Goal: Information Seeking & Learning: Find specific fact

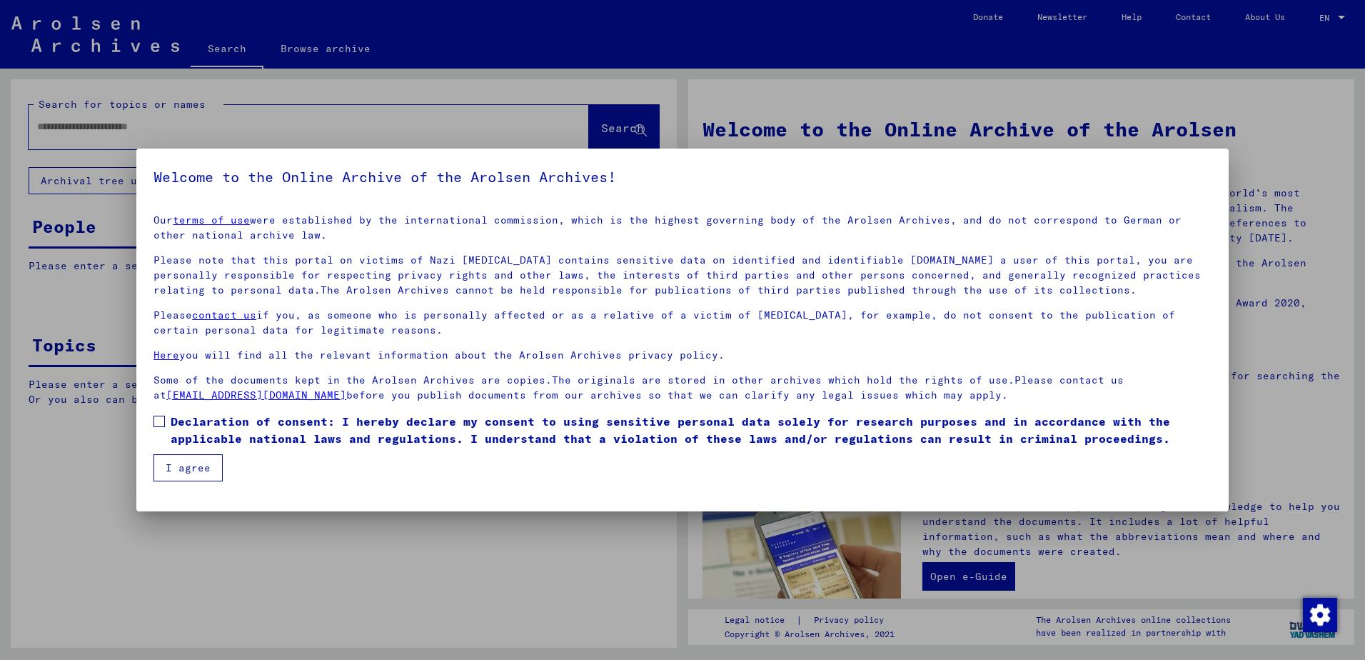
click at [152, 420] on mat-dialog-content "Our terms of use were established by the international commission, which is the…" at bounding box center [682, 342] width 1092 height 278
click at [161, 423] on span at bounding box center [158, 420] width 11 height 11
click at [192, 465] on button "I agree" at bounding box center [187, 467] width 69 height 27
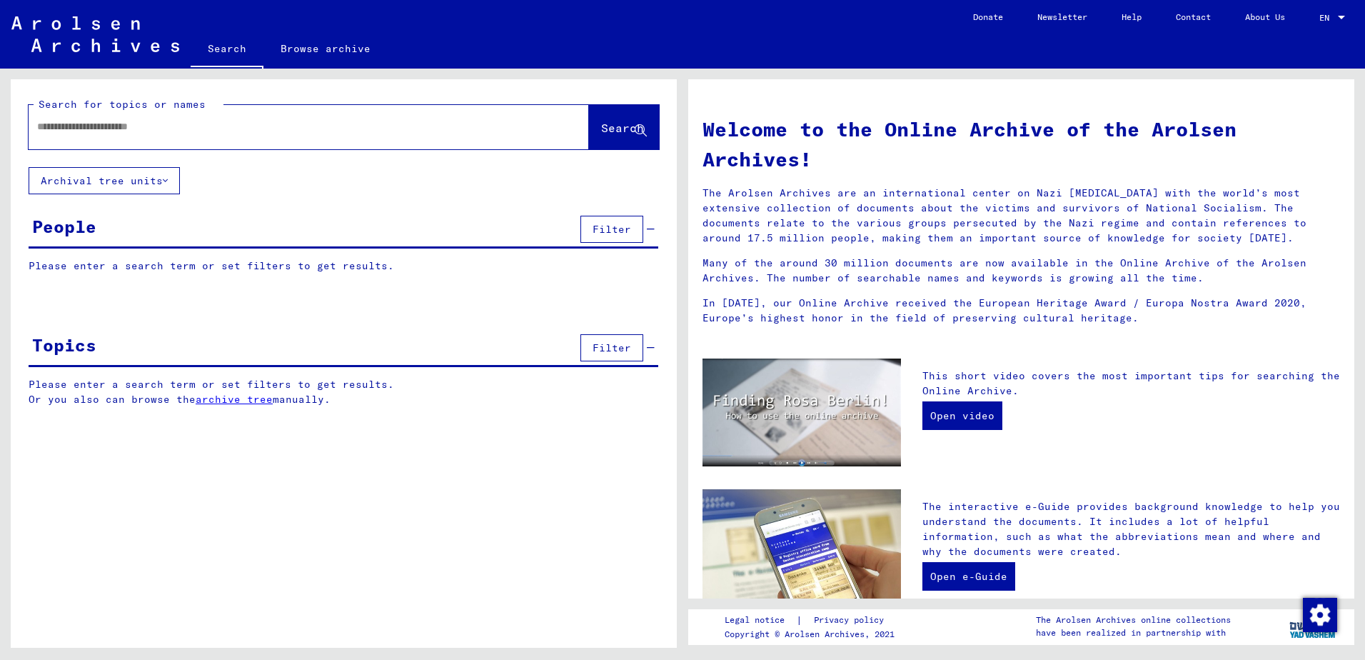
click at [76, 126] on input "text" at bounding box center [291, 126] width 509 height 15
type input "**********"
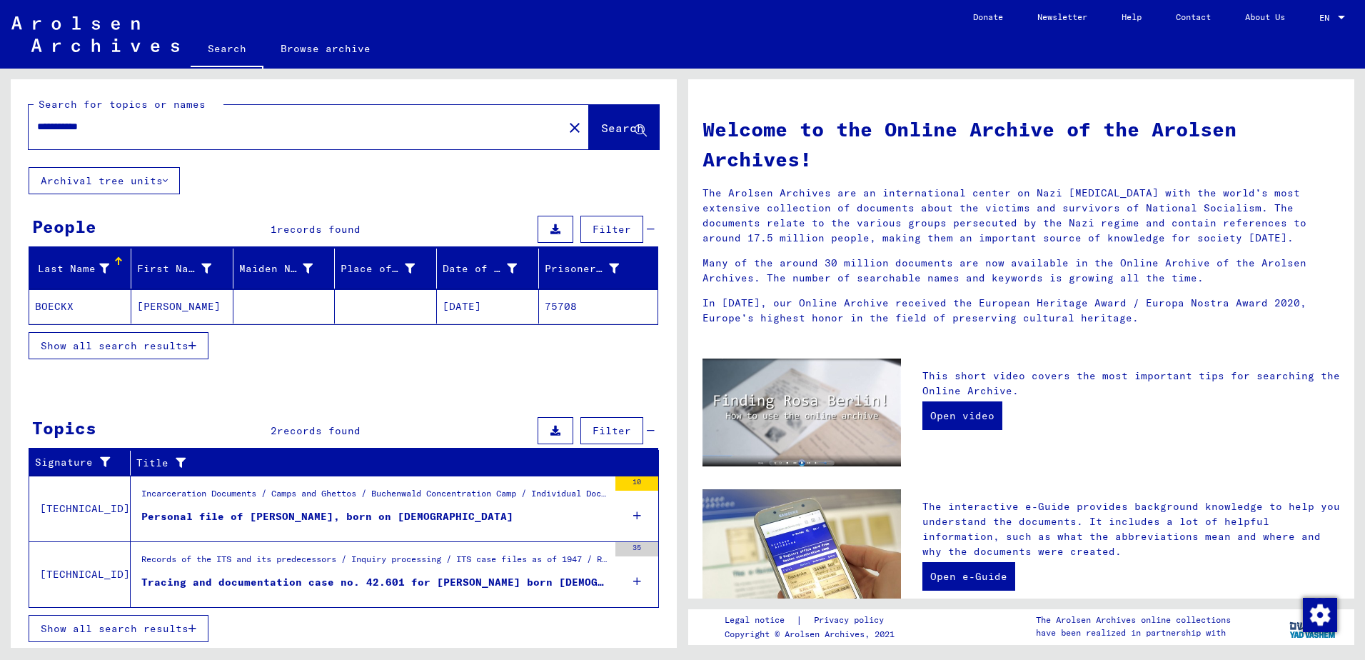
click at [81, 348] on span "Show all search results" at bounding box center [115, 345] width 148 height 13
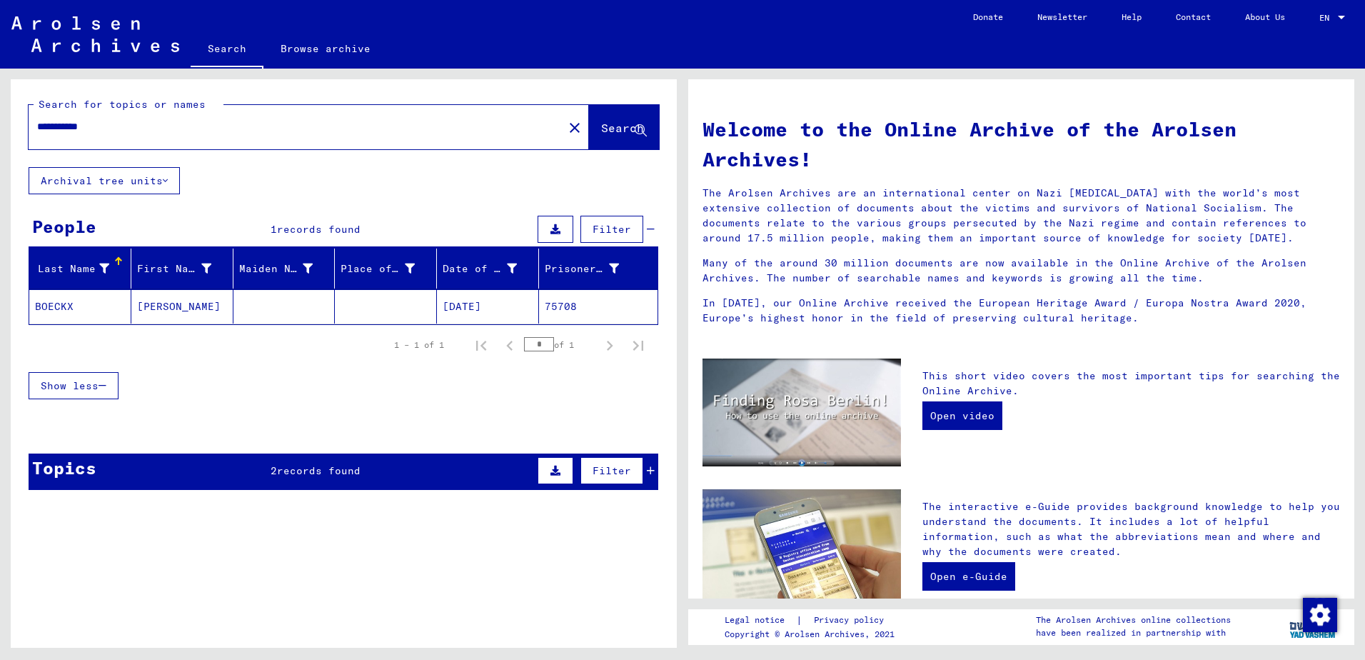
click at [60, 306] on mat-cell "BOECKX" at bounding box center [80, 306] width 102 height 34
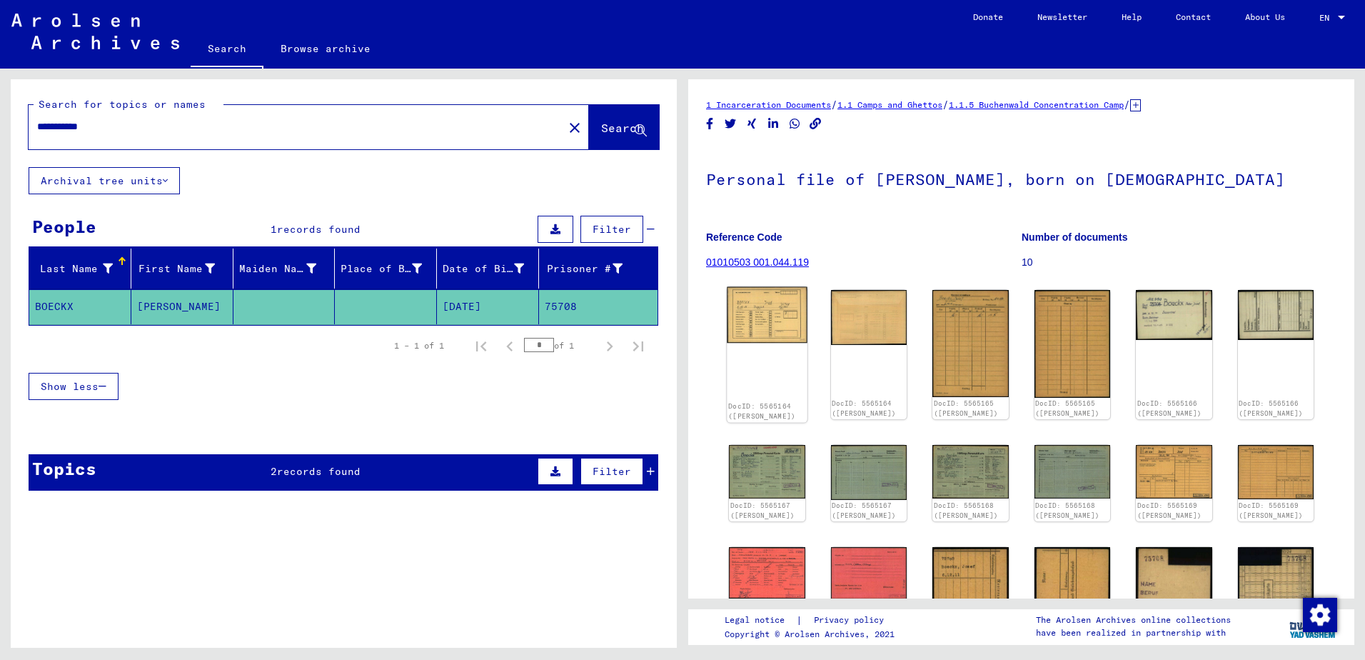
click at [777, 310] on img at bounding box center [767, 315] width 80 height 56
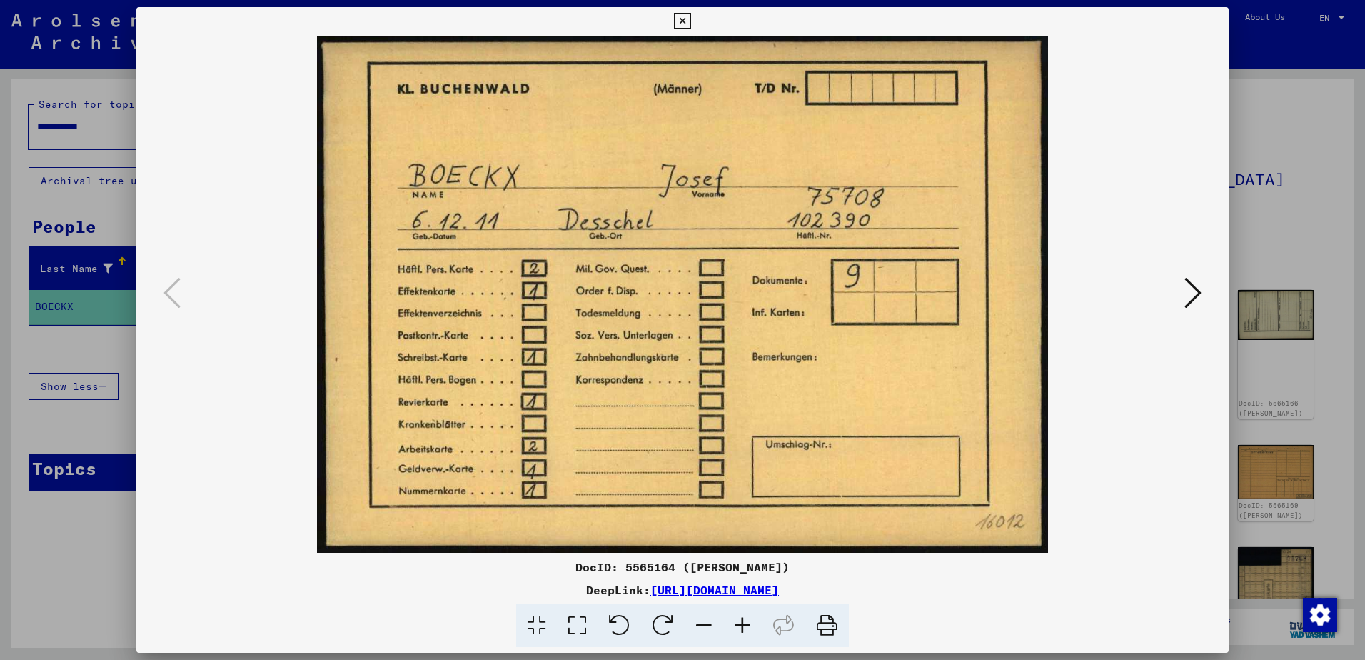
click at [1185, 293] on icon at bounding box center [1192, 293] width 17 height 34
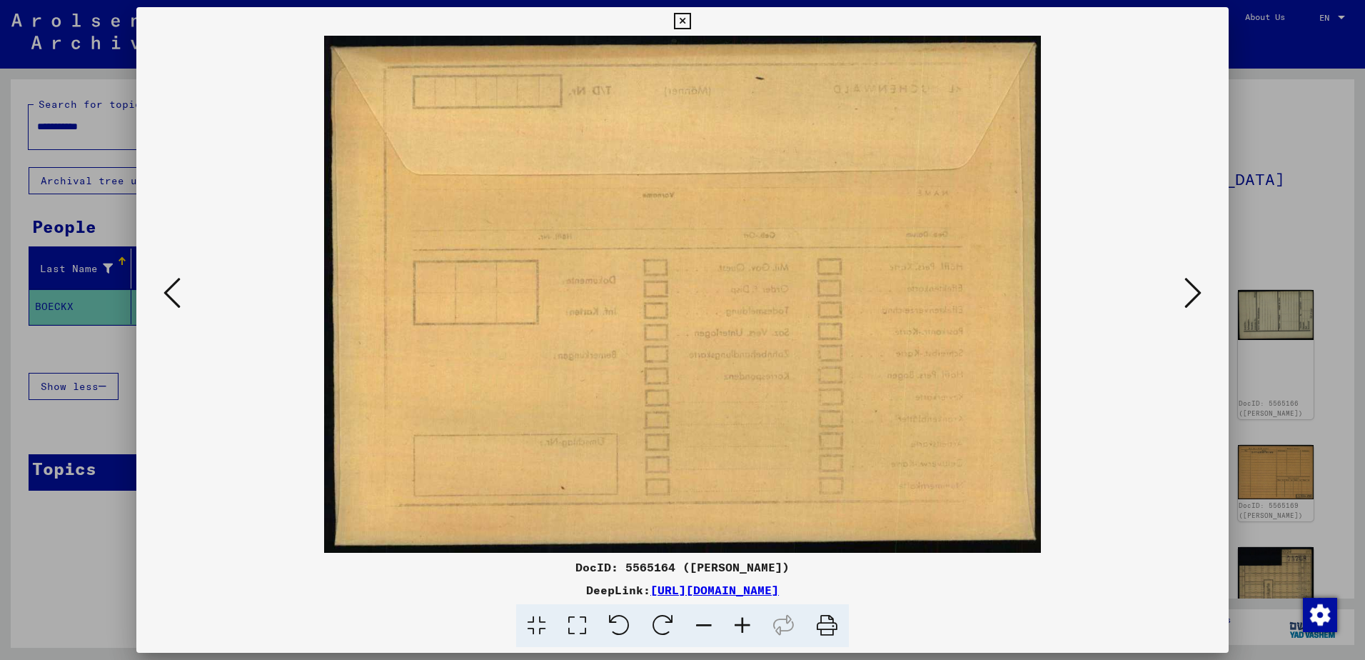
click at [1190, 296] on icon at bounding box center [1192, 293] width 17 height 34
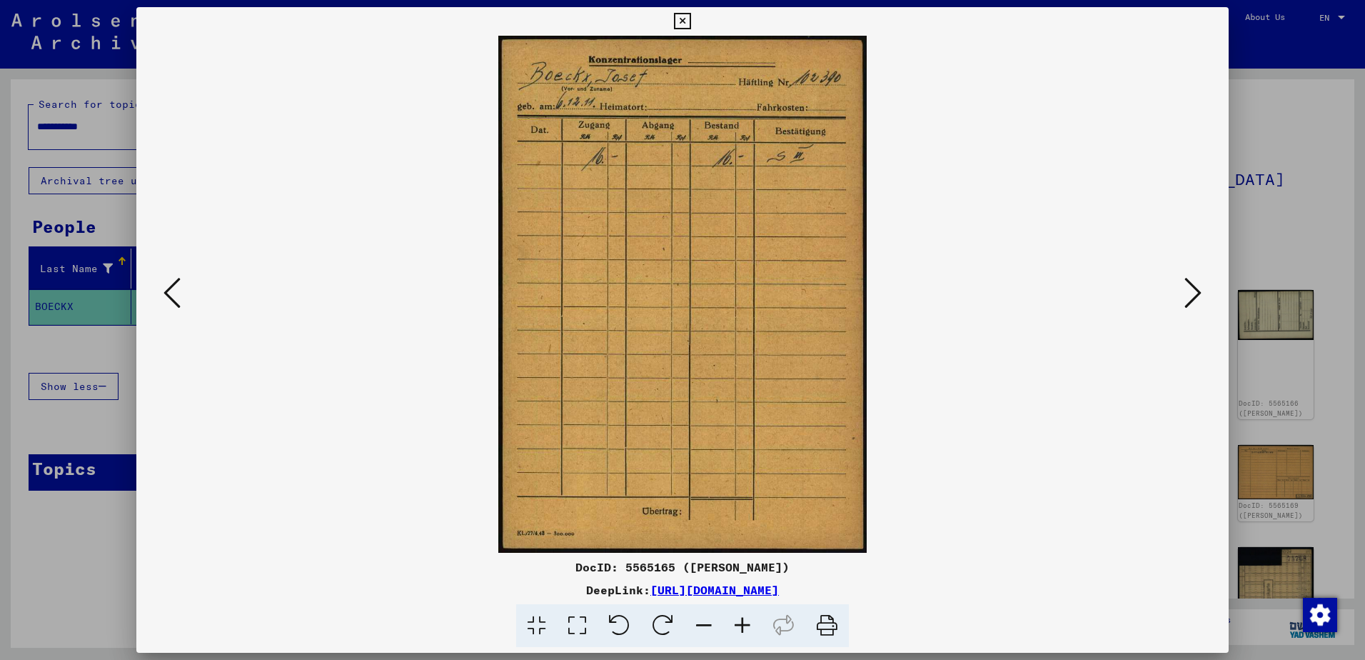
drag, startPoint x: 1199, startPoint y: 290, endPoint x: 944, endPoint y: 297, distance: 254.9
click at [1198, 290] on icon at bounding box center [1192, 293] width 17 height 34
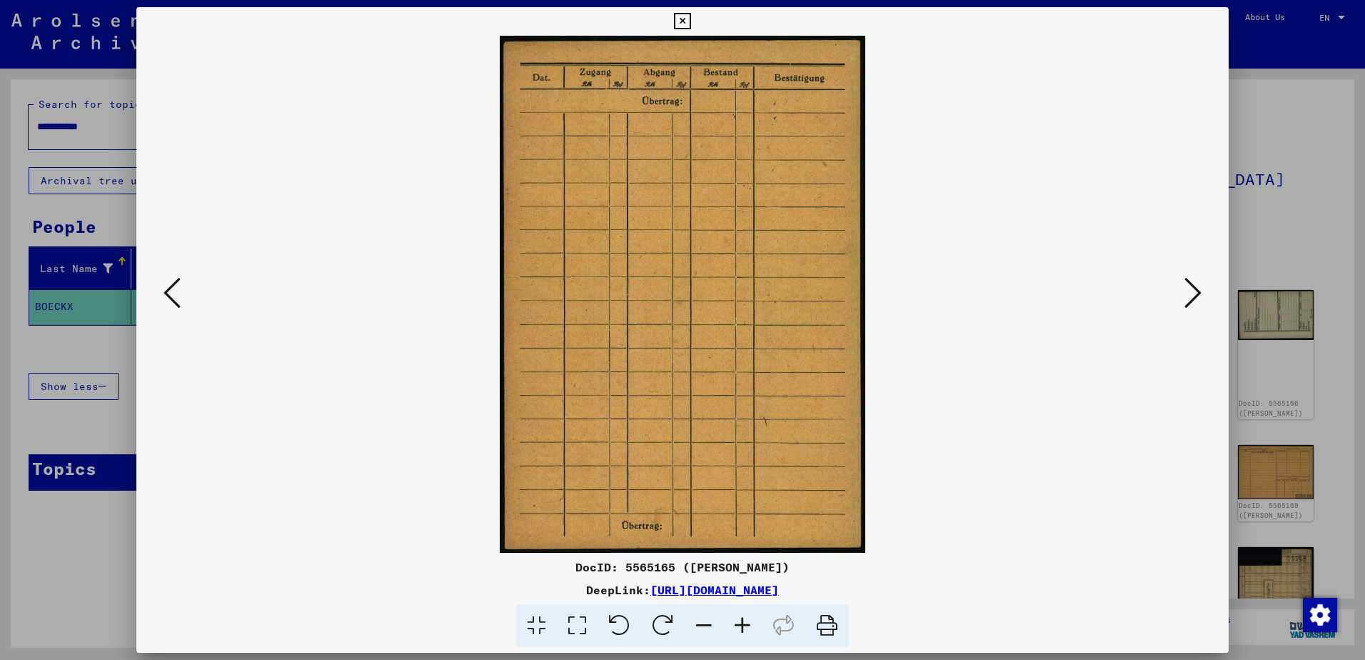
click at [1196, 296] on icon at bounding box center [1192, 293] width 17 height 34
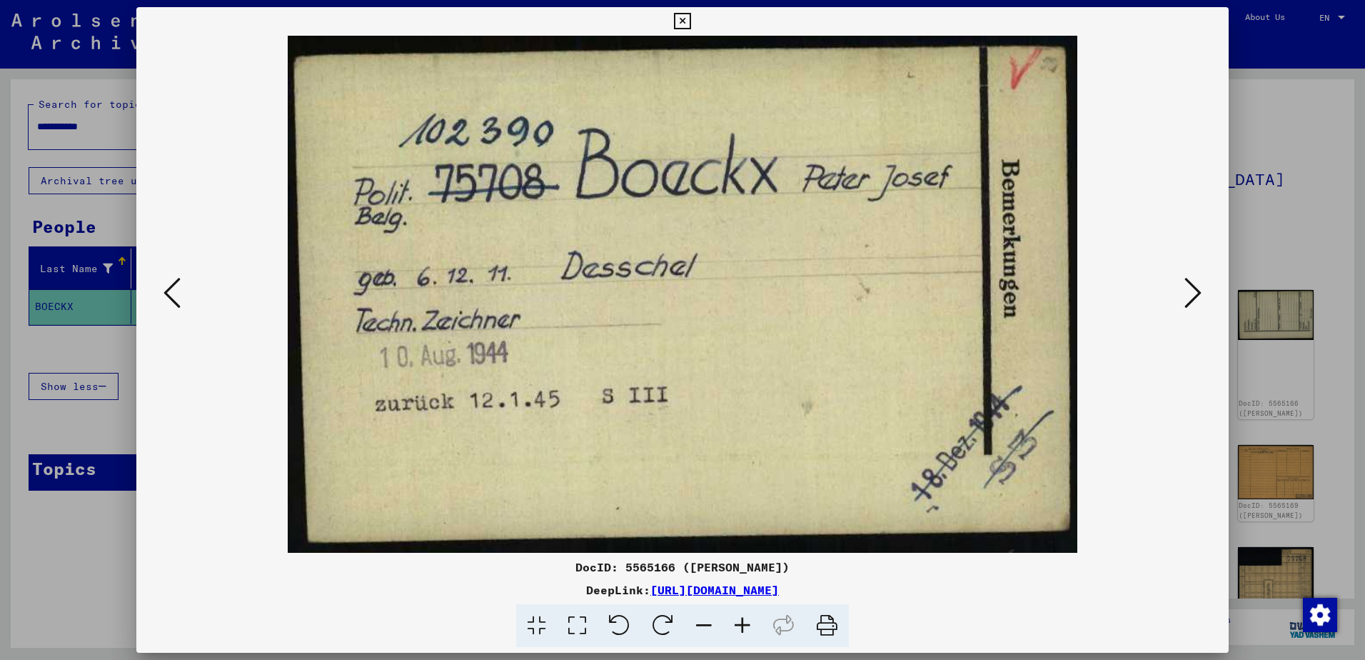
click at [1191, 300] on icon at bounding box center [1192, 293] width 17 height 34
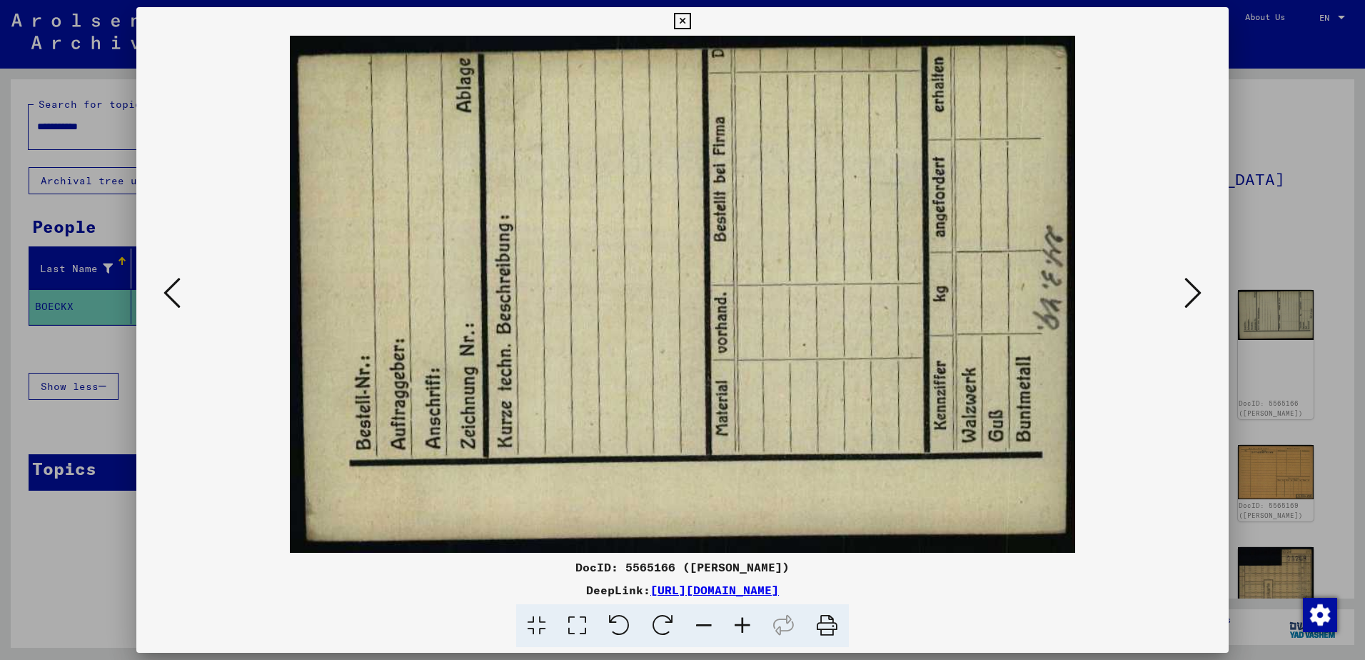
click at [913, 321] on img at bounding box center [682, 294] width 995 height 517
click at [1189, 297] on icon at bounding box center [1192, 293] width 17 height 34
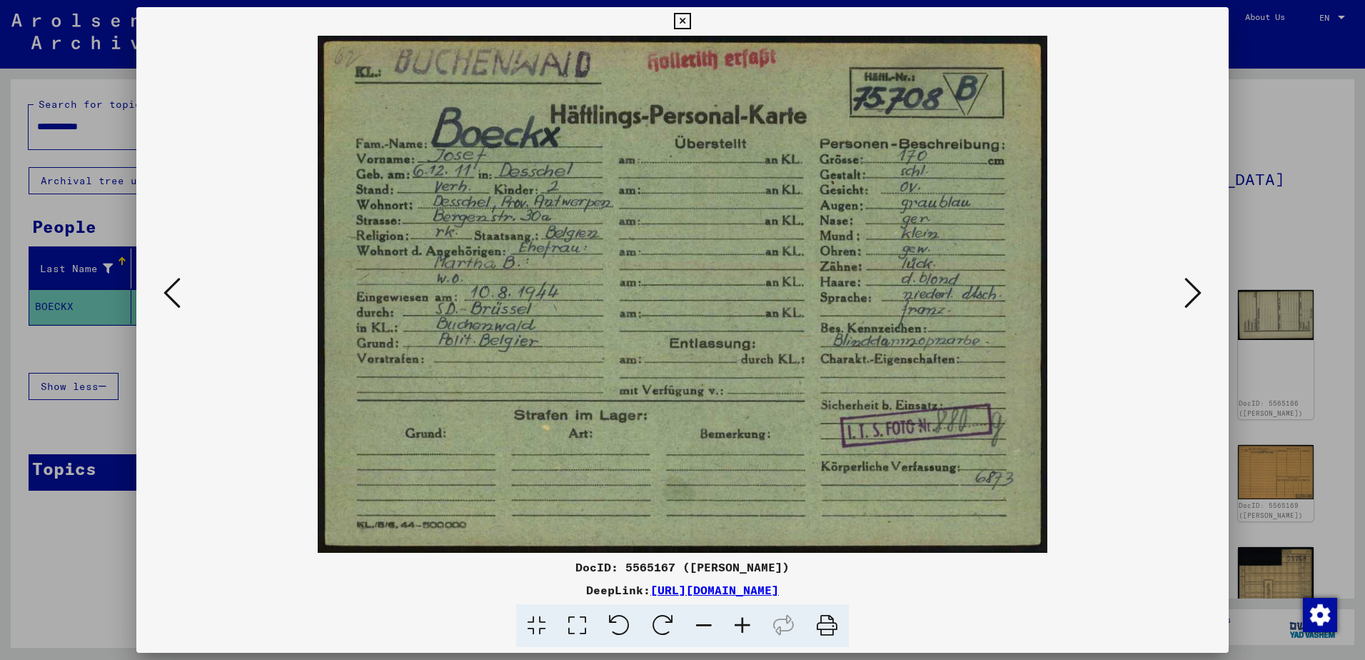
click at [715, 321] on img at bounding box center [682, 294] width 995 height 517
drag, startPoint x: 1189, startPoint y: 298, endPoint x: 1152, endPoint y: 294, distance: 37.4
click at [1190, 298] on icon at bounding box center [1192, 293] width 17 height 34
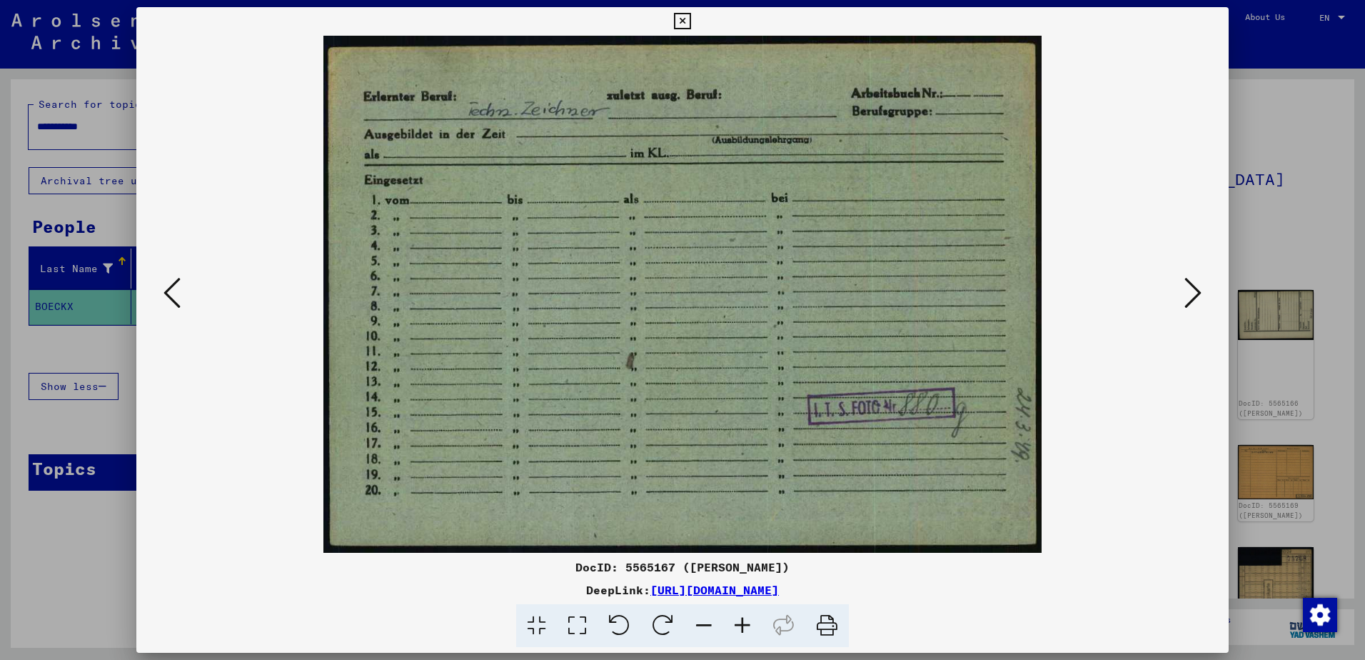
click at [832, 363] on img at bounding box center [682, 294] width 995 height 517
click at [1190, 296] on icon at bounding box center [1192, 293] width 17 height 34
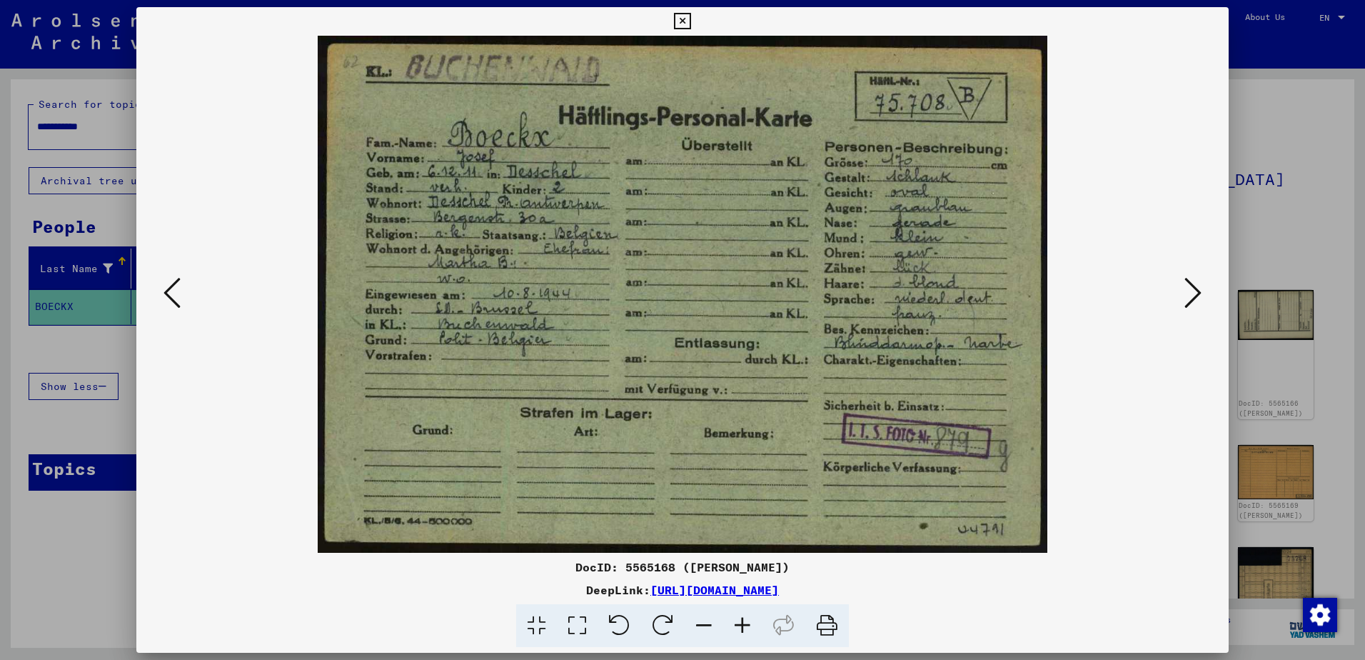
click at [797, 327] on img at bounding box center [682, 294] width 995 height 517
click at [1187, 294] on icon at bounding box center [1192, 293] width 17 height 34
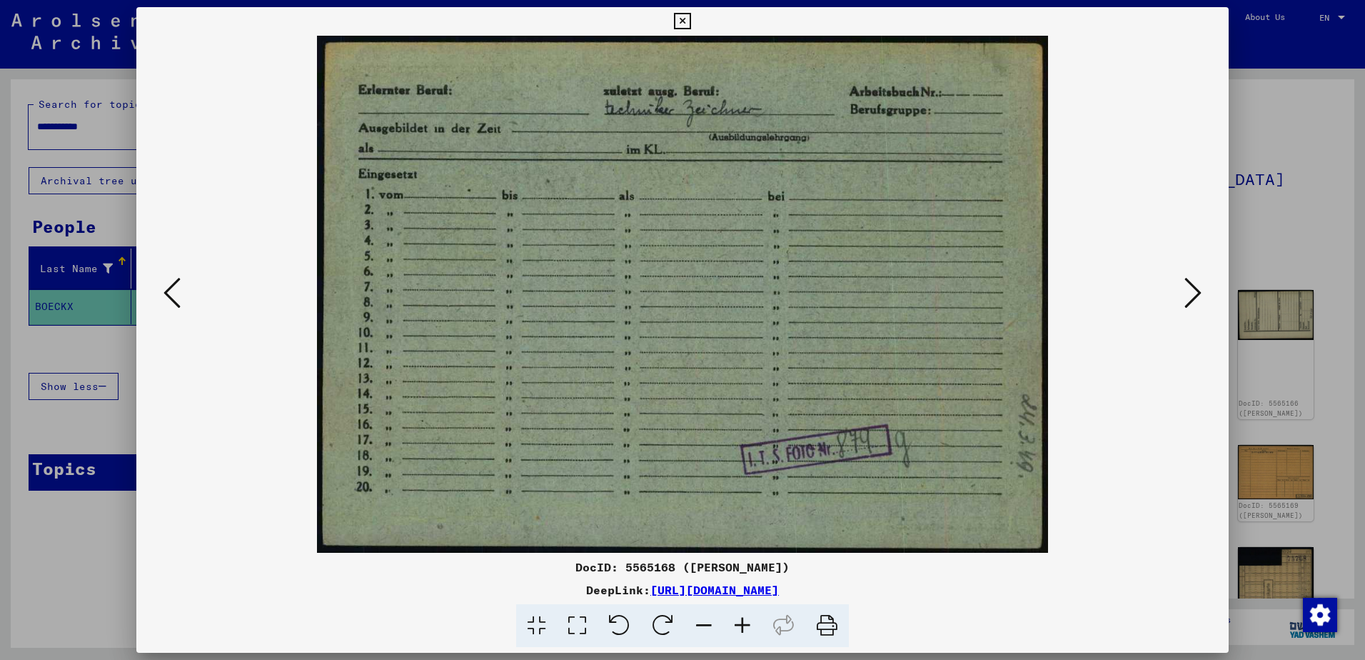
click at [789, 271] on img at bounding box center [682, 294] width 995 height 517
drag, startPoint x: 849, startPoint y: 333, endPoint x: 1121, endPoint y: 298, distance: 274.2
click at [849, 329] on img at bounding box center [682, 294] width 995 height 517
drag, startPoint x: 1191, startPoint y: 301, endPoint x: 1126, endPoint y: 292, distance: 65.5
click at [1191, 301] on icon at bounding box center [1192, 293] width 17 height 34
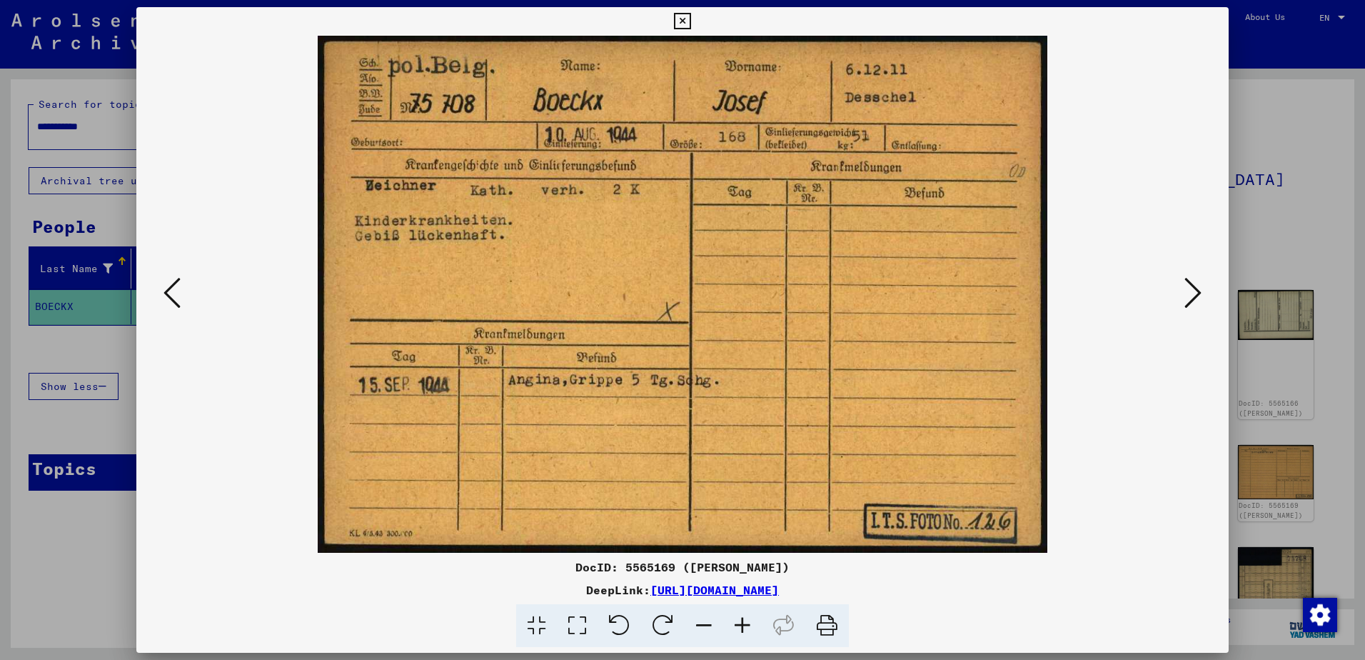
drag, startPoint x: 749, startPoint y: 335, endPoint x: 761, endPoint y: 330, distance: 12.9
click at [750, 333] on img at bounding box center [682, 294] width 995 height 517
click at [1195, 293] on icon at bounding box center [1192, 293] width 17 height 34
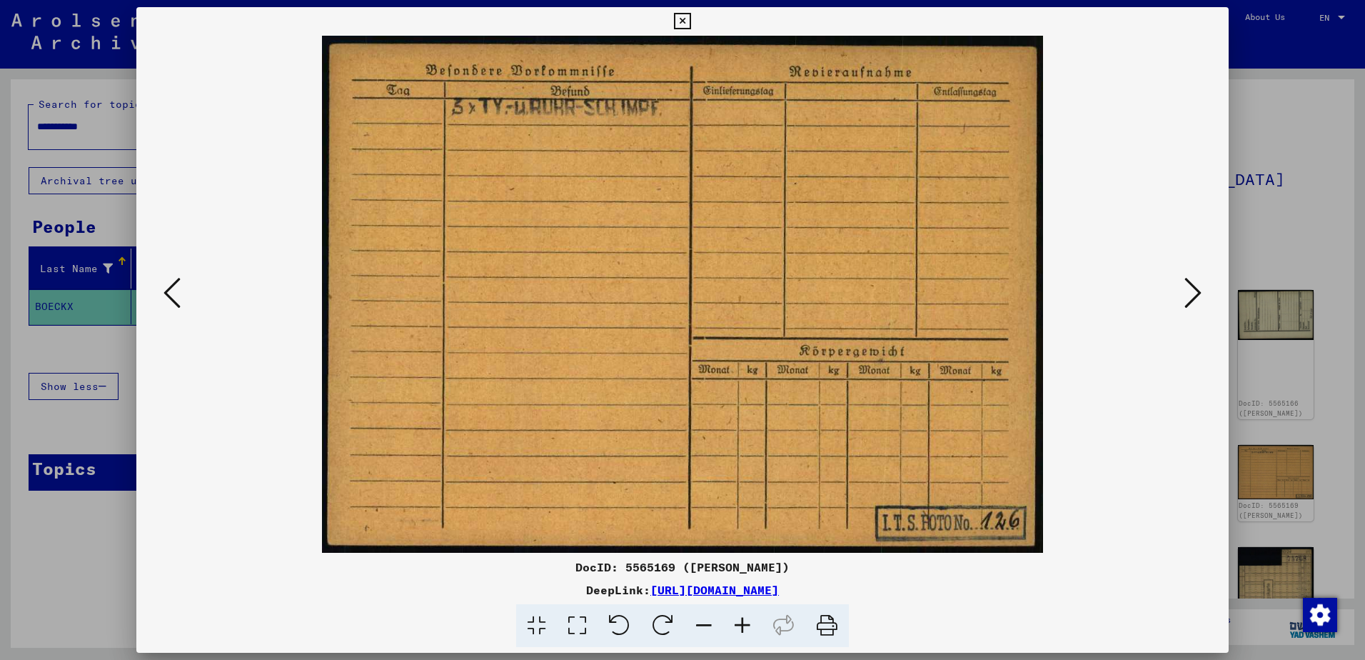
click at [729, 279] on img at bounding box center [682, 294] width 995 height 517
click at [1186, 302] on icon at bounding box center [1192, 293] width 17 height 34
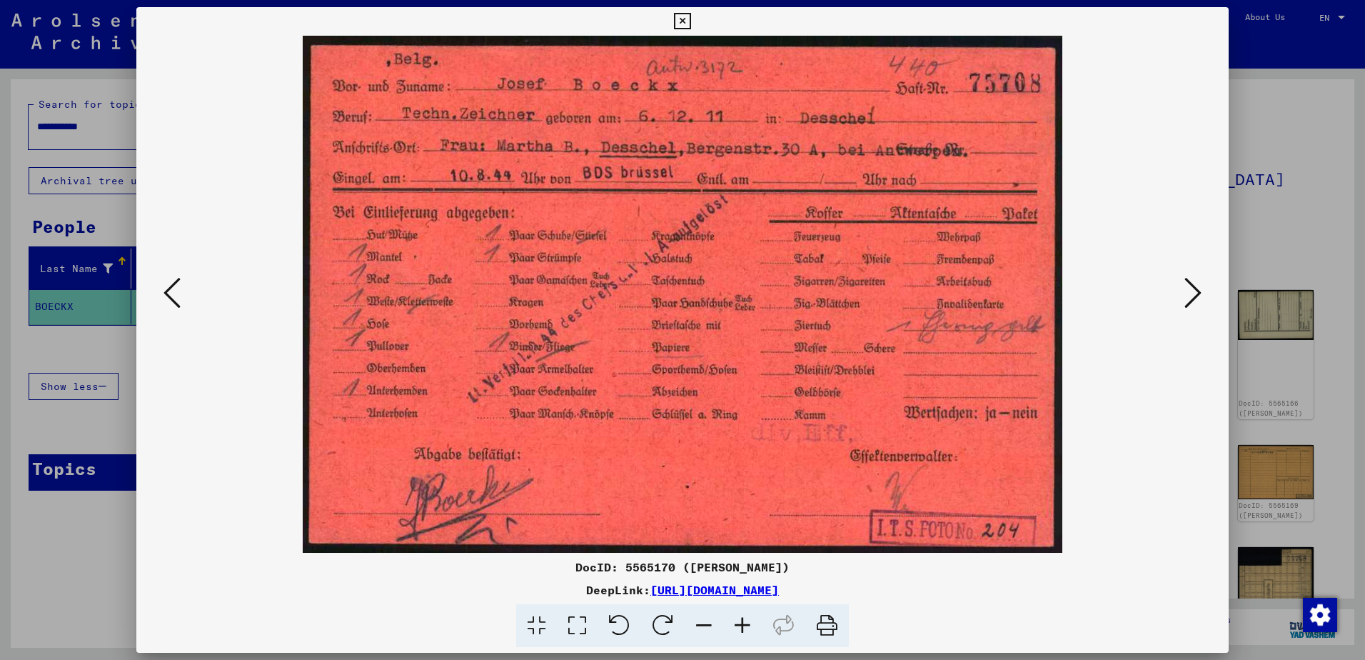
click at [802, 355] on img at bounding box center [682, 294] width 995 height 517
click at [1192, 298] on icon at bounding box center [1192, 293] width 17 height 34
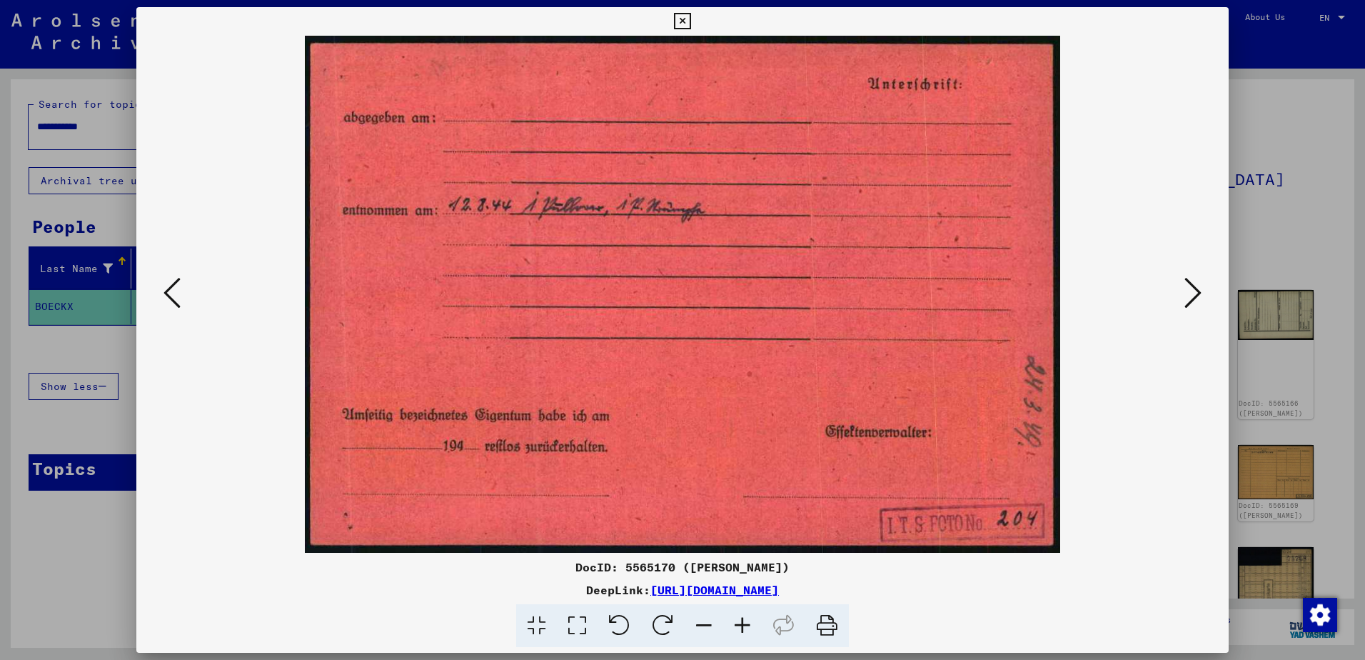
drag, startPoint x: 761, startPoint y: 340, endPoint x: 777, endPoint y: 332, distance: 17.6
click at [763, 336] on img at bounding box center [682, 294] width 995 height 517
click at [1186, 300] on icon at bounding box center [1192, 293] width 17 height 34
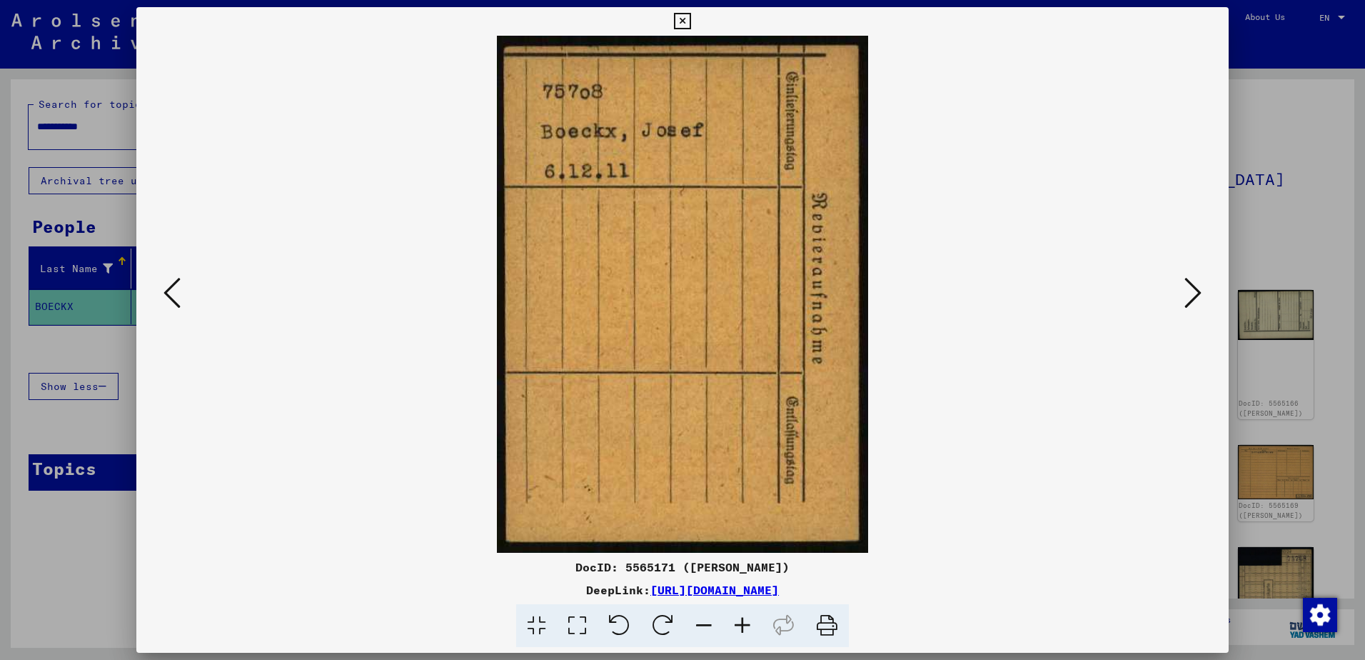
drag, startPoint x: 740, startPoint y: 328, endPoint x: 1096, endPoint y: 327, distance: 355.5
click at [740, 326] on img at bounding box center [682, 294] width 995 height 517
click at [1188, 298] on icon at bounding box center [1192, 293] width 17 height 34
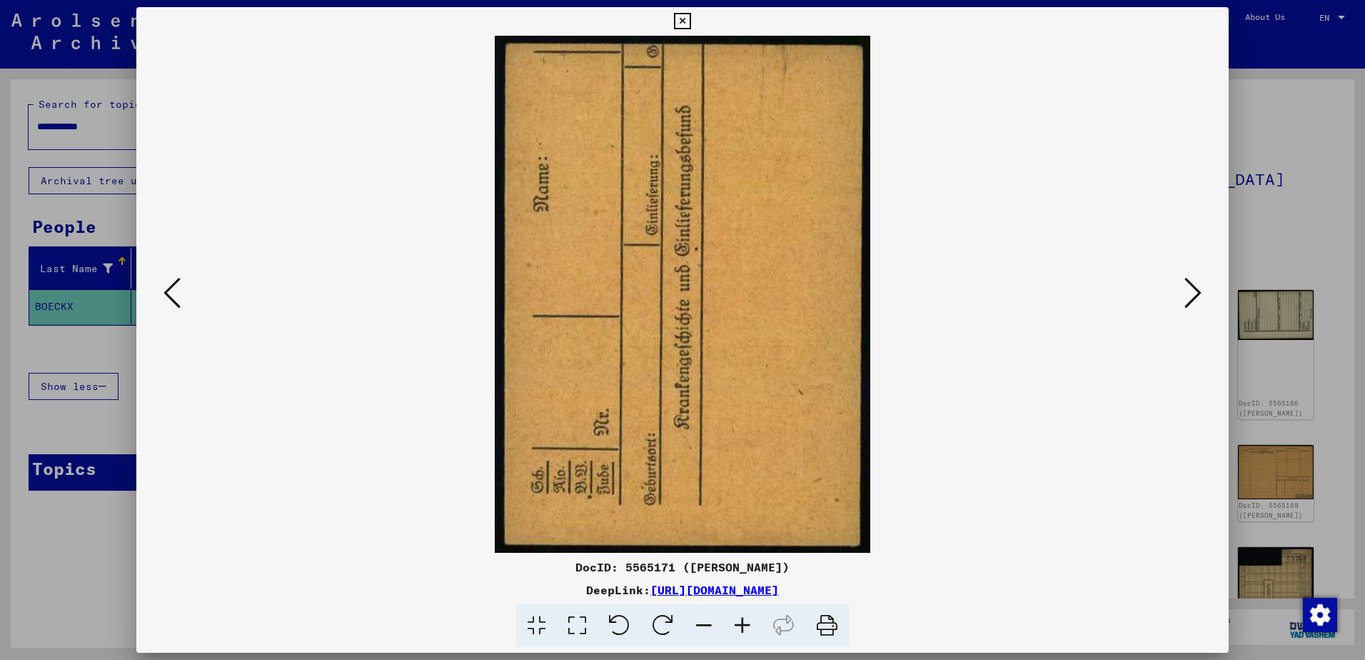
drag, startPoint x: 783, startPoint y: 312, endPoint x: 812, endPoint y: 310, distance: 29.3
click at [783, 312] on img at bounding box center [682, 294] width 995 height 517
click at [1190, 293] on icon at bounding box center [1192, 293] width 17 height 34
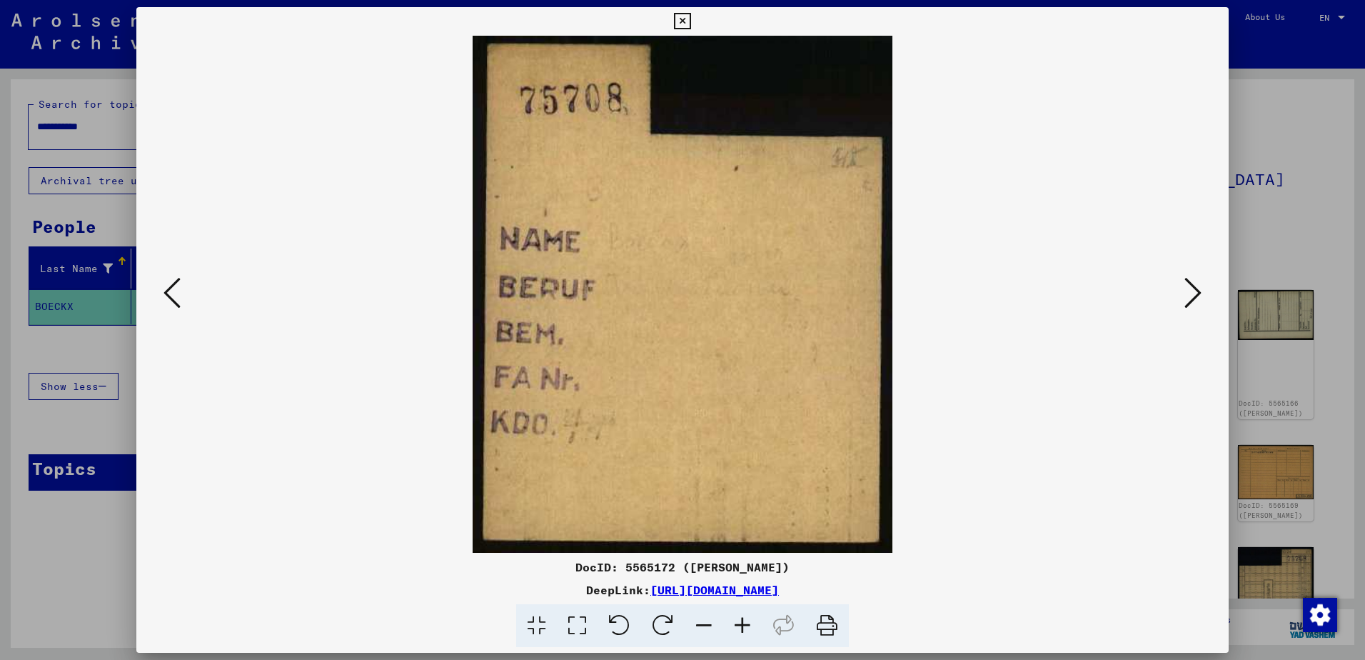
drag, startPoint x: 707, startPoint y: 353, endPoint x: 1047, endPoint y: 348, distance: 340.5
click at [709, 351] on img at bounding box center [682, 294] width 995 height 517
click at [1193, 298] on icon at bounding box center [1192, 293] width 17 height 34
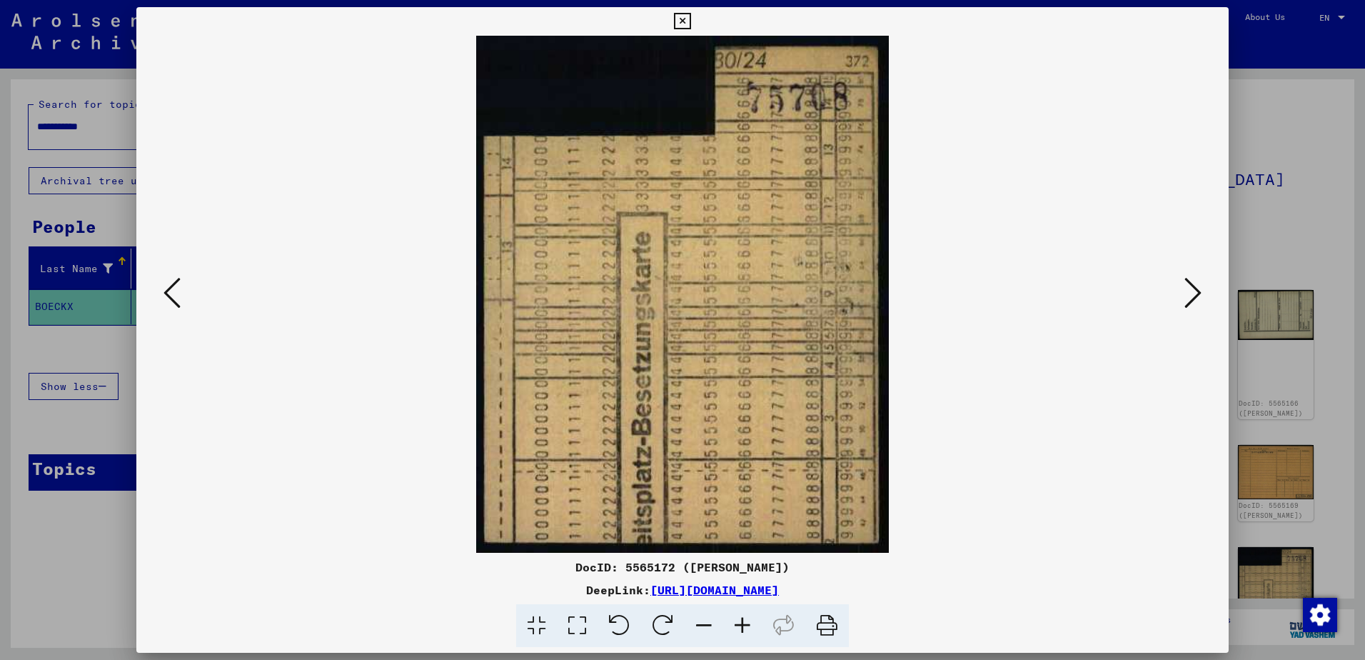
drag, startPoint x: 667, startPoint y: 306, endPoint x: 737, endPoint y: 309, distance: 70.7
click at [670, 306] on img at bounding box center [682, 294] width 995 height 517
click at [1194, 293] on icon at bounding box center [1192, 293] width 17 height 34
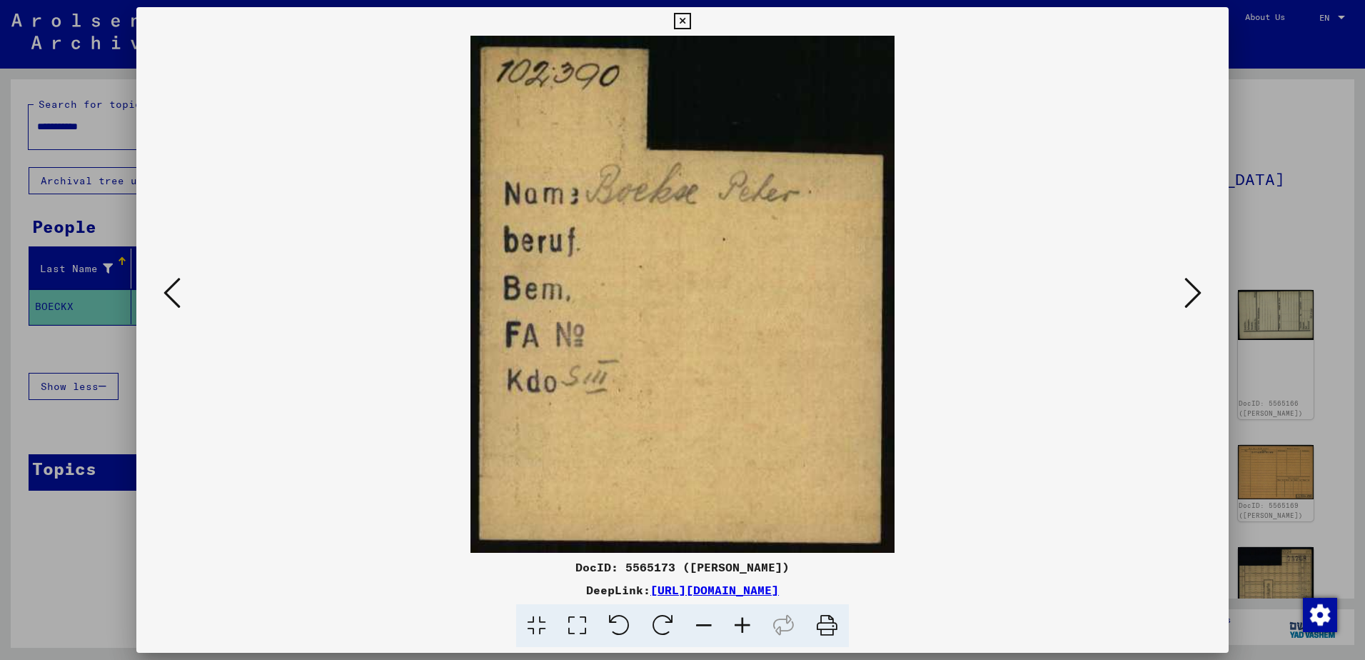
click at [739, 354] on img at bounding box center [682, 294] width 995 height 517
click at [1190, 299] on icon at bounding box center [1192, 293] width 17 height 34
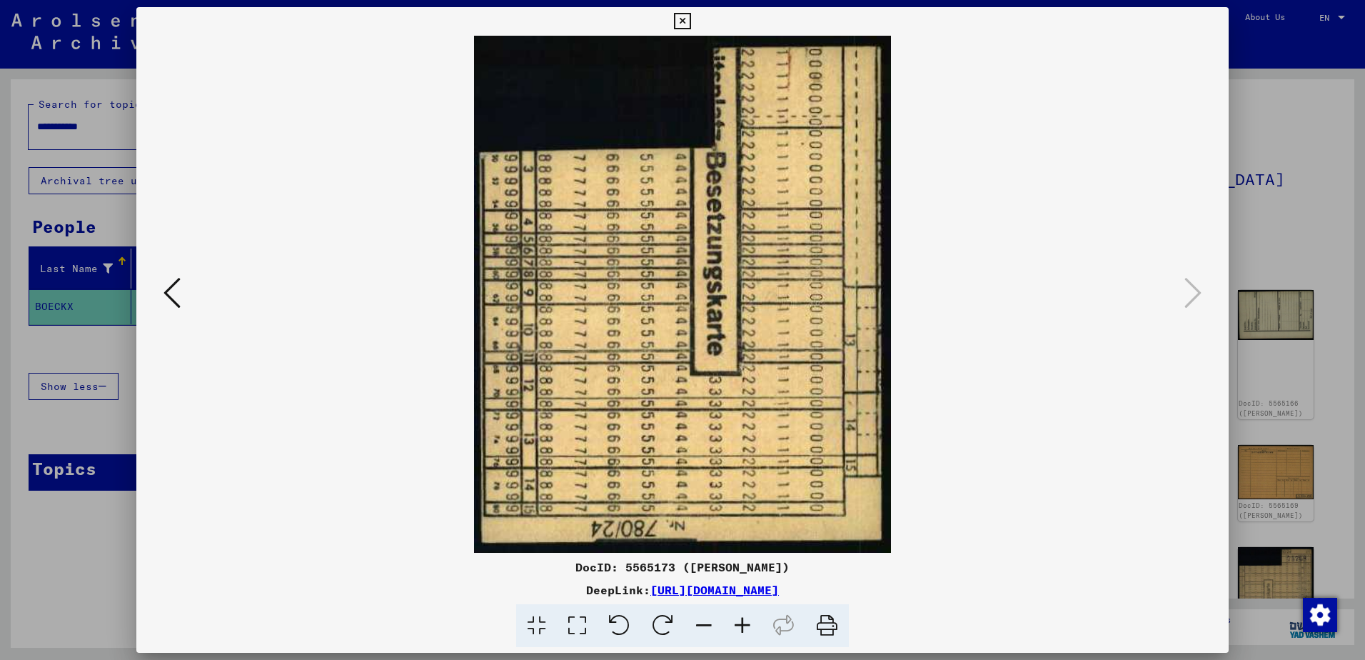
click at [762, 349] on img at bounding box center [682, 294] width 995 height 517
click at [682, 20] on icon at bounding box center [682, 21] width 16 height 17
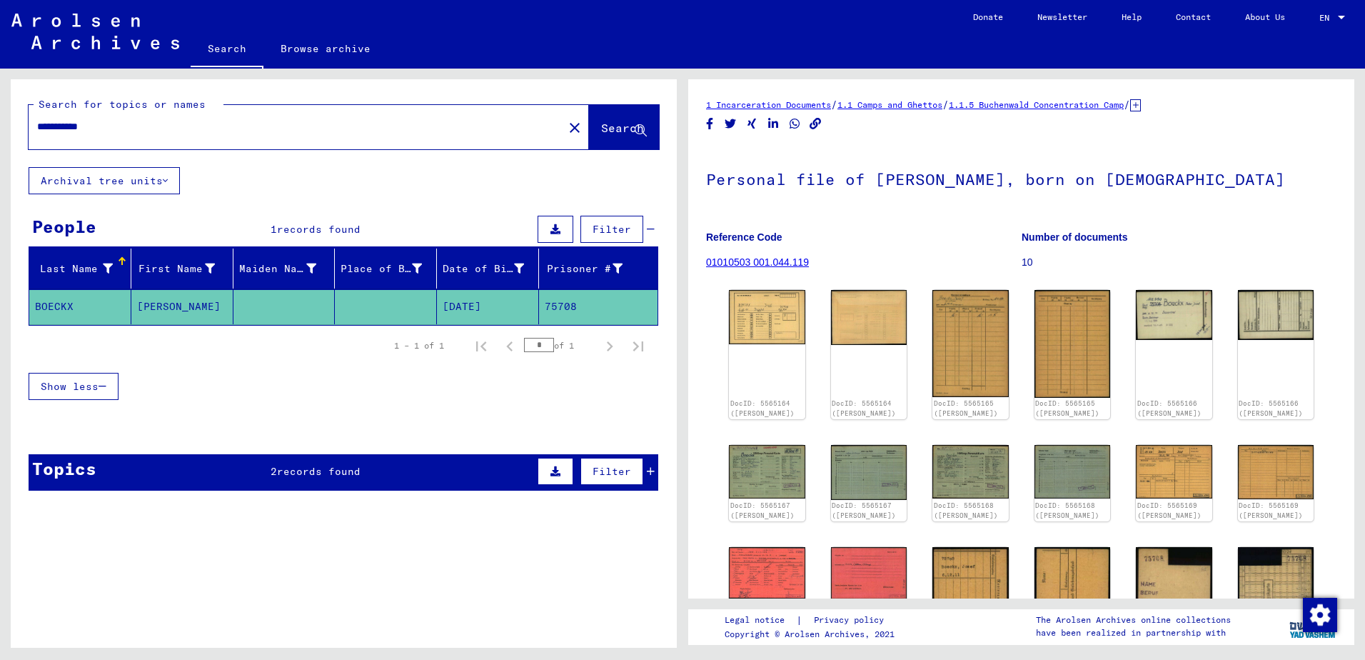
drag, startPoint x: 567, startPoint y: 308, endPoint x: 533, endPoint y: 304, distance: 34.5
click at [539, 304] on mat-cell "75708" at bounding box center [598, 306] width 118 height 35
copy mat-cell "75708"
click at [340, 470] on span "records found" at bounding box center [319, 471] width 84 height 13
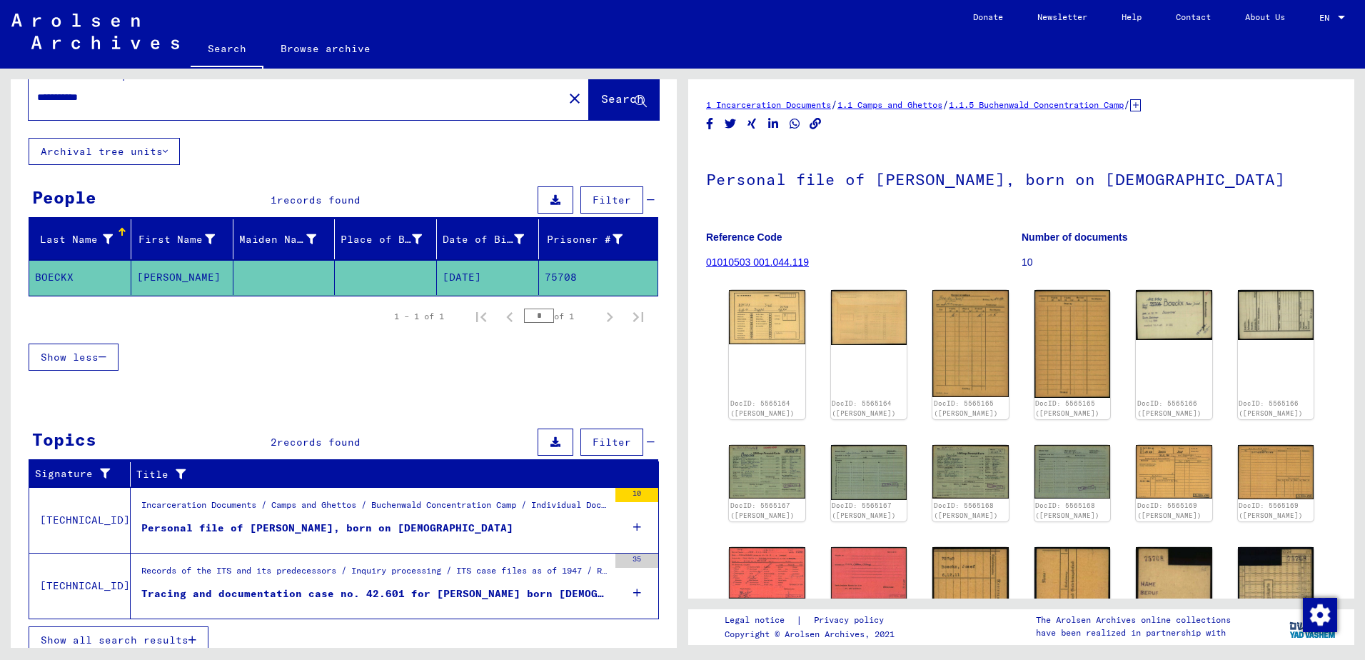
scroll to position [43, 0]
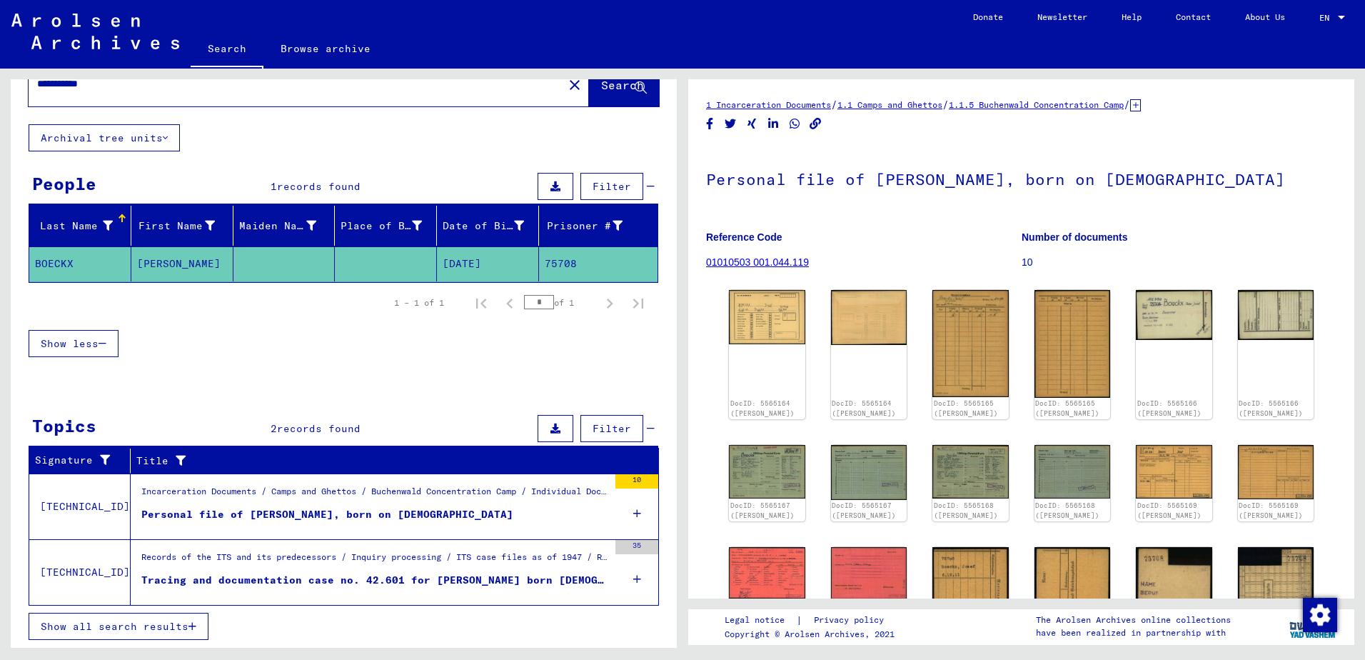
click at [290, 502] on div "Incarceration Documents / Camps and Ghettos / Buchenwald Concentration Camp / I…" at bounding box center [374, 495] width 467 height 20
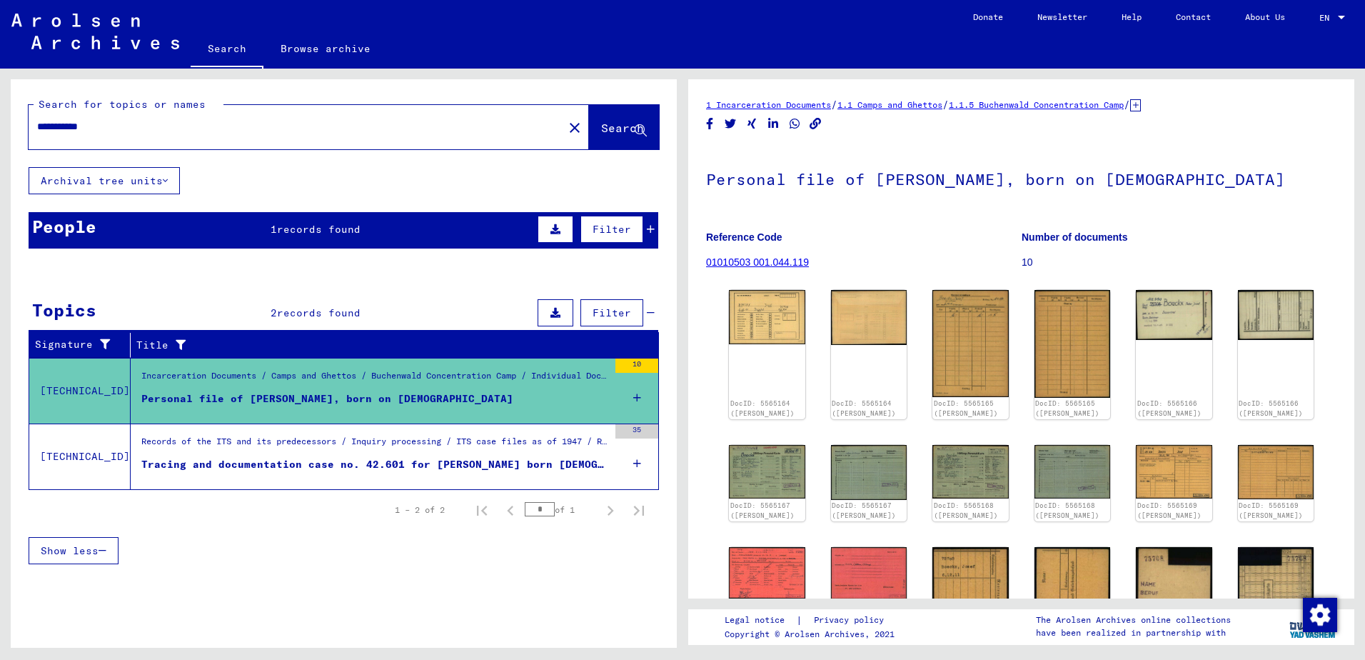
click at [263, 460] on div "Tracing and documentation case no. 42.601 for [PERSON_NAME] born [DEMOGRAPHIC_D…" at bounding box center [374, 464] width 467 height 15
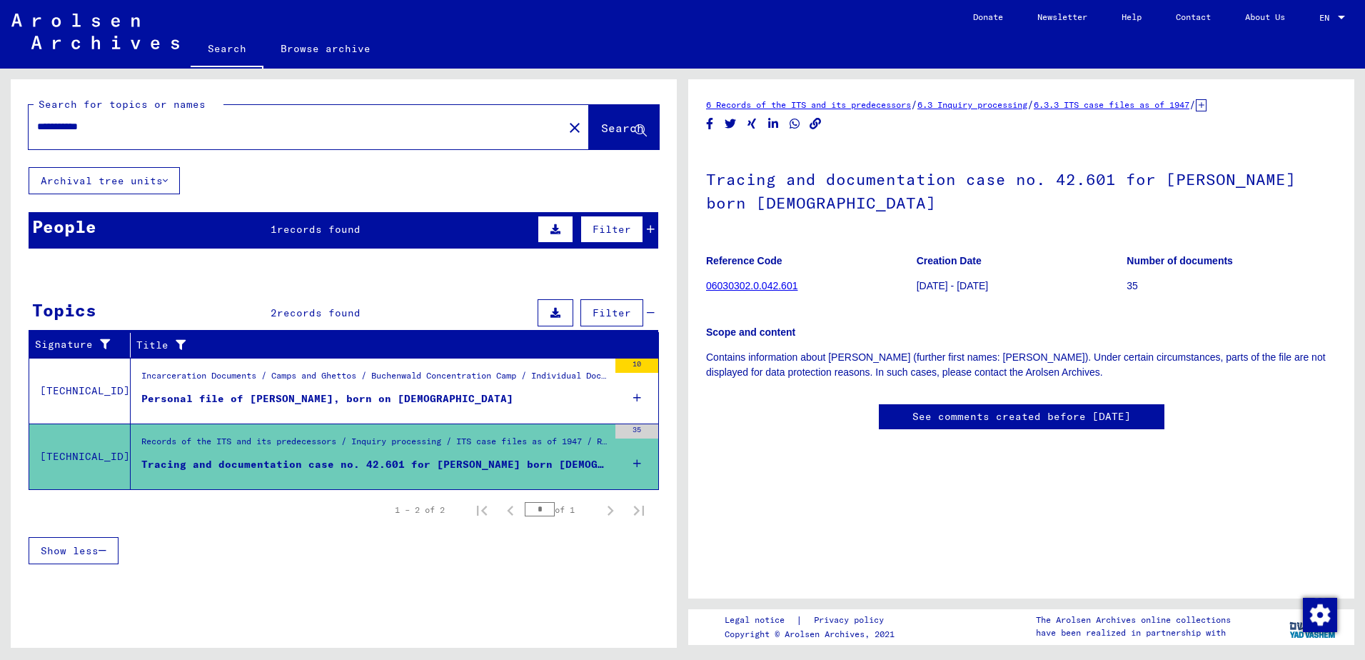
click at [760, 281] on link "06030302.0.042.601" at bounding box center [751, 285] width 91 height 11
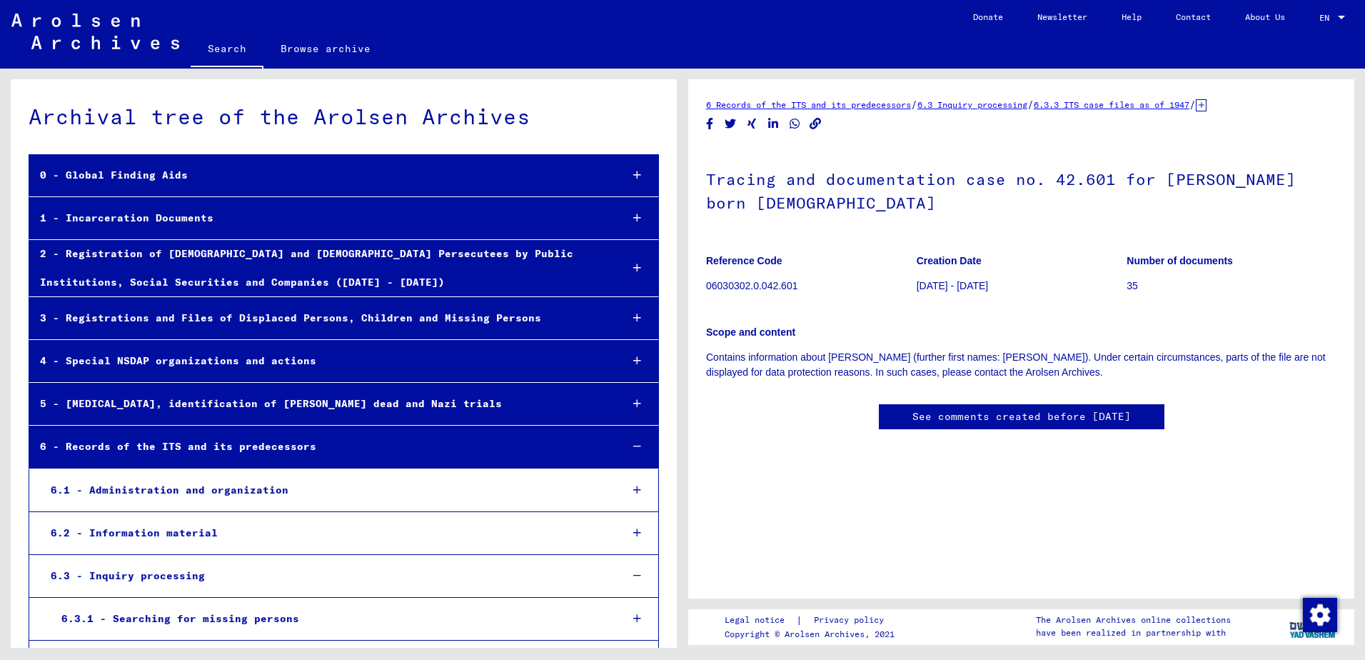
scroll to position [12422, 0]
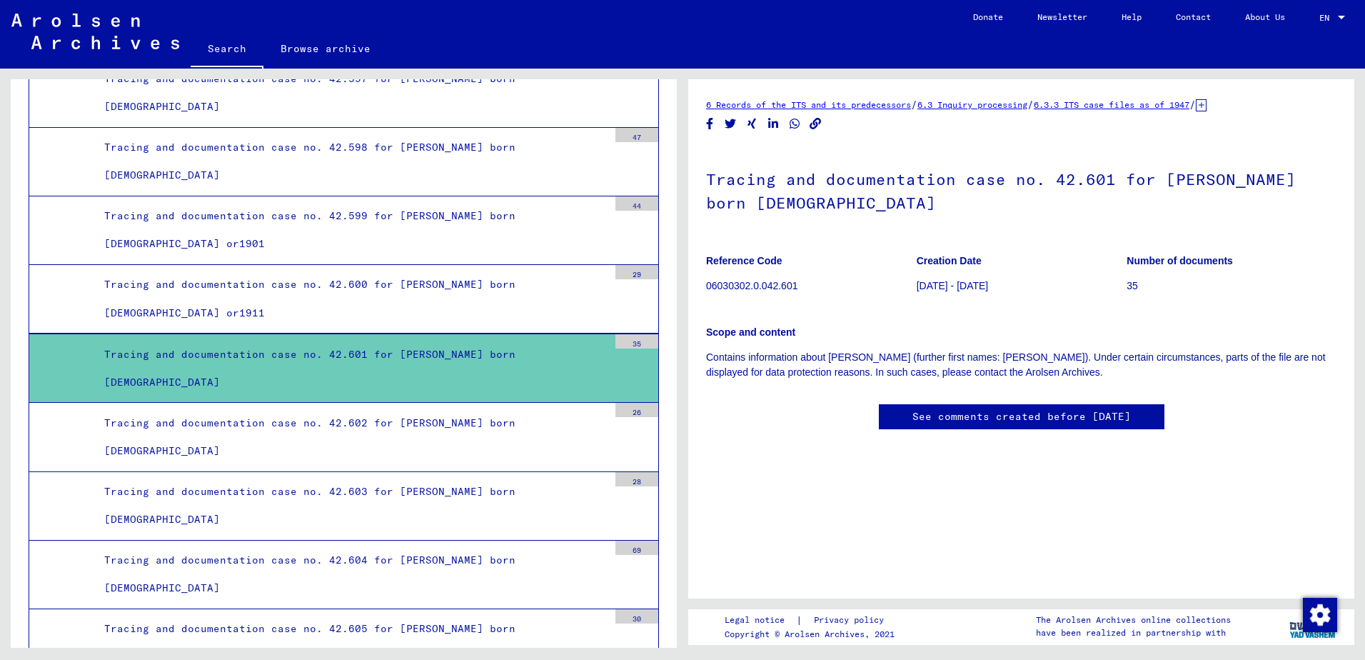
click at [446, 365] on div "Tracing and documentation case no. 42.601 for [PERSON_NAME] born [DEMOGRAPHIC_D…" at bounding box center [351, 368] width 515 height 56
click at [515, 361] on div "Tracing and documentation case no. 42.601 for [PERSON_NAME] born [DEMOGRAPHIC_D…" at bounding box center [351, 368] width 515 height 56
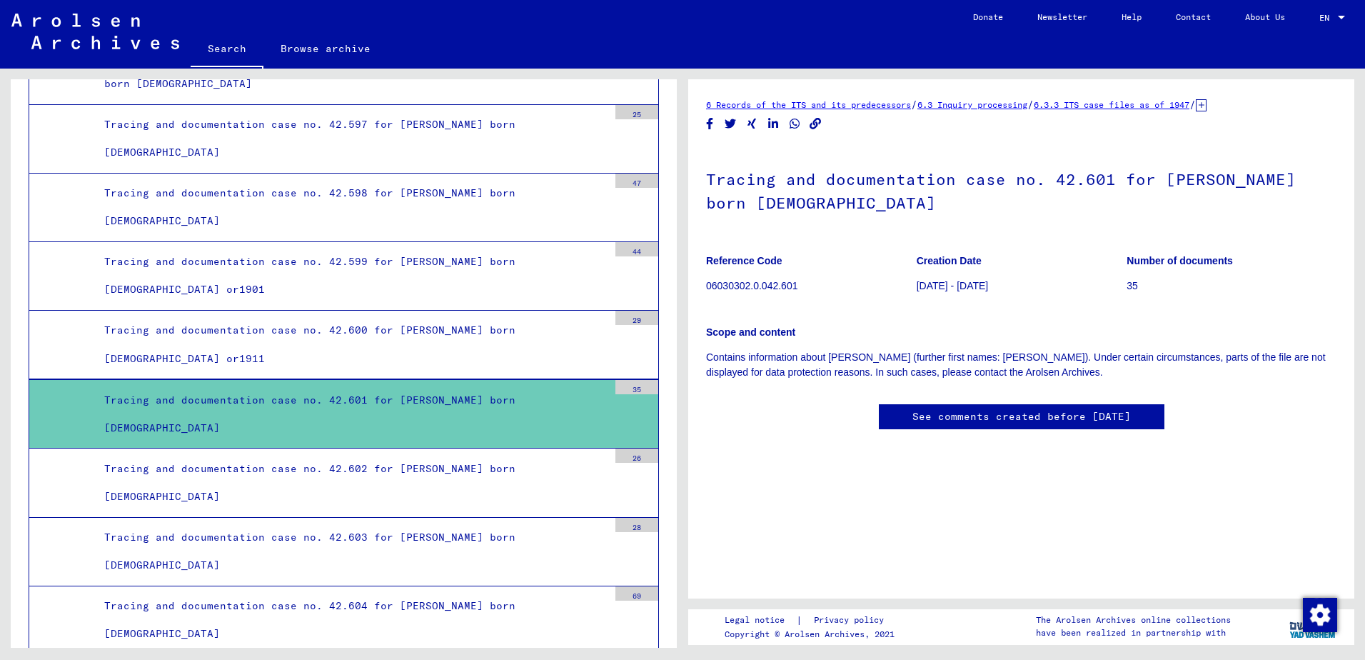
scroll to position [12350, 0]
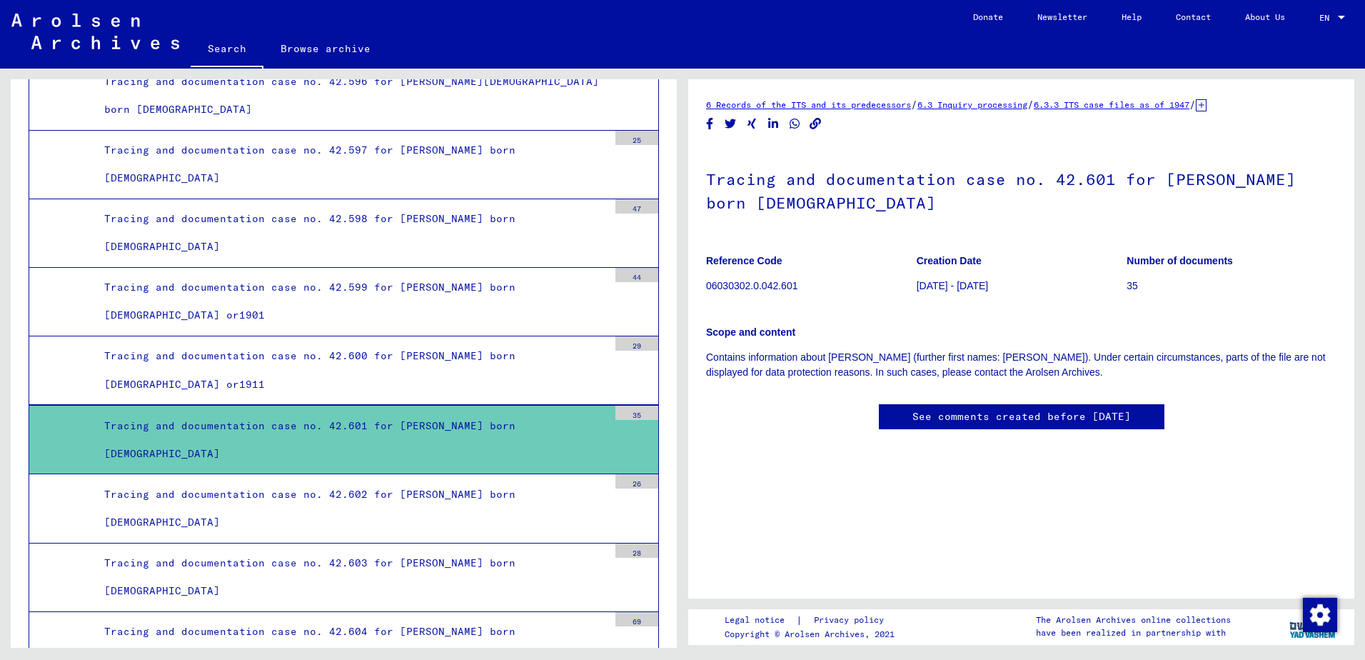
click at [375, 437] on div "Tracing and documentation case no. 42.601 for [PERSON_NAME] born [DEMOGRAPHIC_D…" at bounding box center [351, 440] width 515 height 56
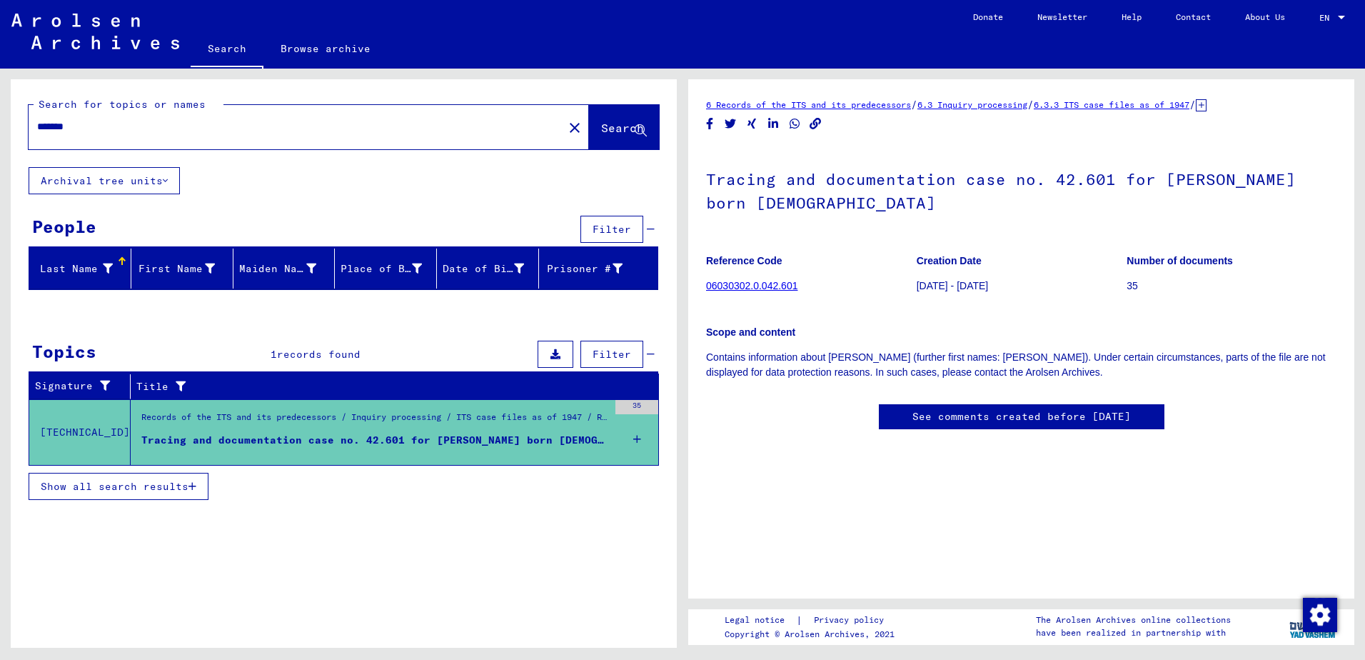
click at [127, 484] on span "Show all search results" at bounding box center [115, 486] width 148 height 13
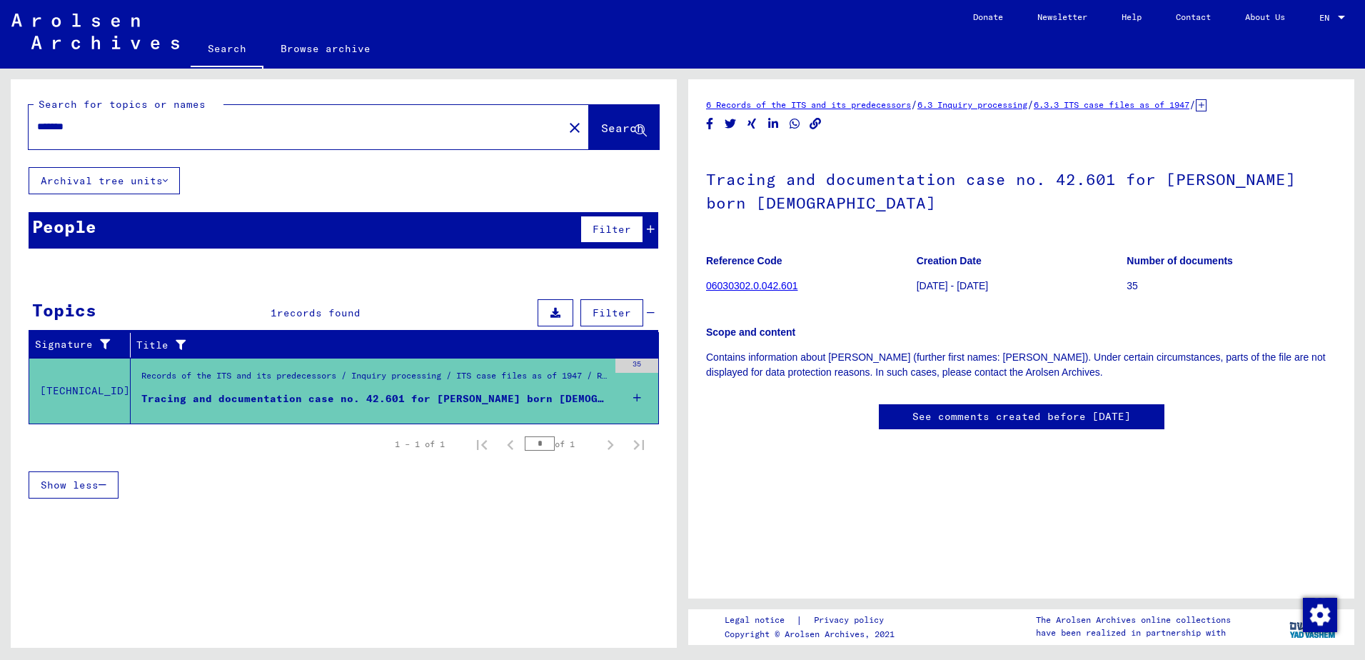
scroll to position [286, 0]
click at [394, 397] on div "Tracing and documentation case no. 42.601 for [PERSON_NAME] born [DEMOGRAPHIC_D…" at bounding box center [374, 398] width 467 height 15
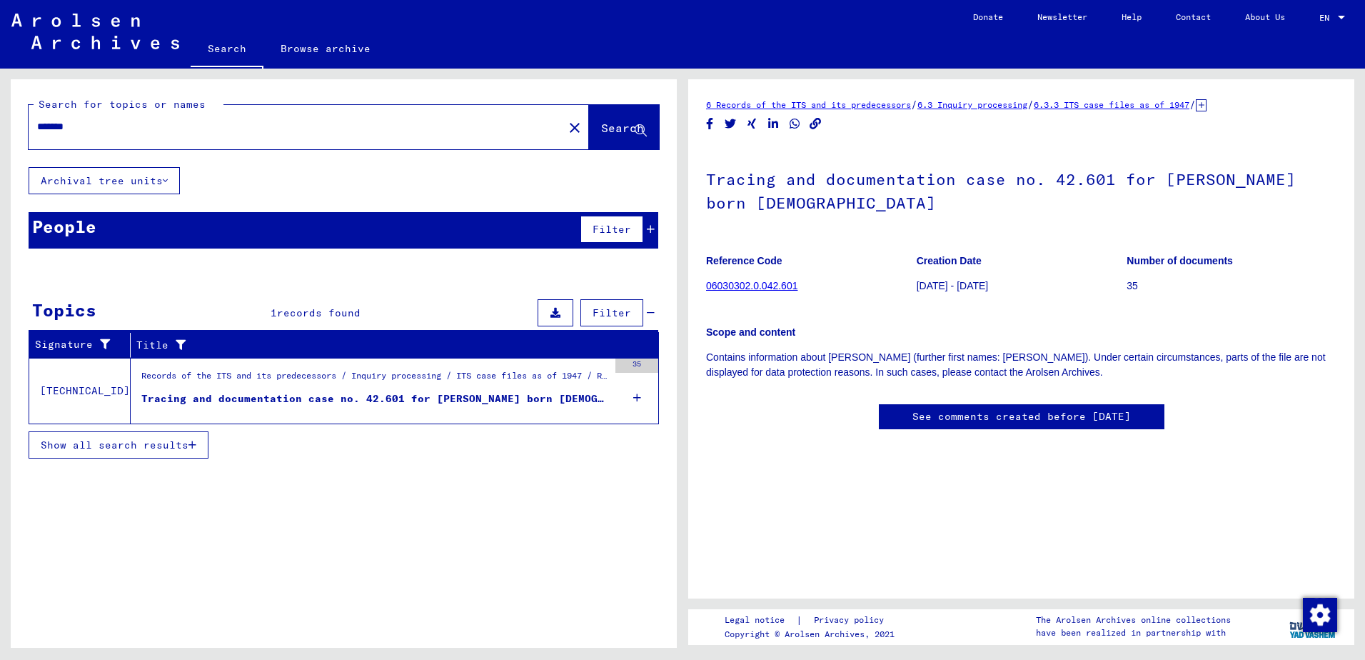
click at [555, 312] on icon at bounding box center [555, 313] width 10 height 10
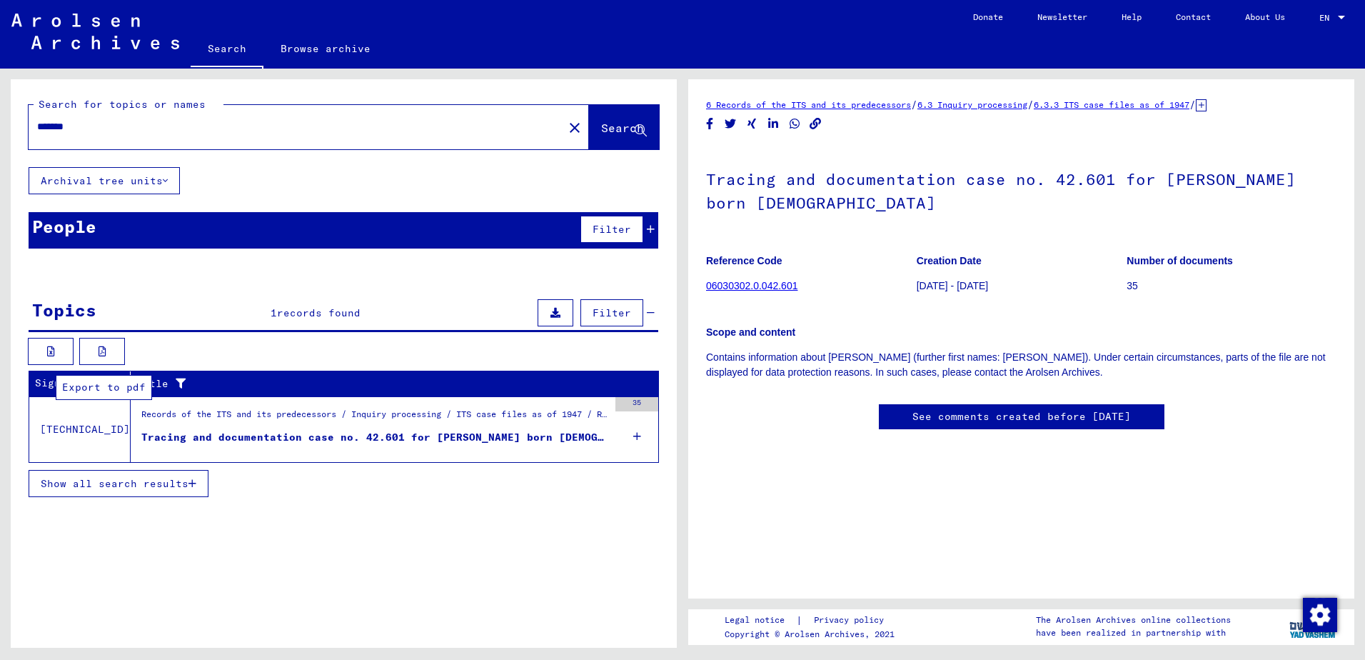
click at [102, 350] on icon at bounding box center [103, 351] width 8 height 10
click at [308, 315] on span "records found" at bounding box center [319, 312] width 84 height 13
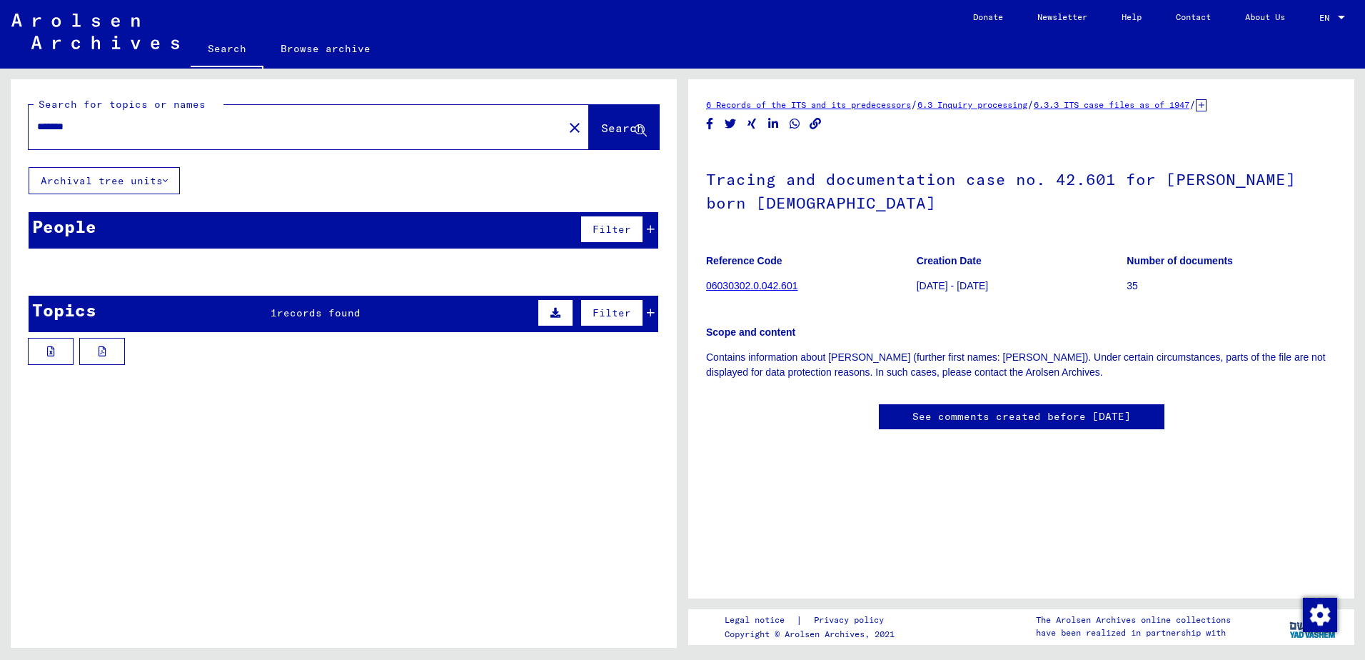
drag, startPoint x: 91, startPoint y: 128, endPoint x: 9, endPoint y: 118, distance: 83.3
click at [9, 118] on div "Search for topics or names ******* close Search Archival tree units People Filt…" at bounding box center [341, 358] width 682 height 579
paste input "text"
type input "*****"
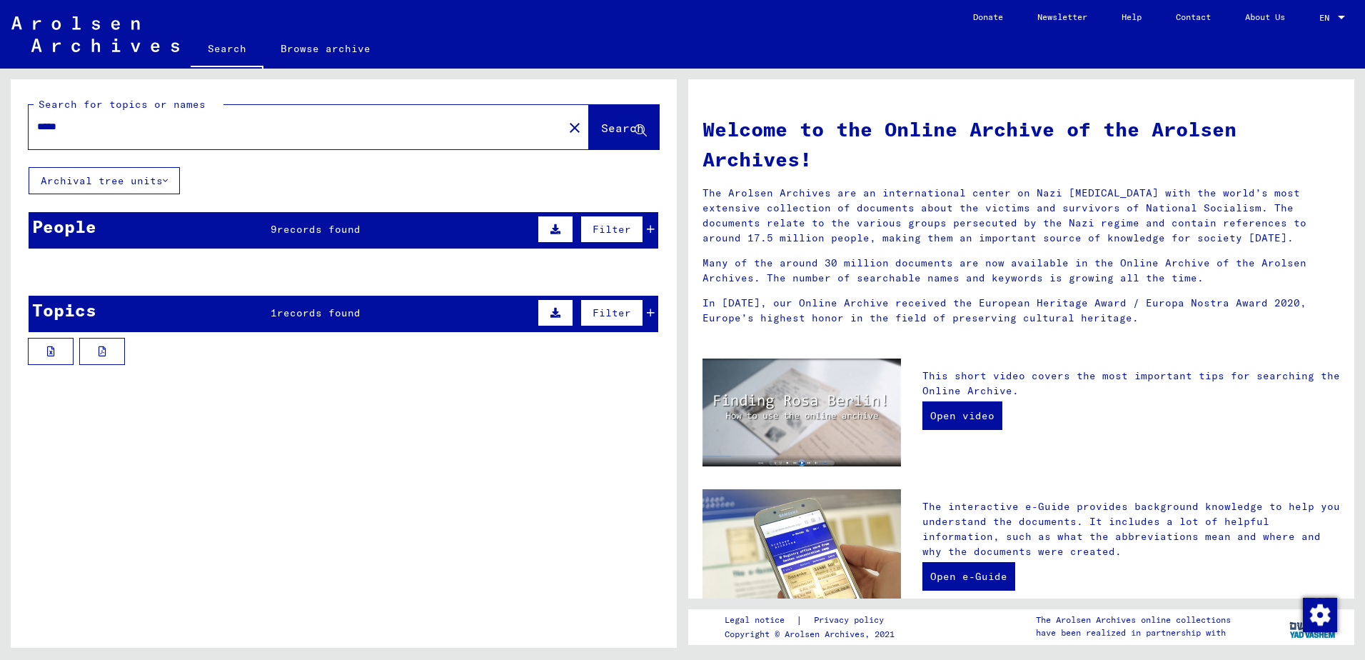
click at [324, 229] on span "records found" at bounding box center [319, 229] width 84 height 13
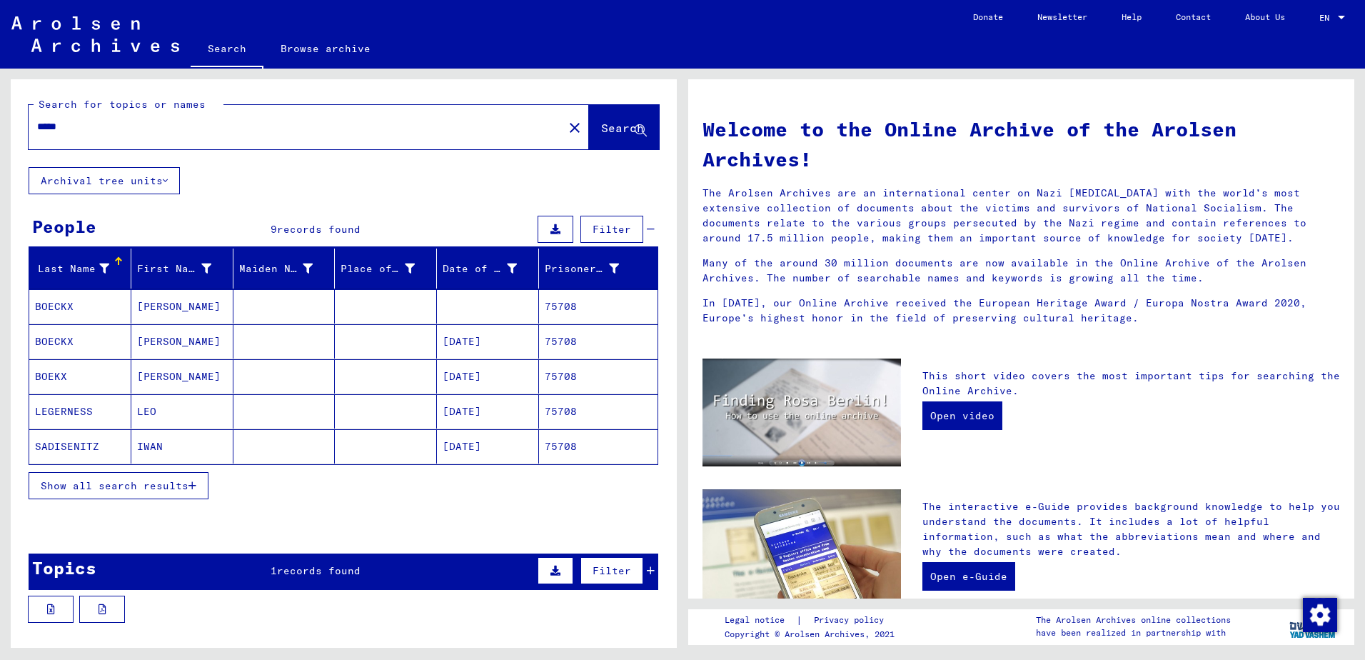
click at [81, 303] on mat-cell "BOECKX" at bounding box center [80, 306] width 102 height 34
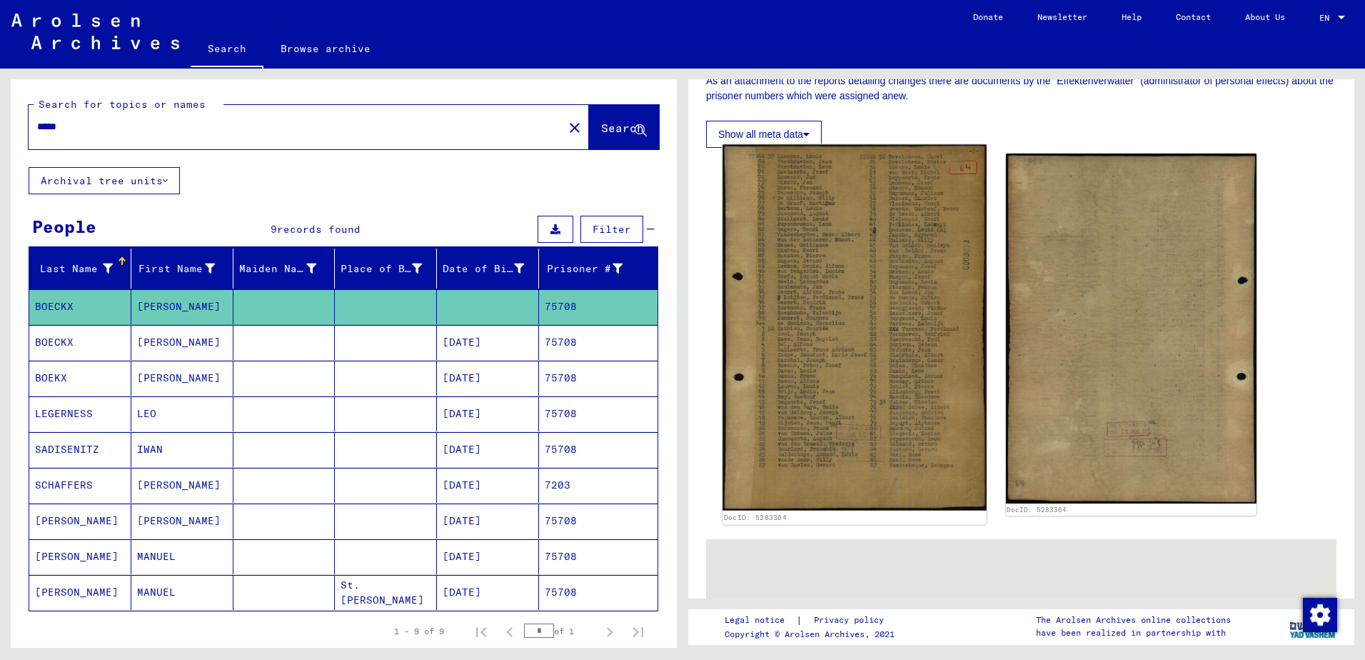
scroll to position [286, 0]
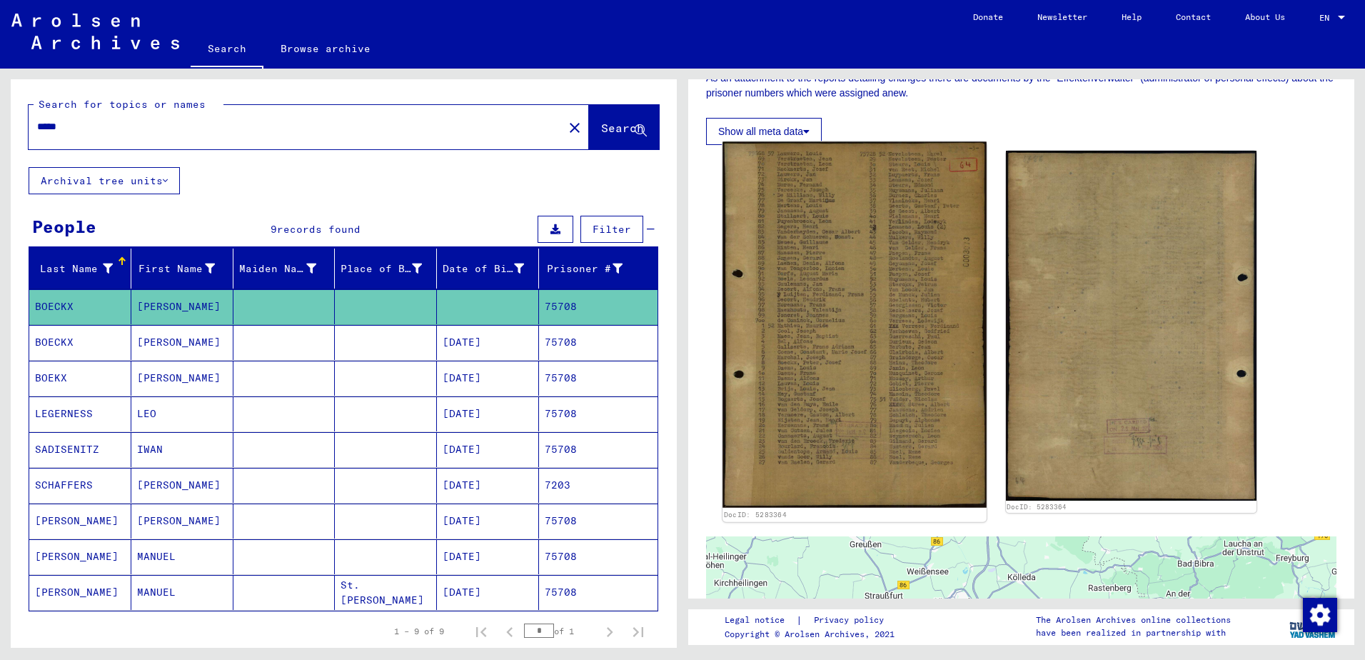
click at [841, 371] on img at bounding box center [853, 324] width 263 height 365
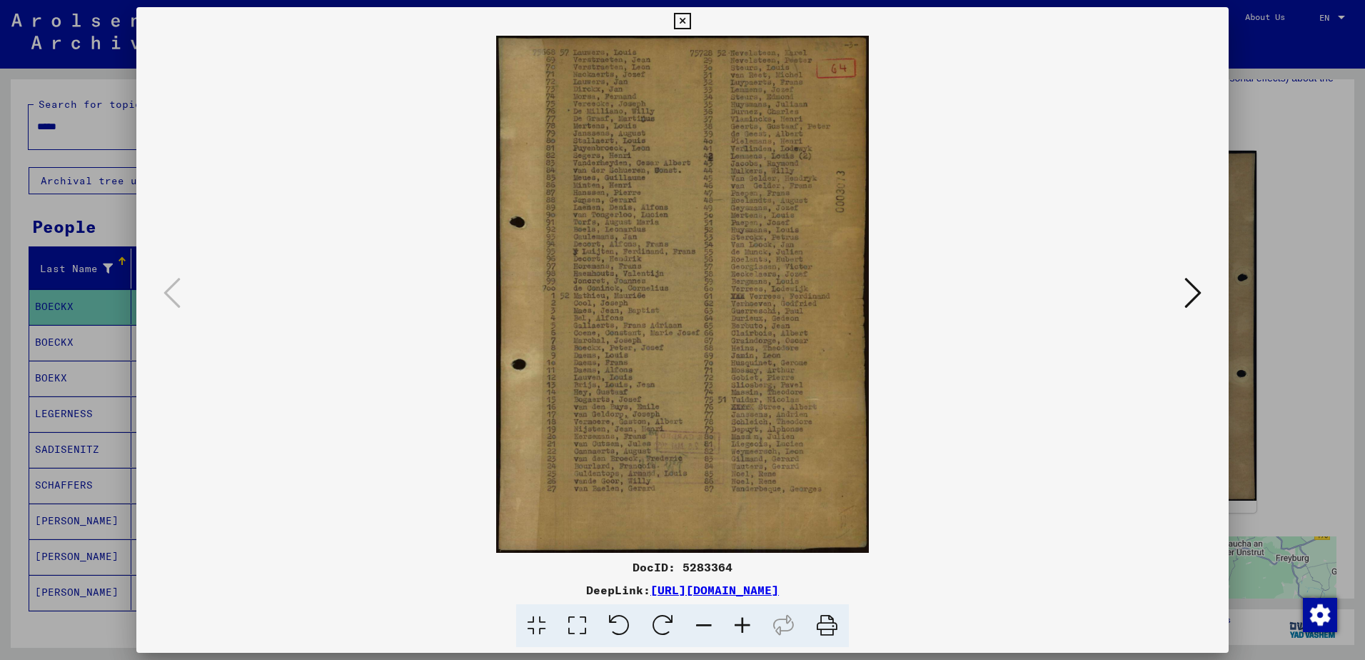
click at [687, 306] on img at bounding box center [682, 294] width 995 height 517
click at [1187, 291] on icon at bounding box center [1192, 293] width 17 height 34
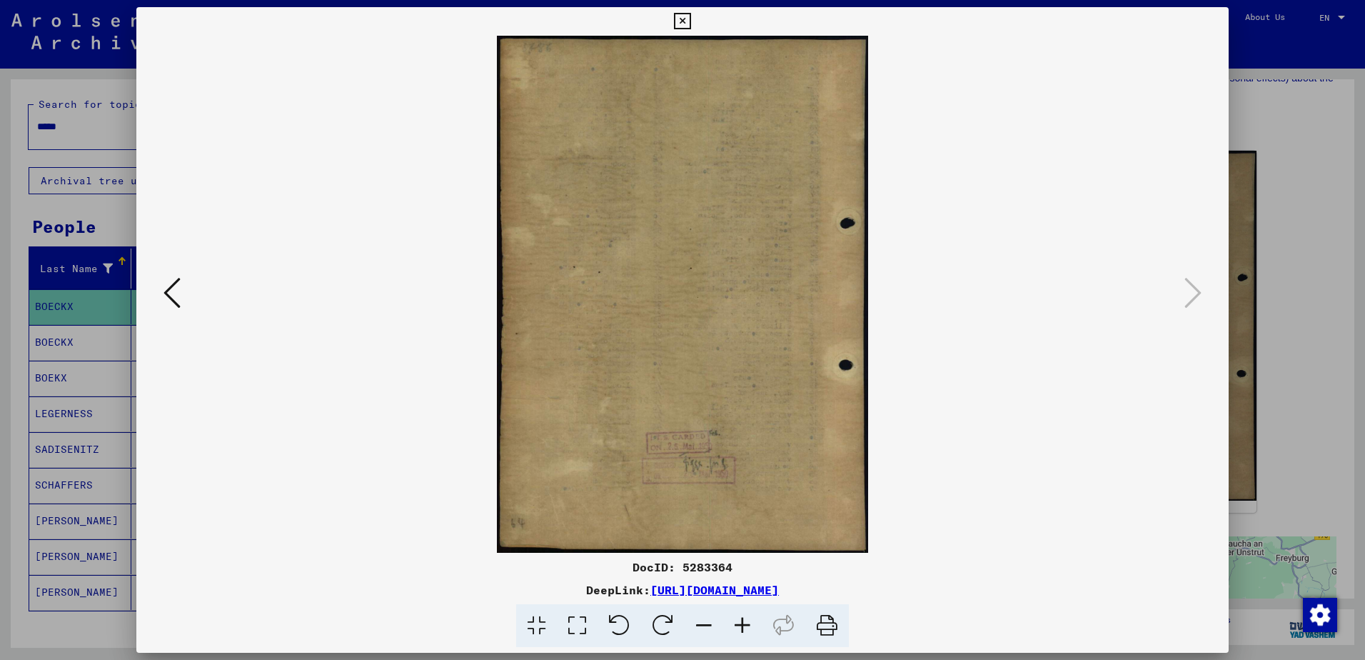
click at [682, 21] on icon at bounding box center [682, 21] width 16 height 17
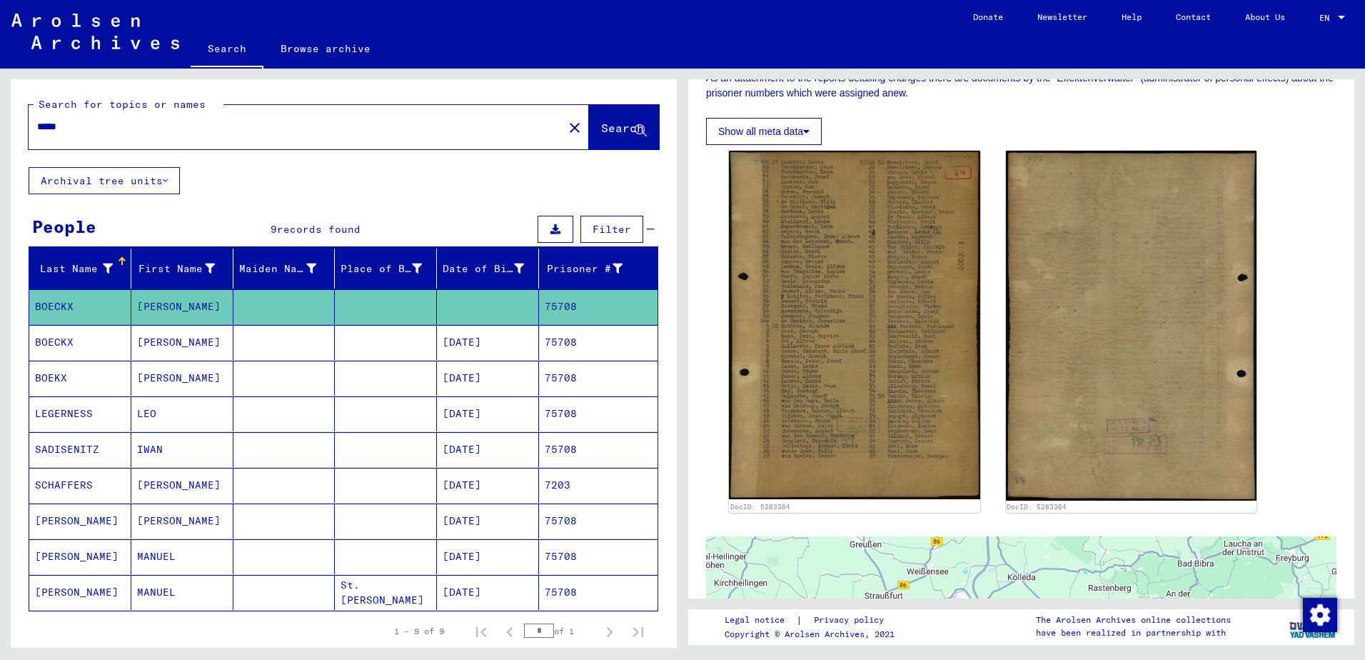
click at [60, 345] on mat-cell "BOECKX" at bounding box center [80, 342] width 102 height 35
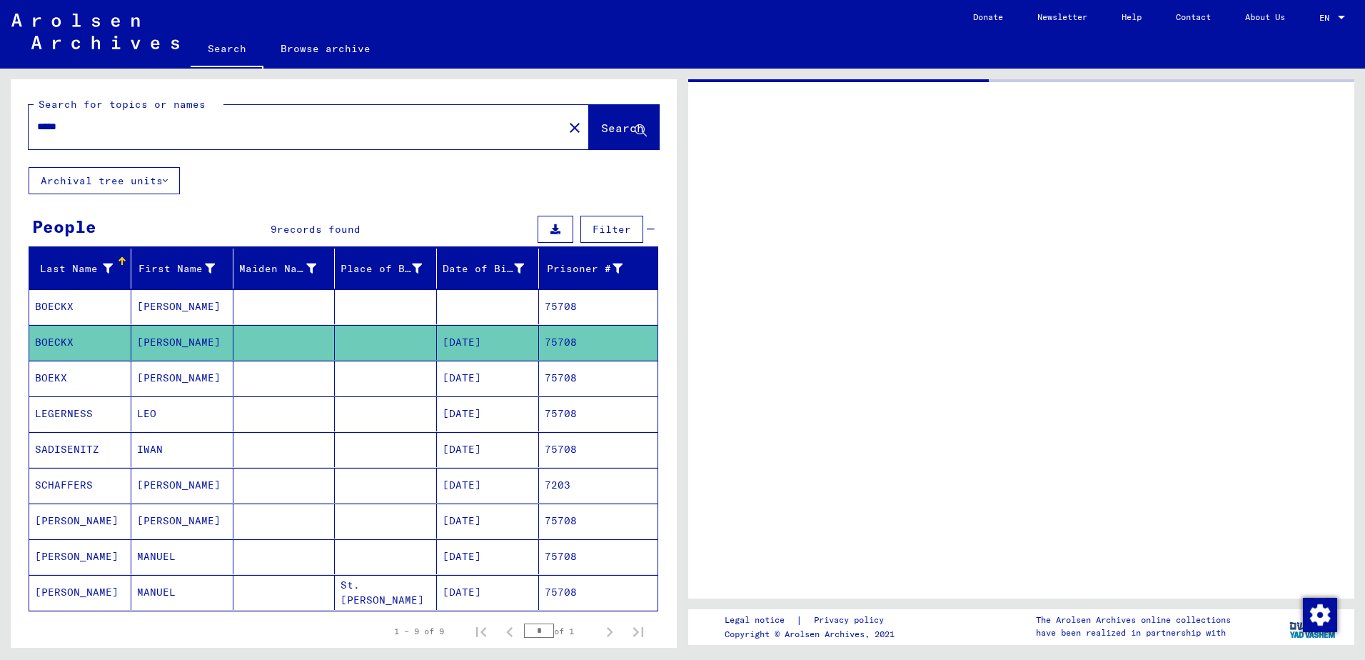
click at [71, 381] on mat-cell "BOEKX" at bounding box center [80, 377] width 102 height 35
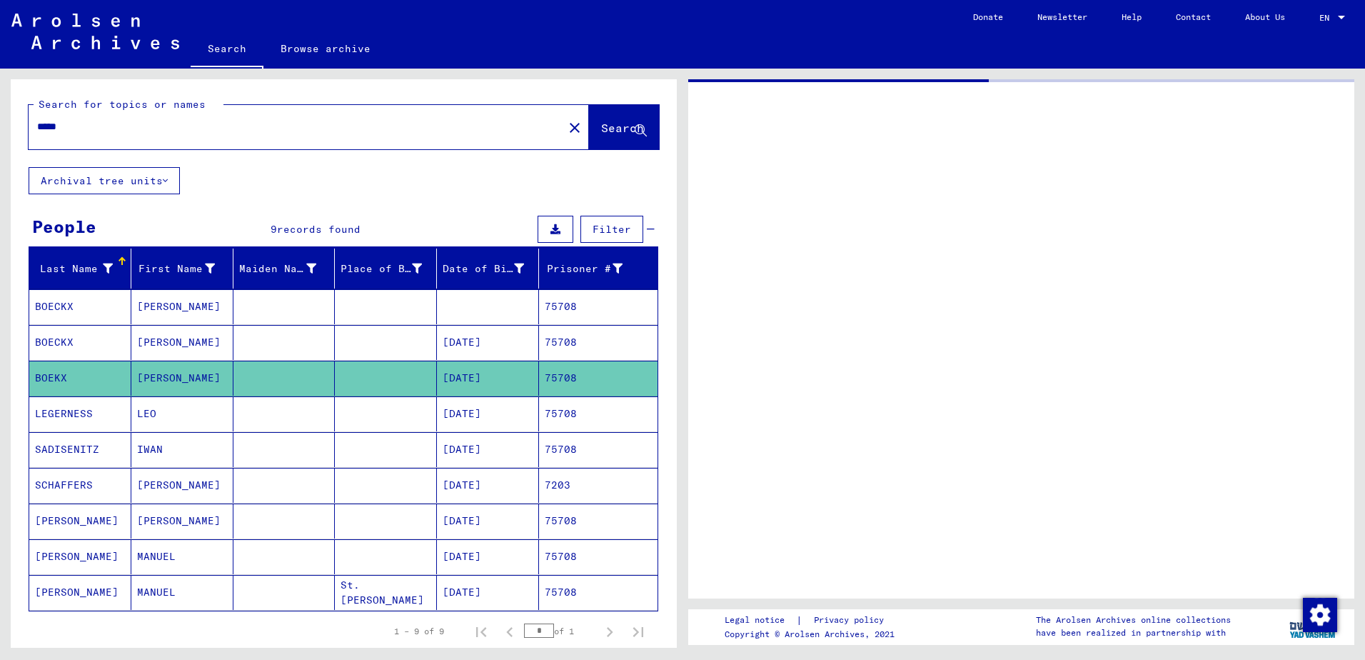
click at [61, 307] on mat-cell "BOECKX" at bounding box center [80, 306] width 102 height 35
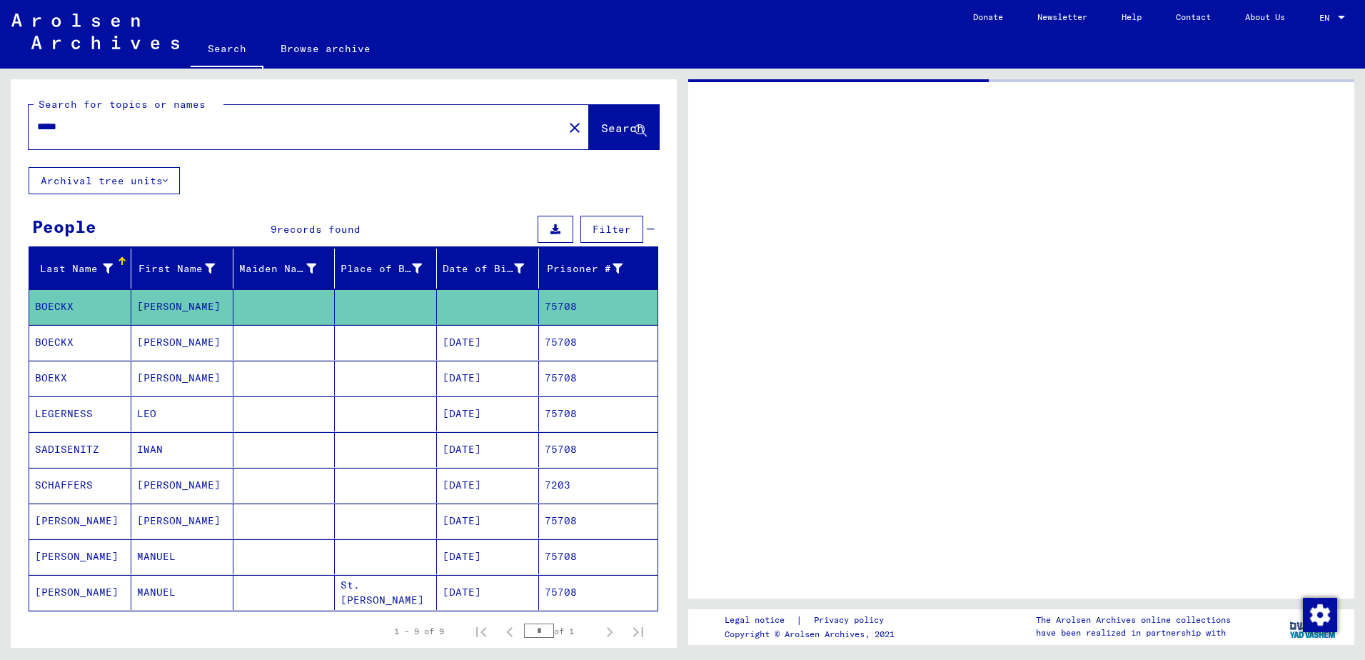
click at [68, 341] on mat-cell "BOECKX" at bounding box center [80, 342] width 102 height 35
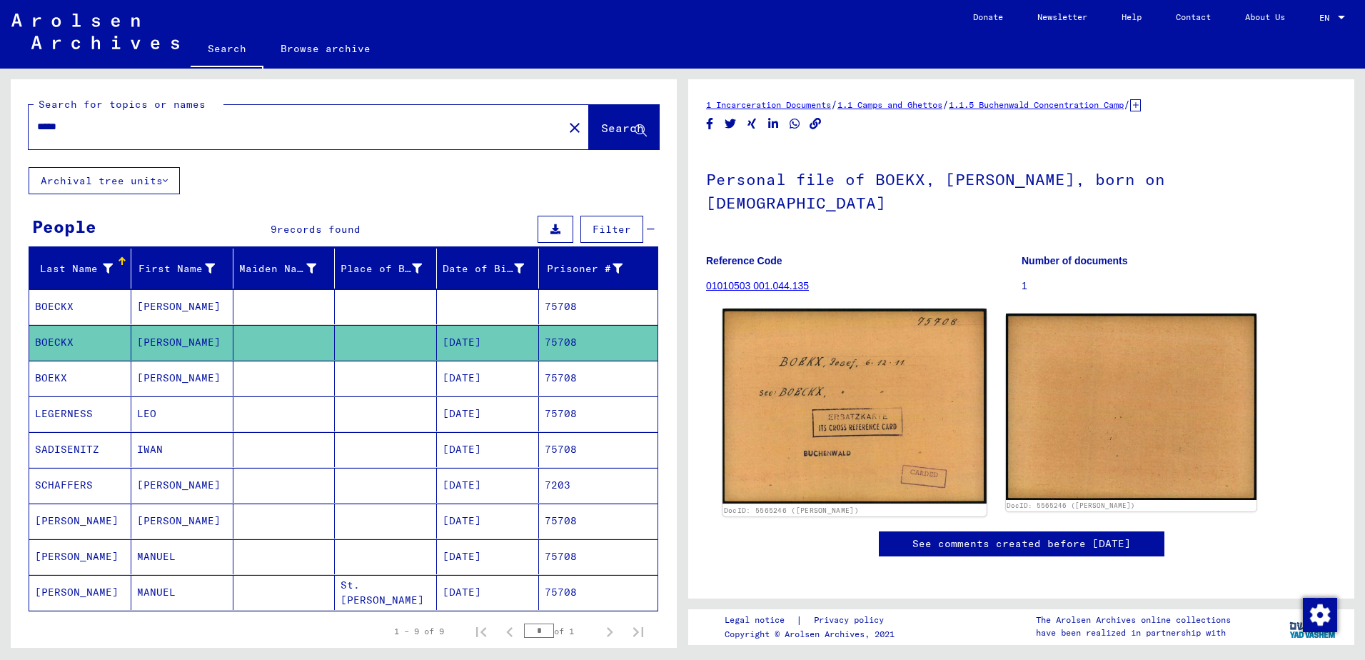
click at [857, 385] on img at bounding box center [853, 405] width 263 height 195
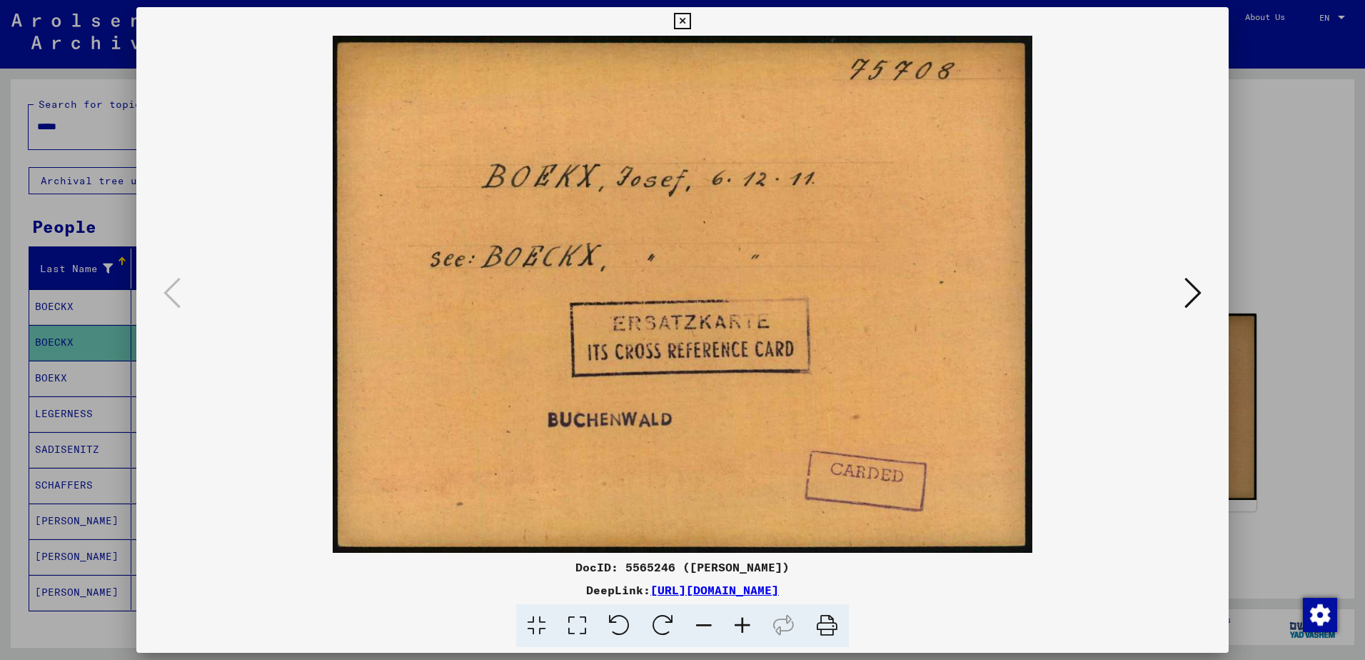
click at [919, 304] on img at bounding box center [682, 294] width 995 height 517
click at [1194, 291] on icon at bounding box center [1192, 293] width 17 height 34
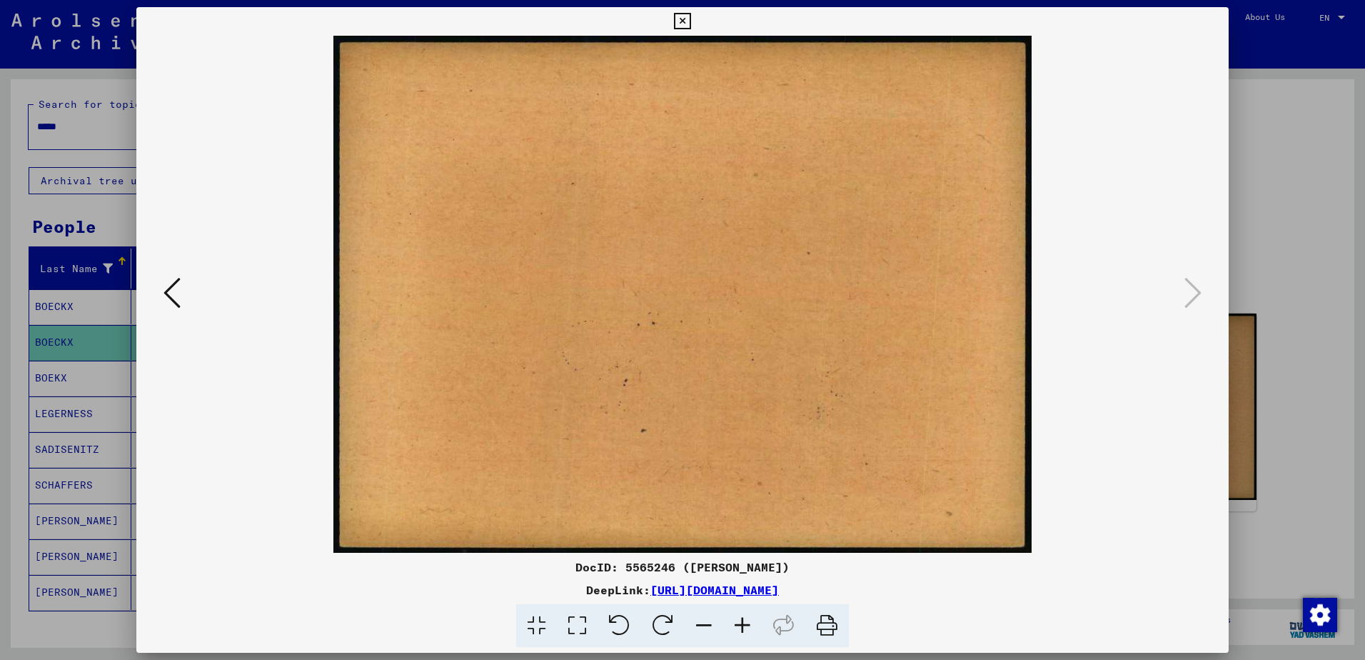
click at [769, 230] on img at bounding box center [682, 294] width 995 height 517
click at [683, 24] on icon at bounding box center [682, 21] width 16 height 17
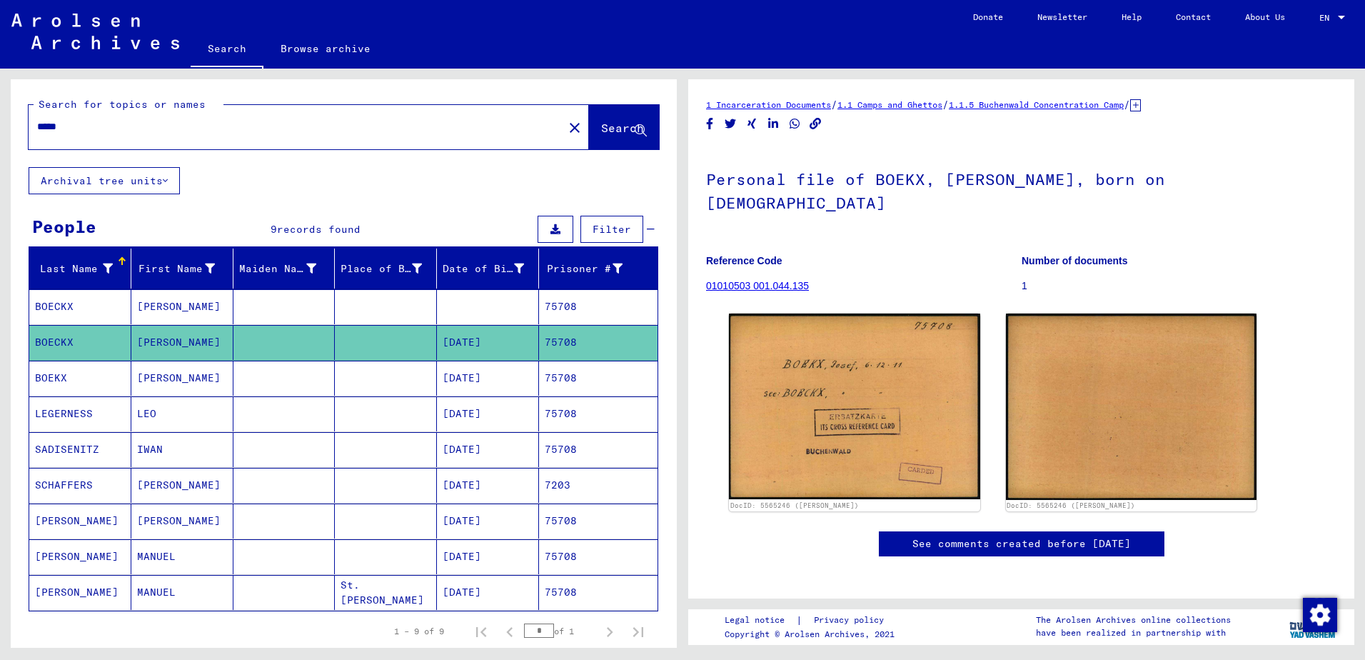
click at [62, 373] on mat-cell "BOEKX" at bounding box center [80, 377] width 102 height 35
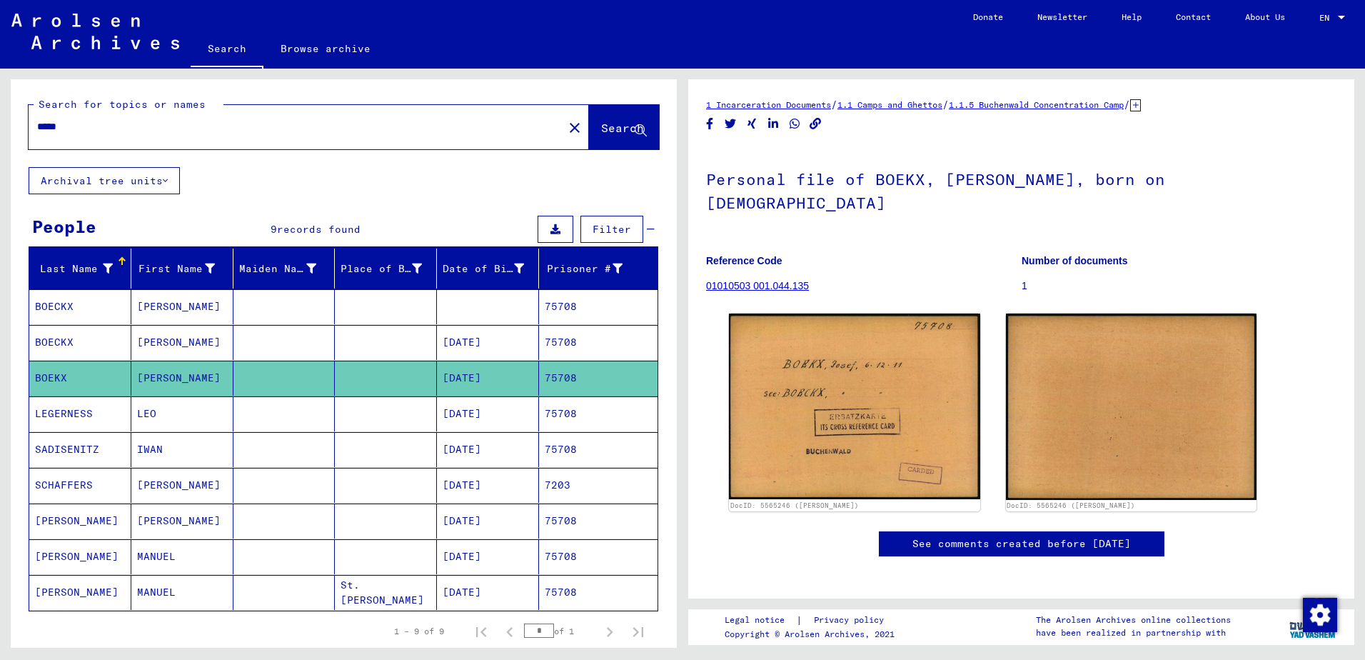
click at [49, 344] on mat-cell "BOECKX" at bounding box center [80, 342] width 102 height 35
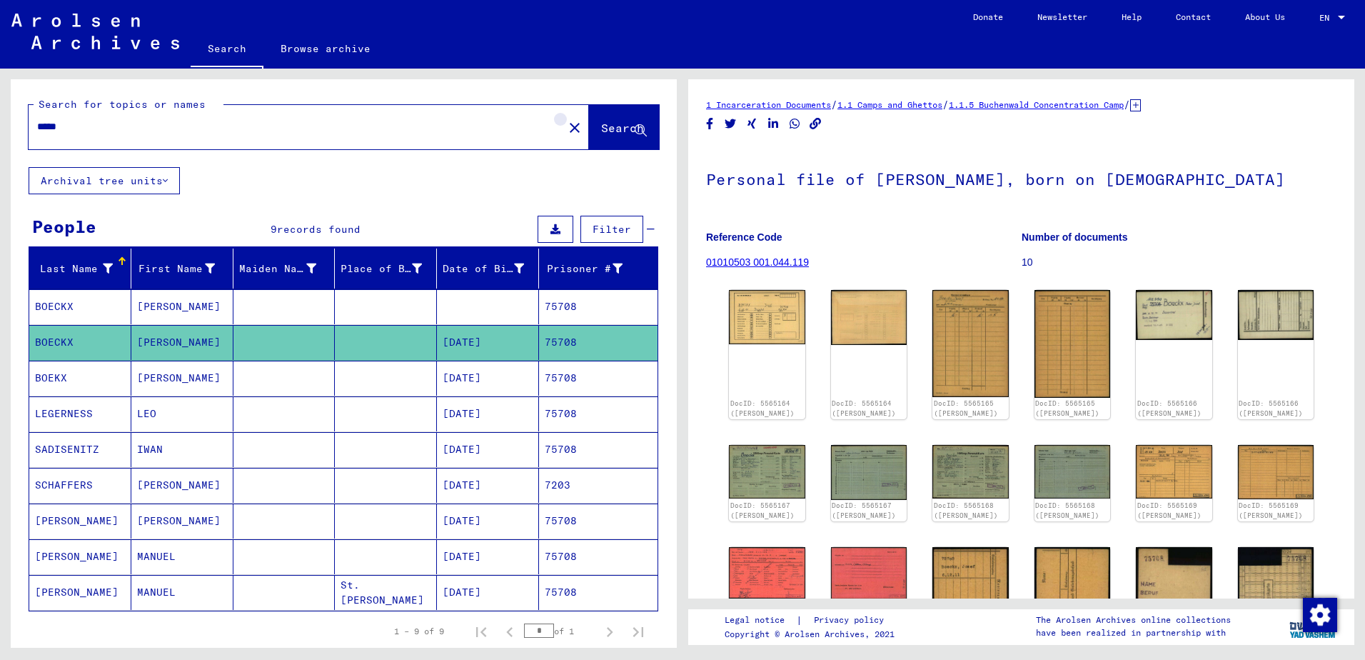
click at [566, 133] on mat-icon "close" at bounding box center [574, 127] width 17 height 17
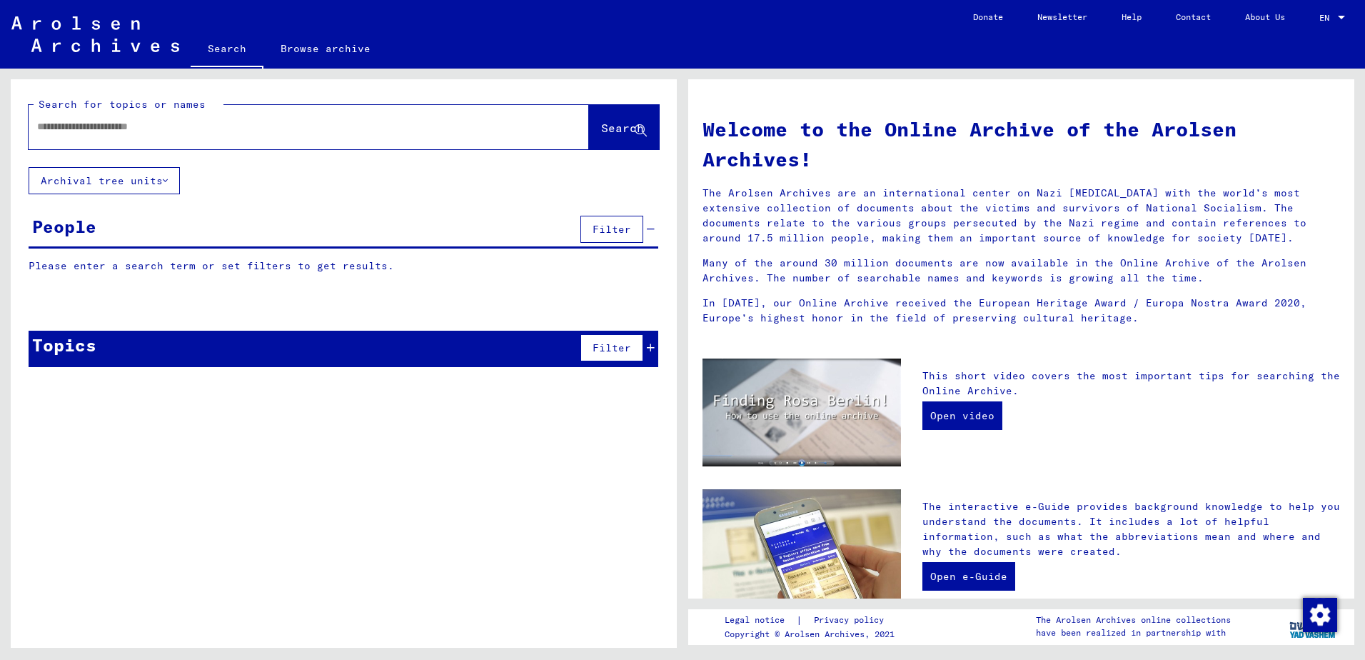
click at [69, 128] on input "text" at bounding box center [291, 126] width 509 height 15
type input "******"
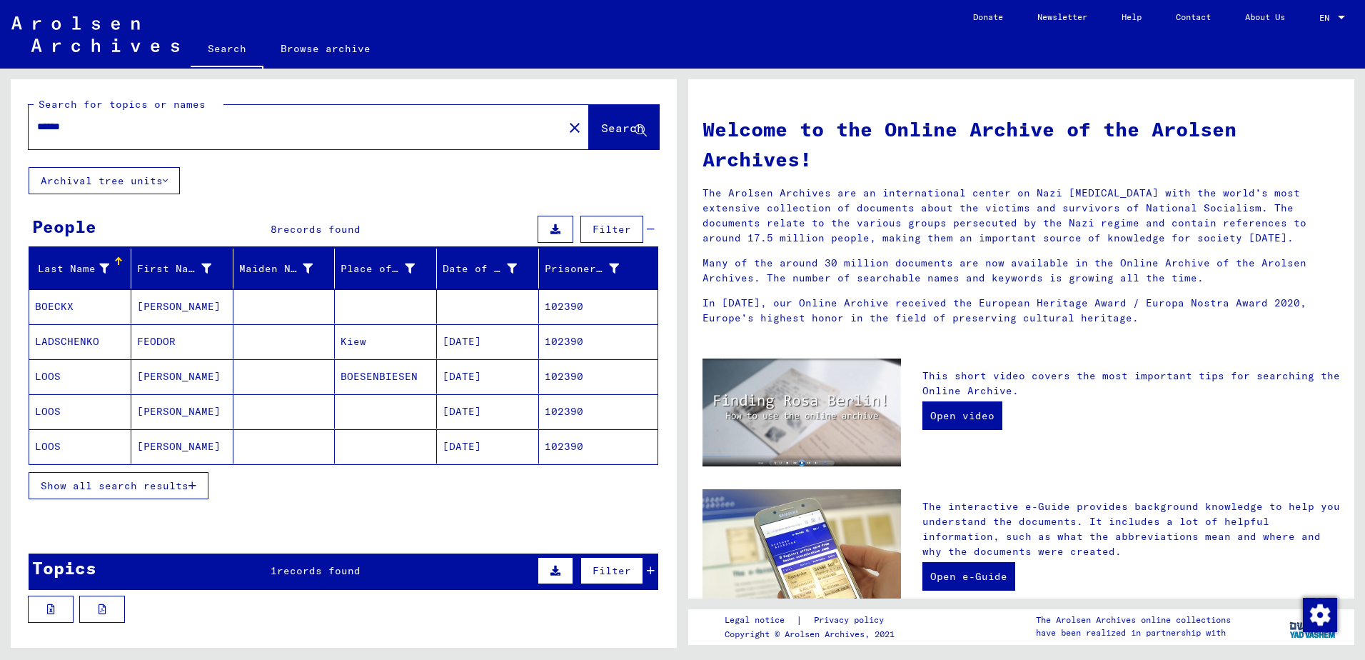
click at [66, 306] on mat-cell "BOECKX" at bounding box center [80, 306] width 102 height 34
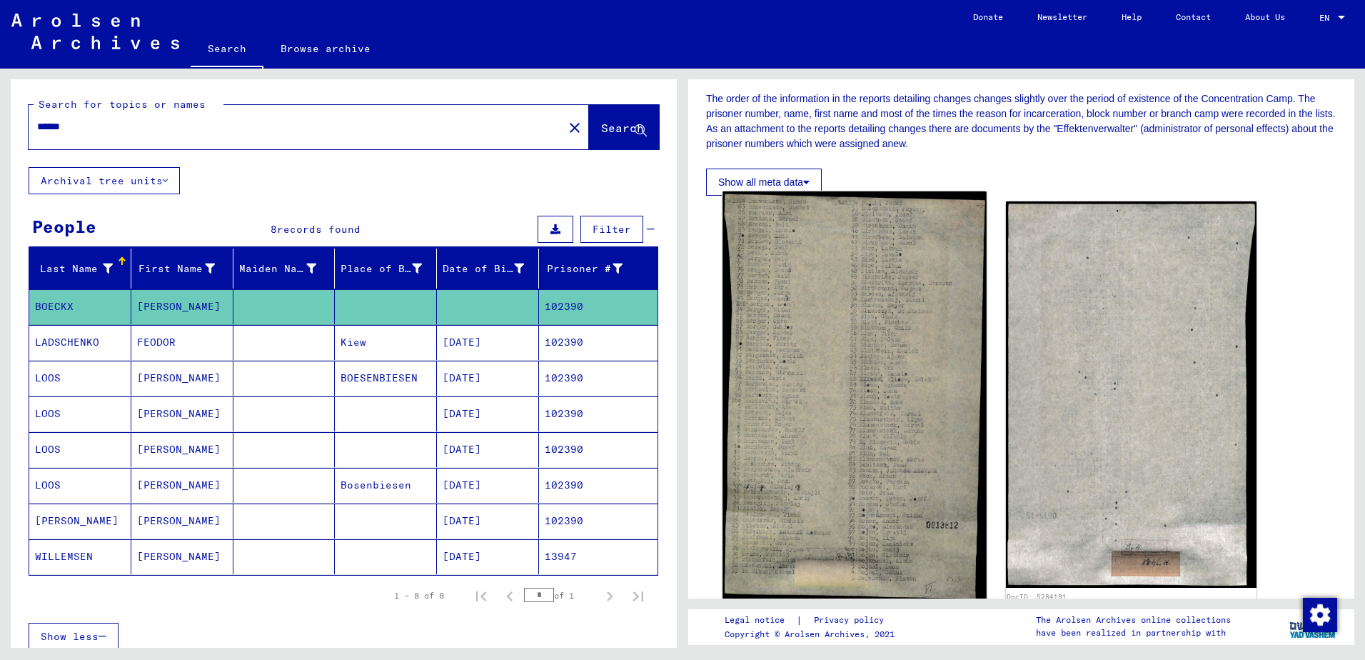
scroll to position [286, 0]
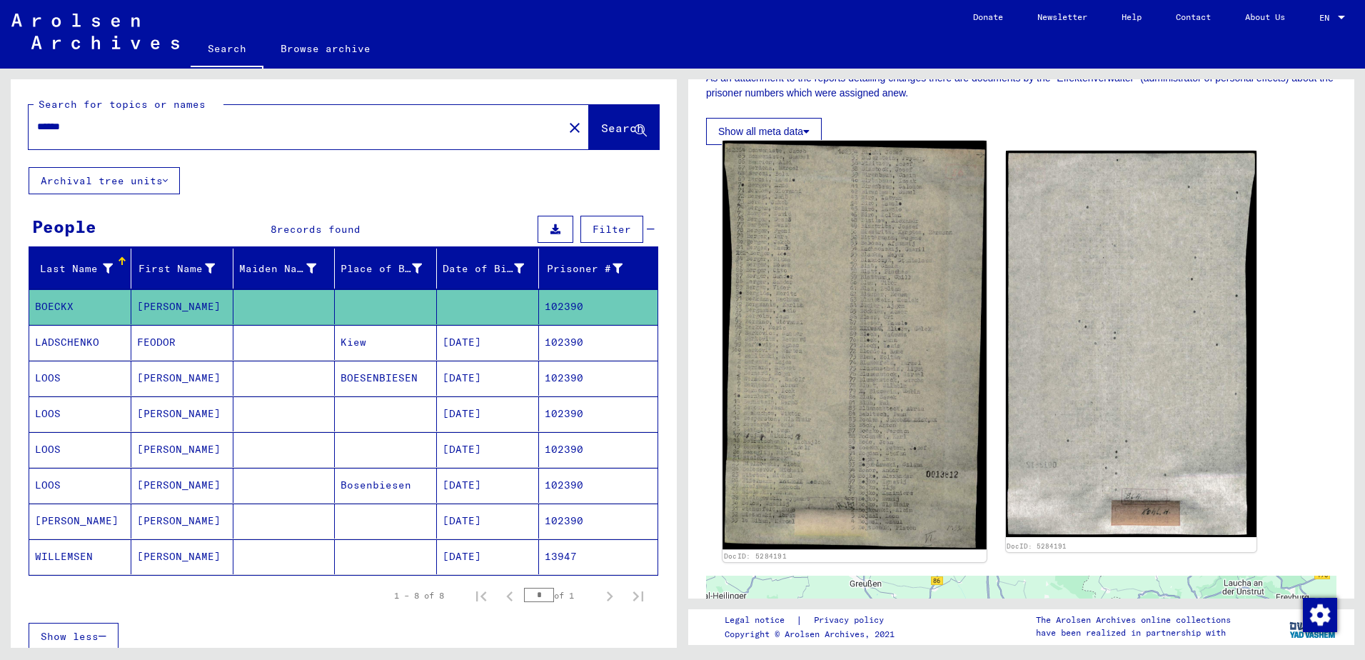
click at [871, 388] on img at bounding box center [853, 345] width 263 height 409
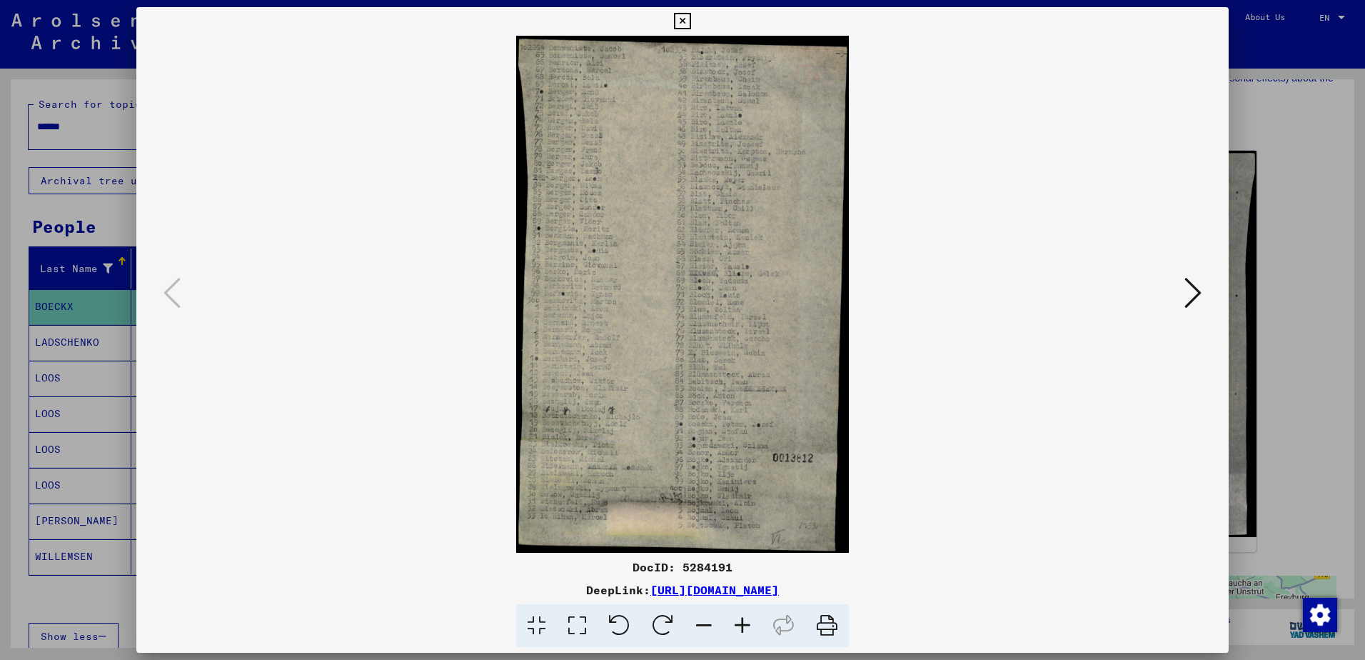
drag, startPoint x: 1188, startPoint y: 291, endPoint x: 1131, endPoint y: 289, distance: 56.4
click at [1187, 291] on icon at bounding box center [1192, 293] width 17 height 34
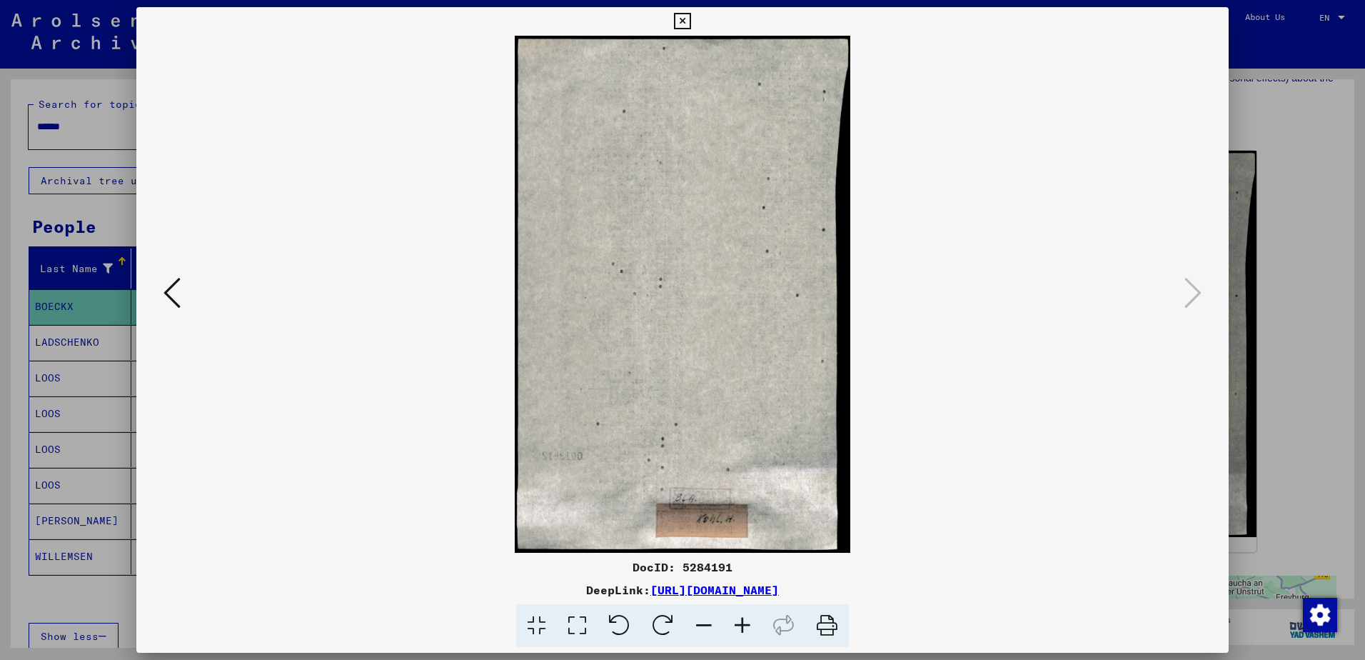
click at [176, 291] on icon at bounding box center [171, 293] width 17 height 34
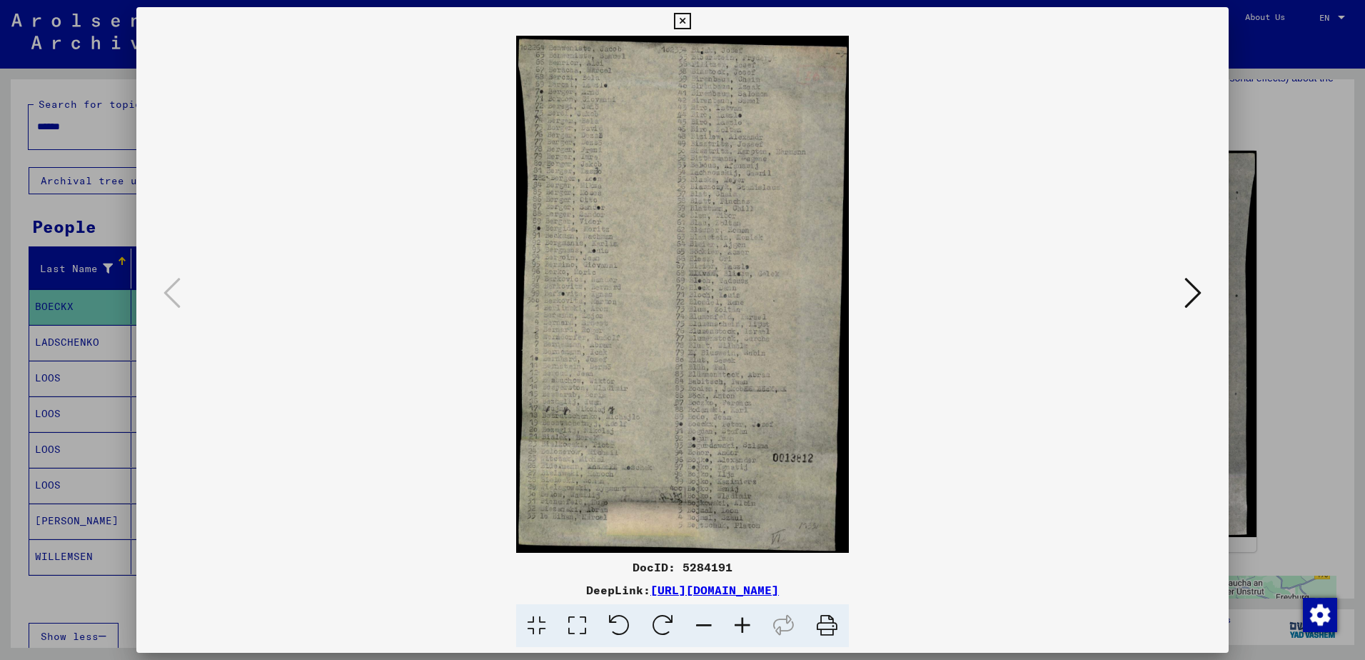
click at [685, 21] on icon at bounding box center [682, 21] width 16 height 17
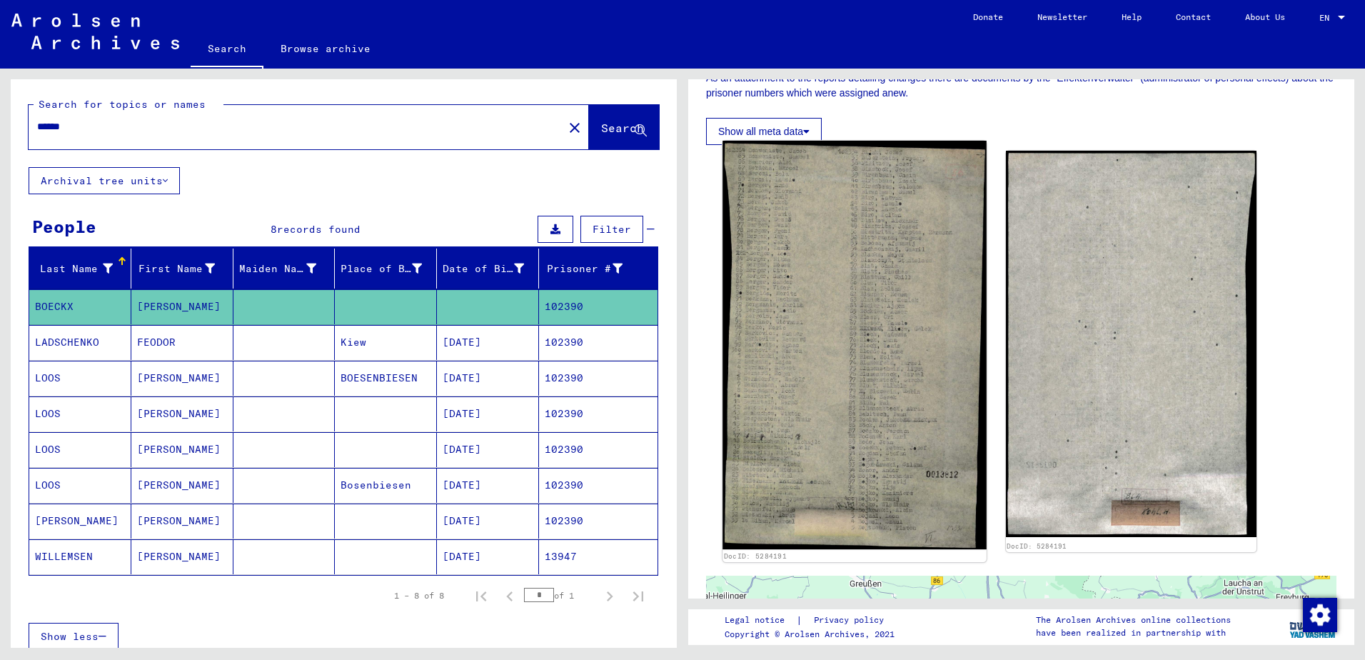
scroll to position [357, 0]
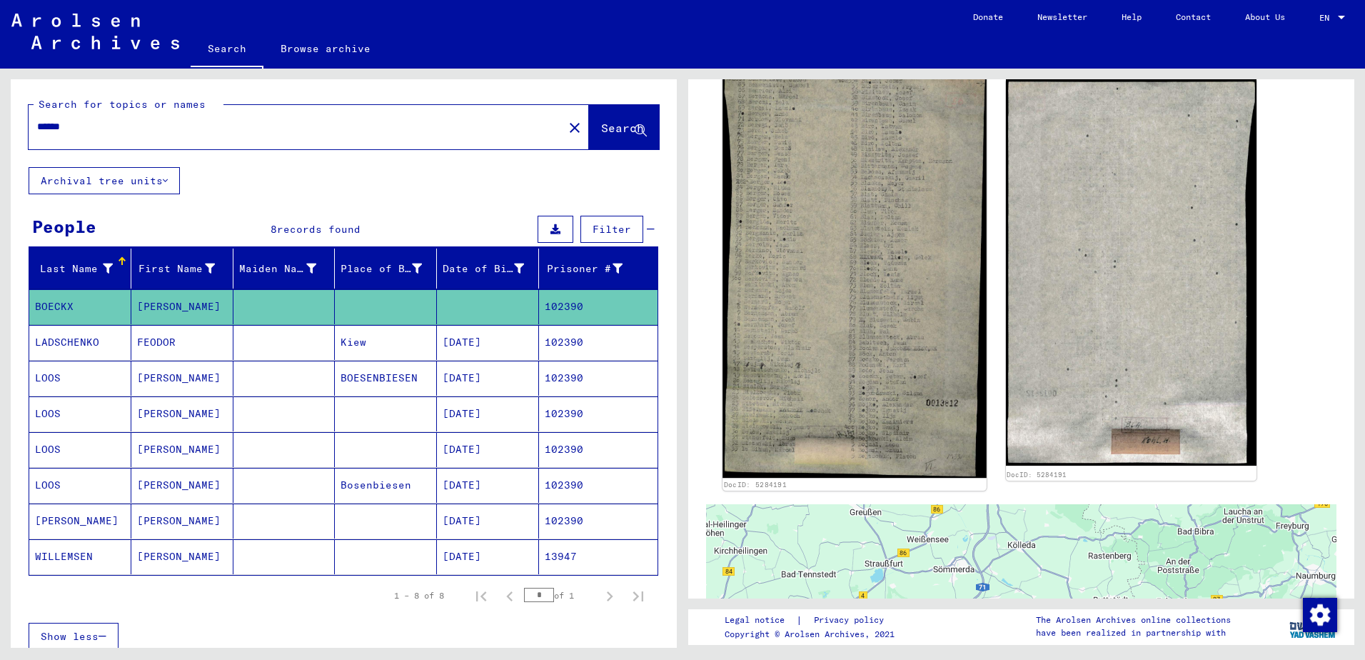
click at [852, 246] on img at bounding box center [853, 273] width 263 height 409
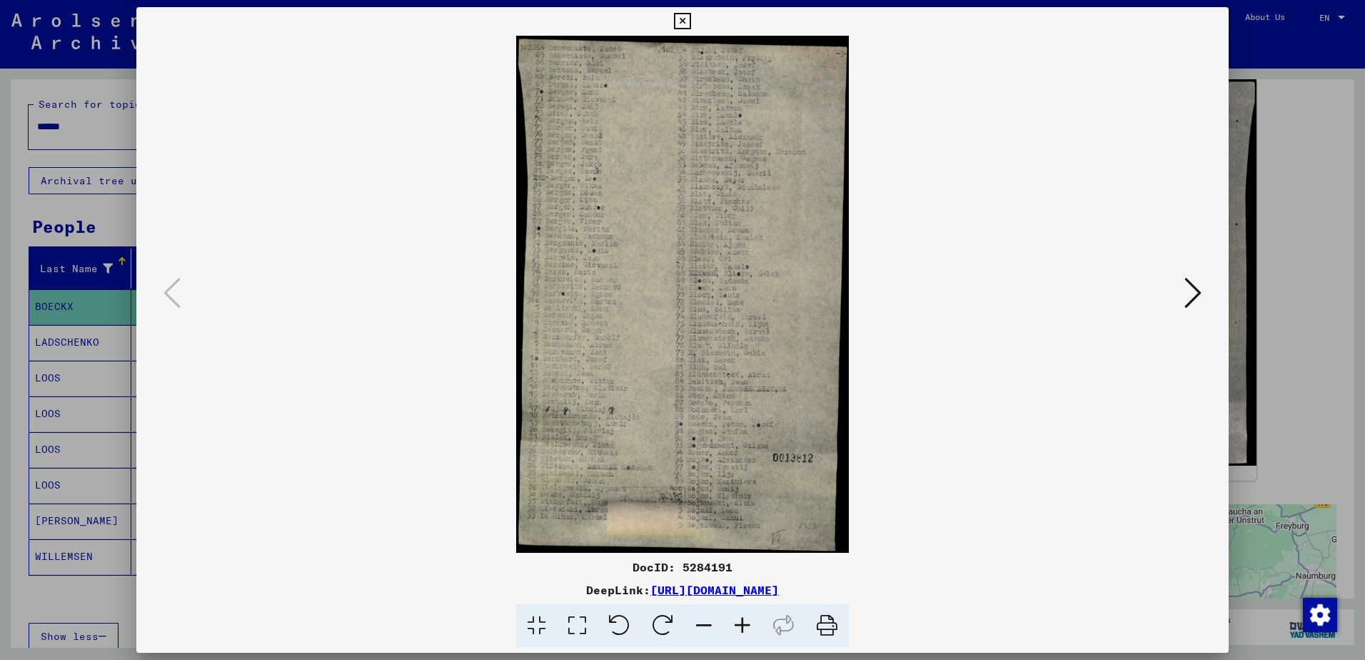
scroll to position [356, 0]
click at [742, 620] on icon at bounding box center [742, 626] width 39 height 44
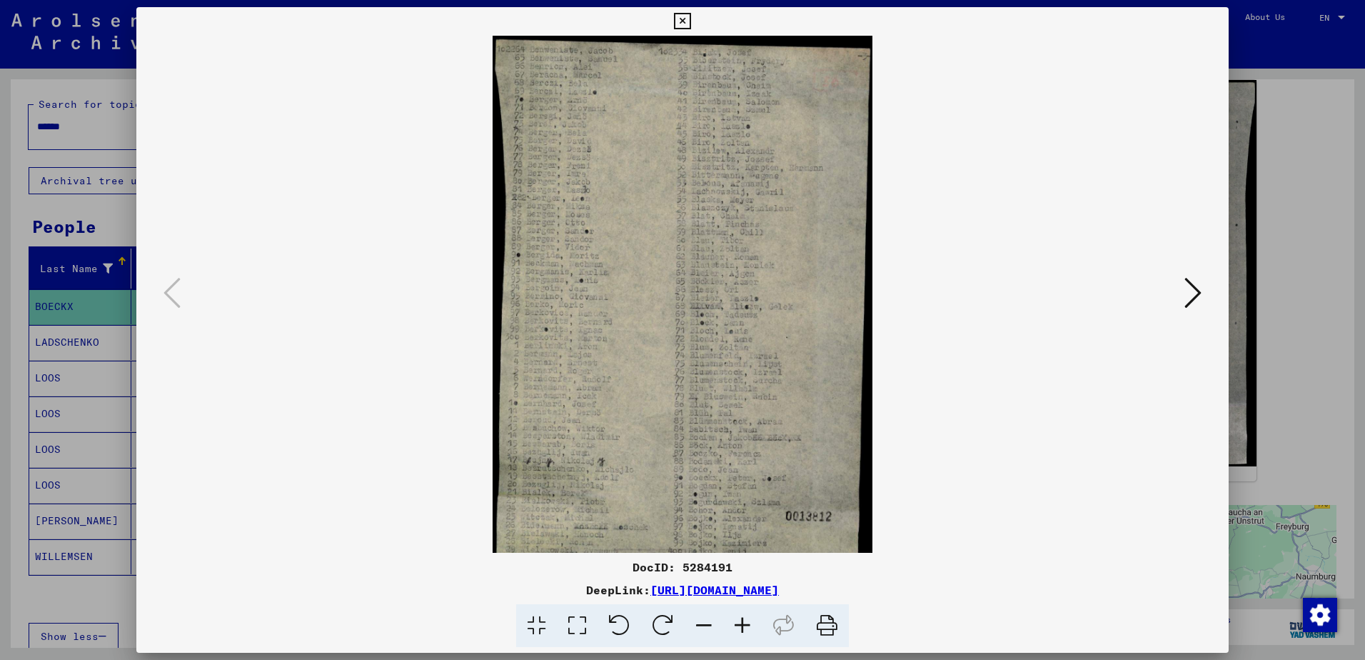
click at [742, 620] on icon at bounding box center [742, 626] width 39 height 44
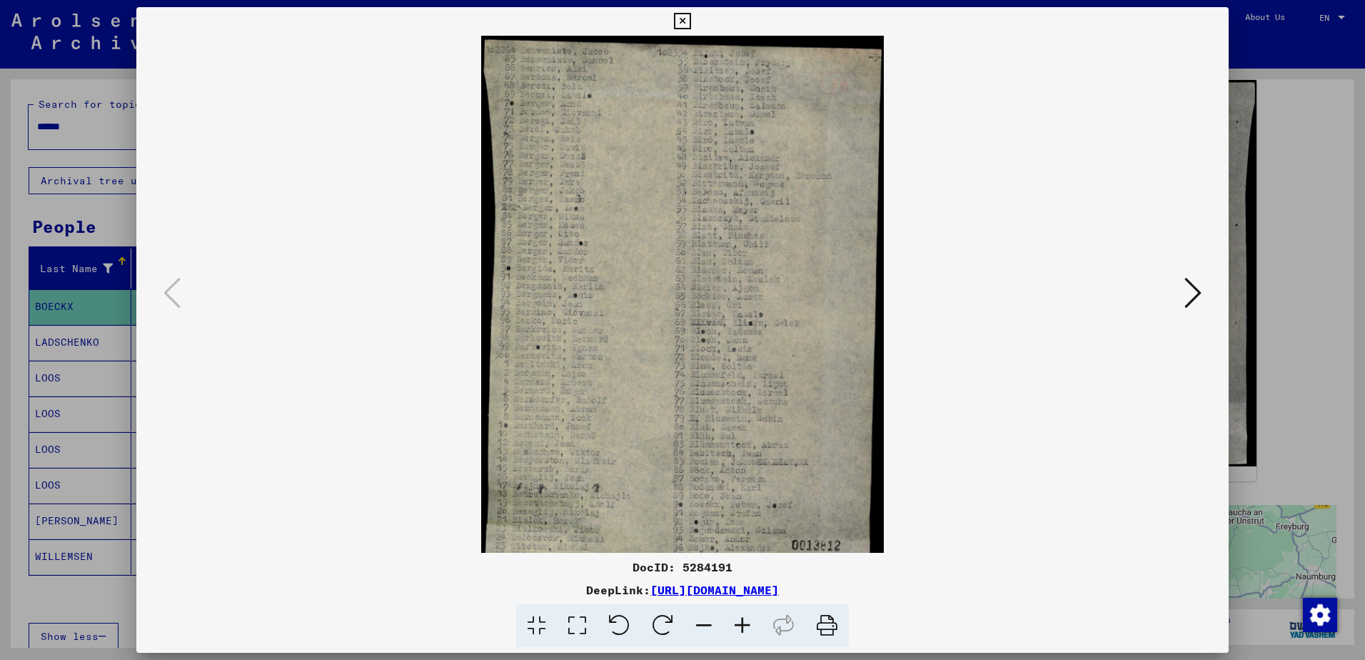
click at [742, 620] on icon at bounding box center [742, 626] width 39 height 44
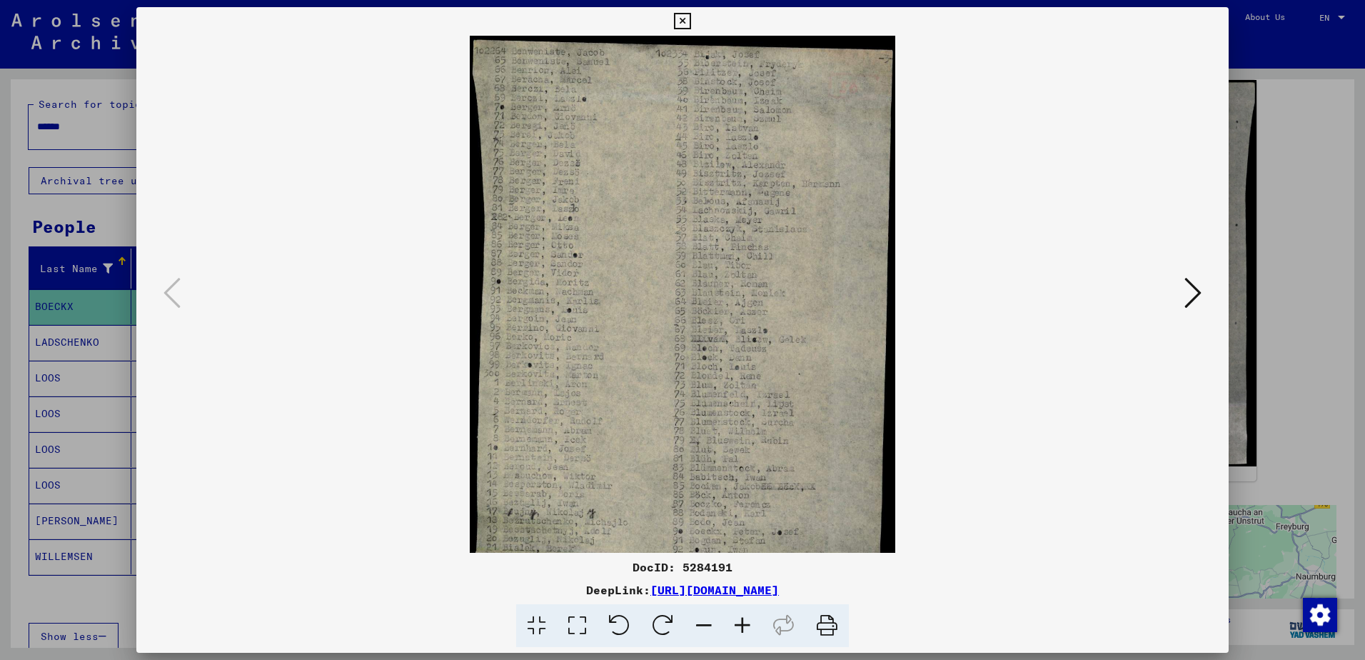
click at [742, 620] on icon at bounding box center [742, 626] width 39 height 44
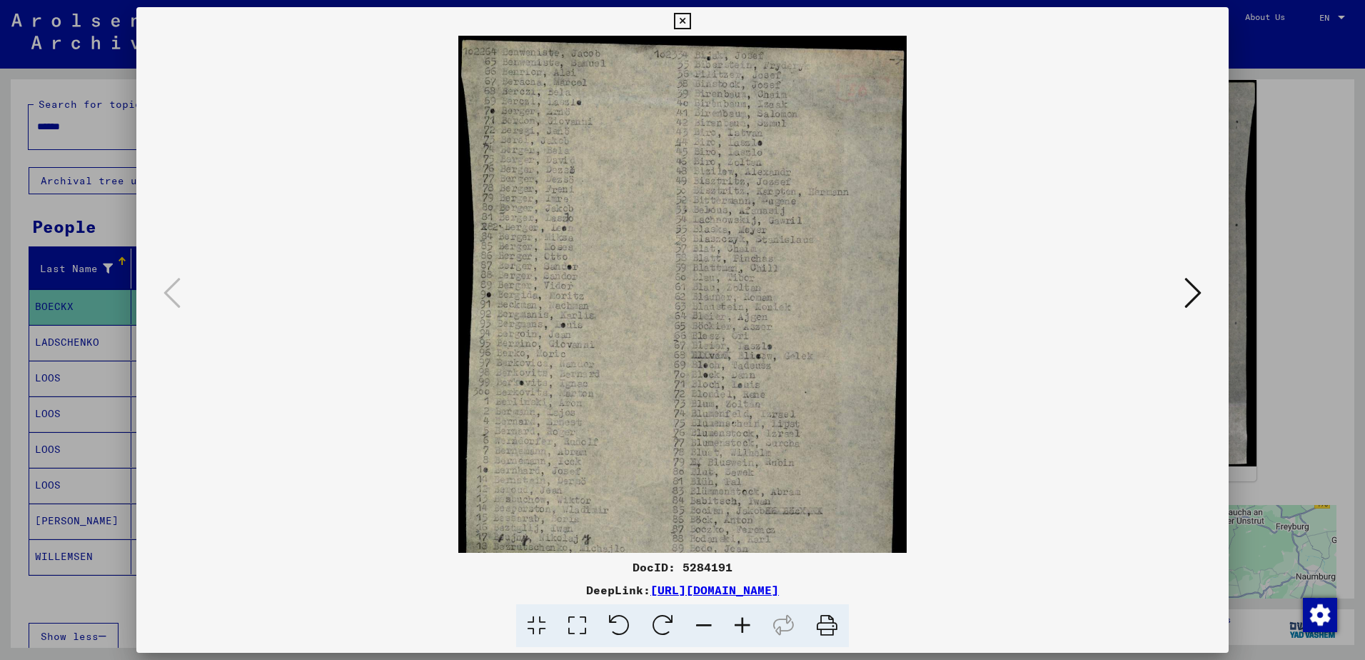
click at [742, 620] on icon at bounding box center [742, 626] width 39 height 44
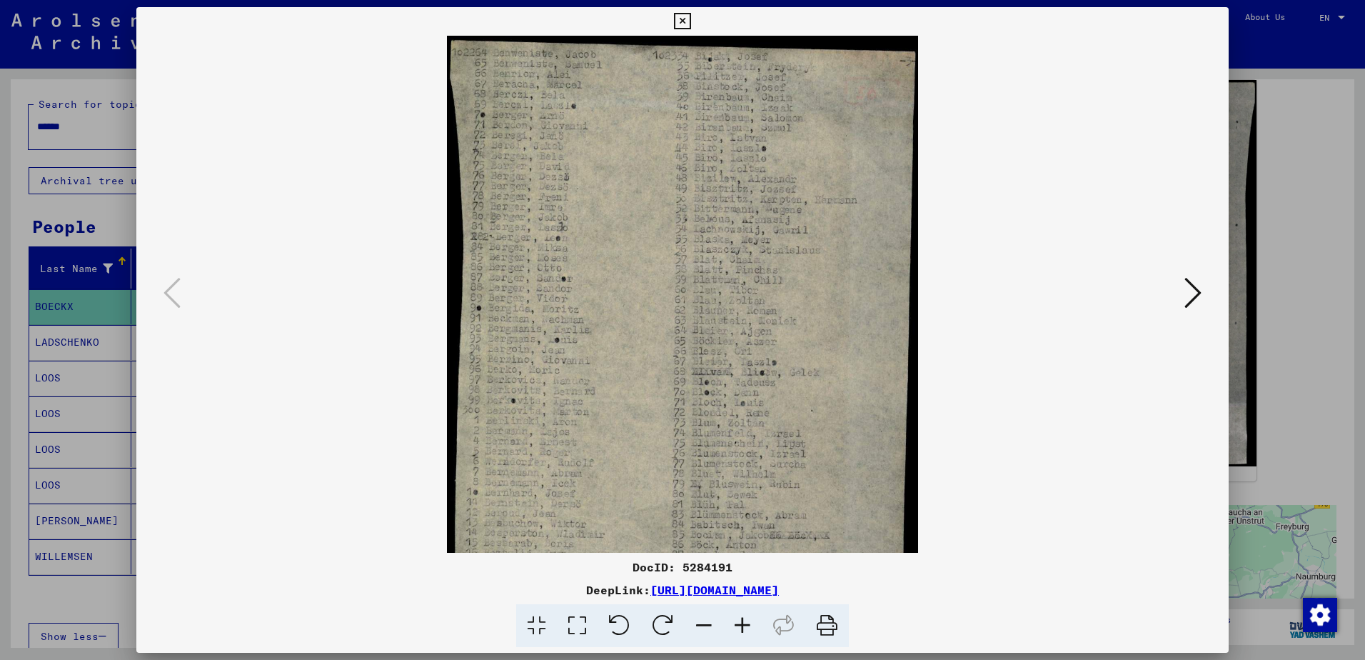
click at [742, 620] on icon at bounding box center [742, 626] width 39 height 44
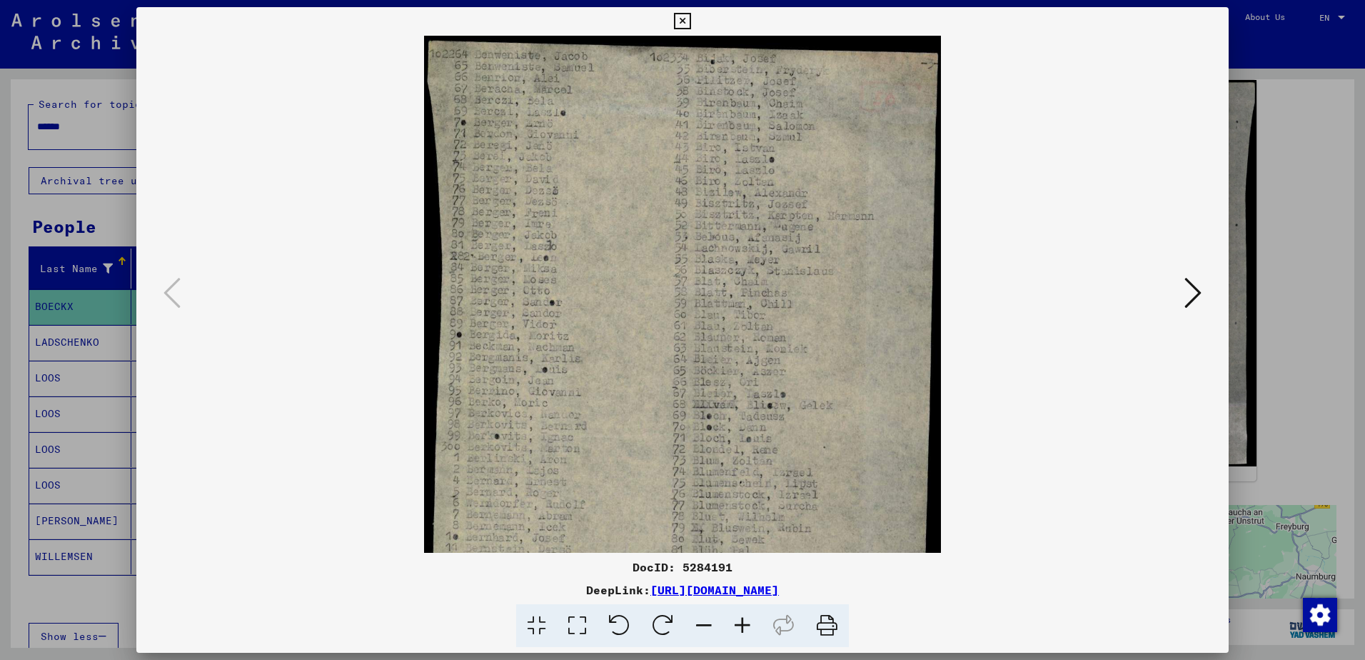
click at [742, 620] on icon at bounding box center [742, 626] width 39 height 44
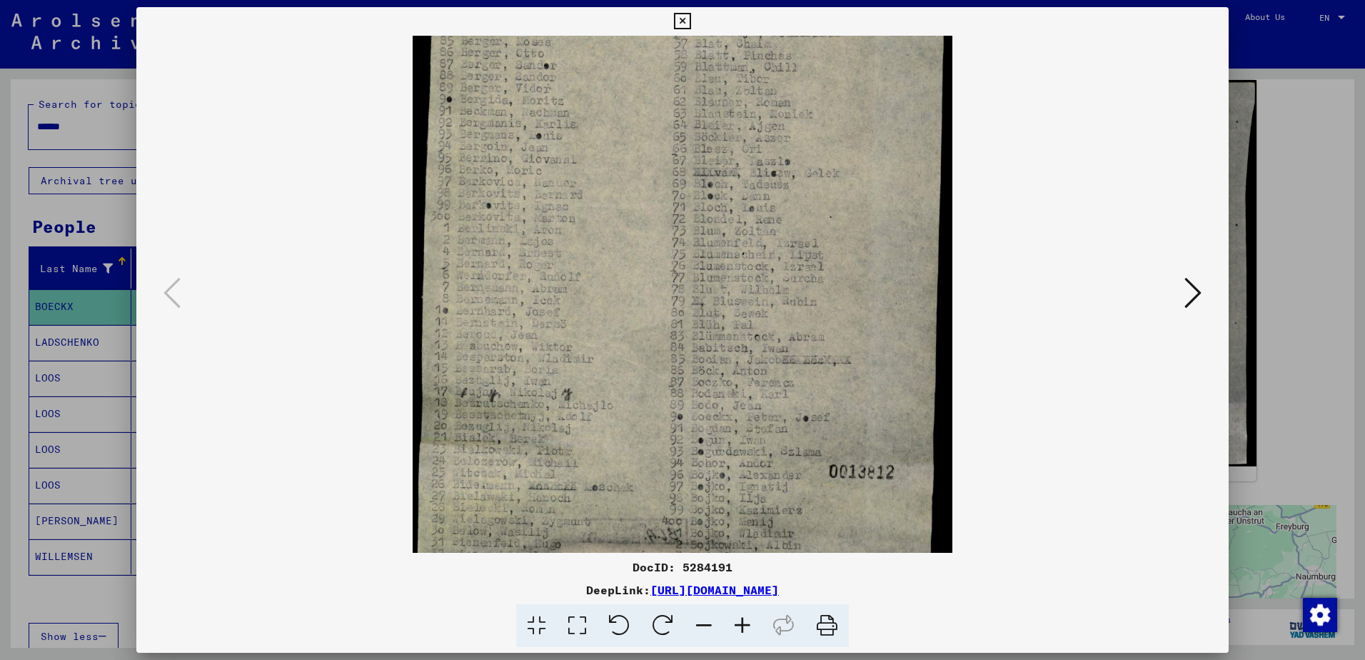
scroll to position [255, 0]
drag, startPoint x: 618, startPoint y: 495, endPoint x: 610, endPoint y: 240, distance: 255.0
click at [610, 240] on img at bounding box center [683, 200] width 540 height 838
click at [680, 23] on icon at bounding box center [682, 21] width 16 height 17
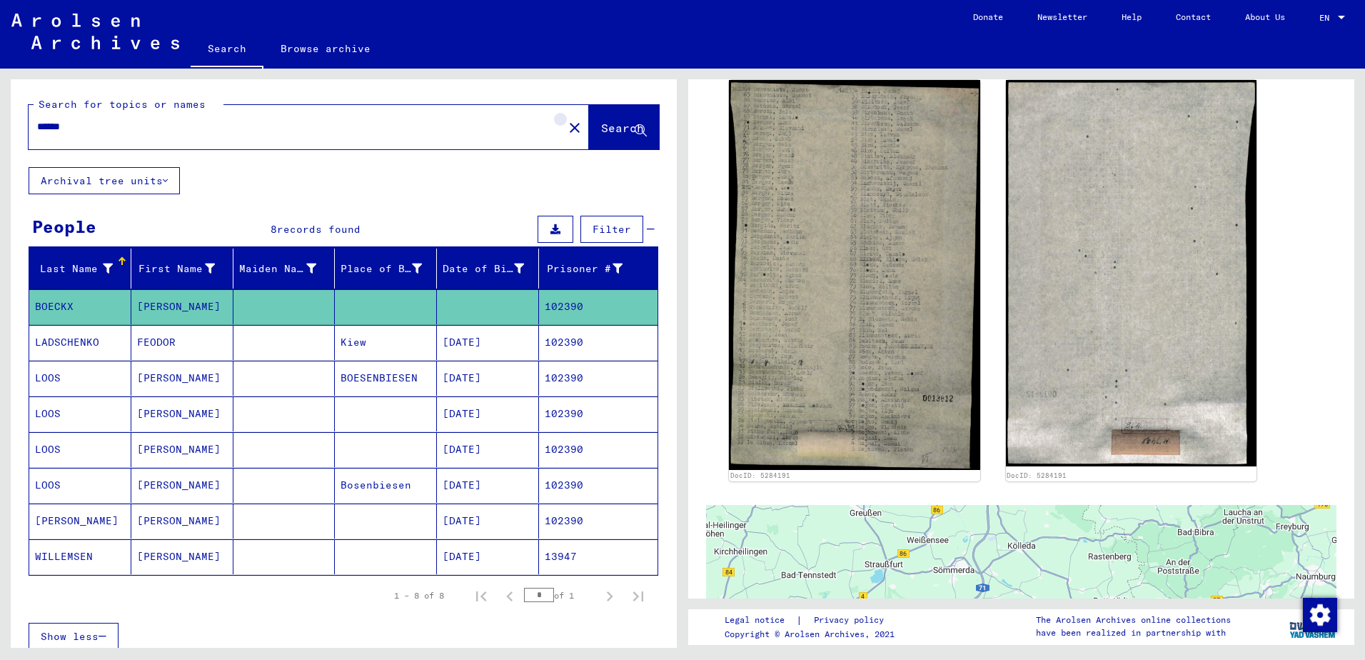
click at [566, 129] on mat-icon "close" at bounding box center [574, 127] width 17 height 17
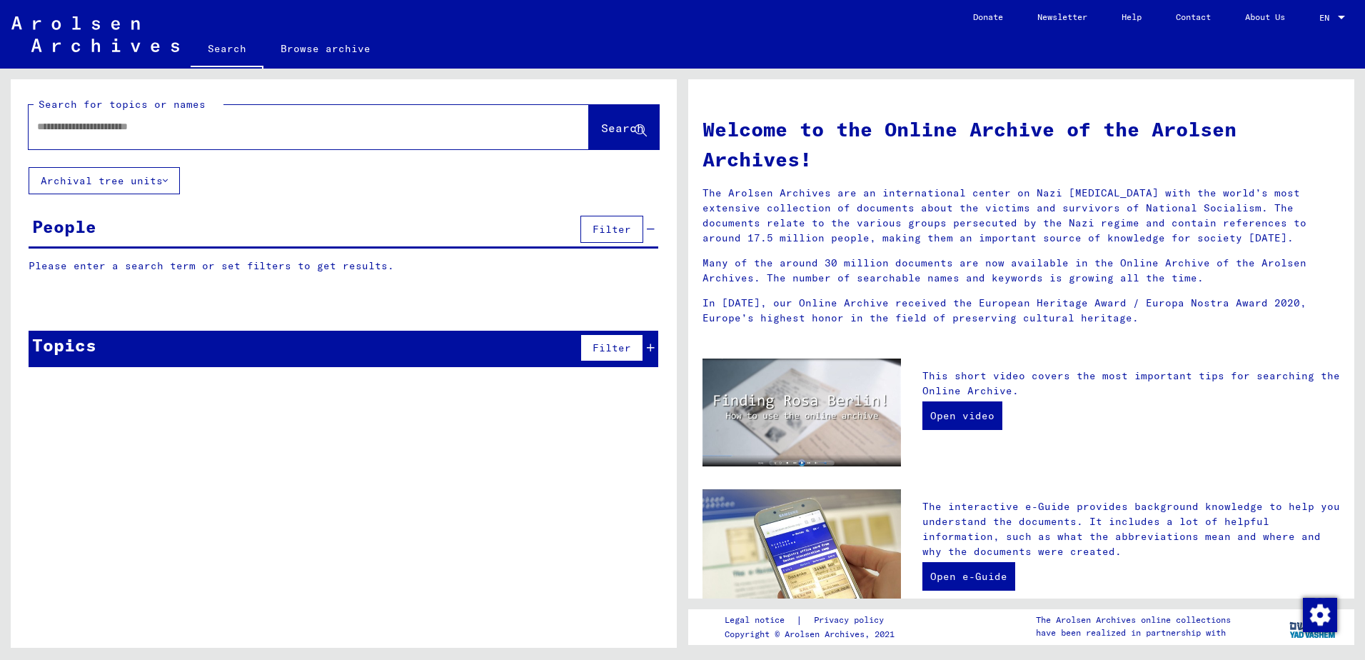
click at [84, 130] on input "text" at bounding box center [291, 126] width 509 height 15
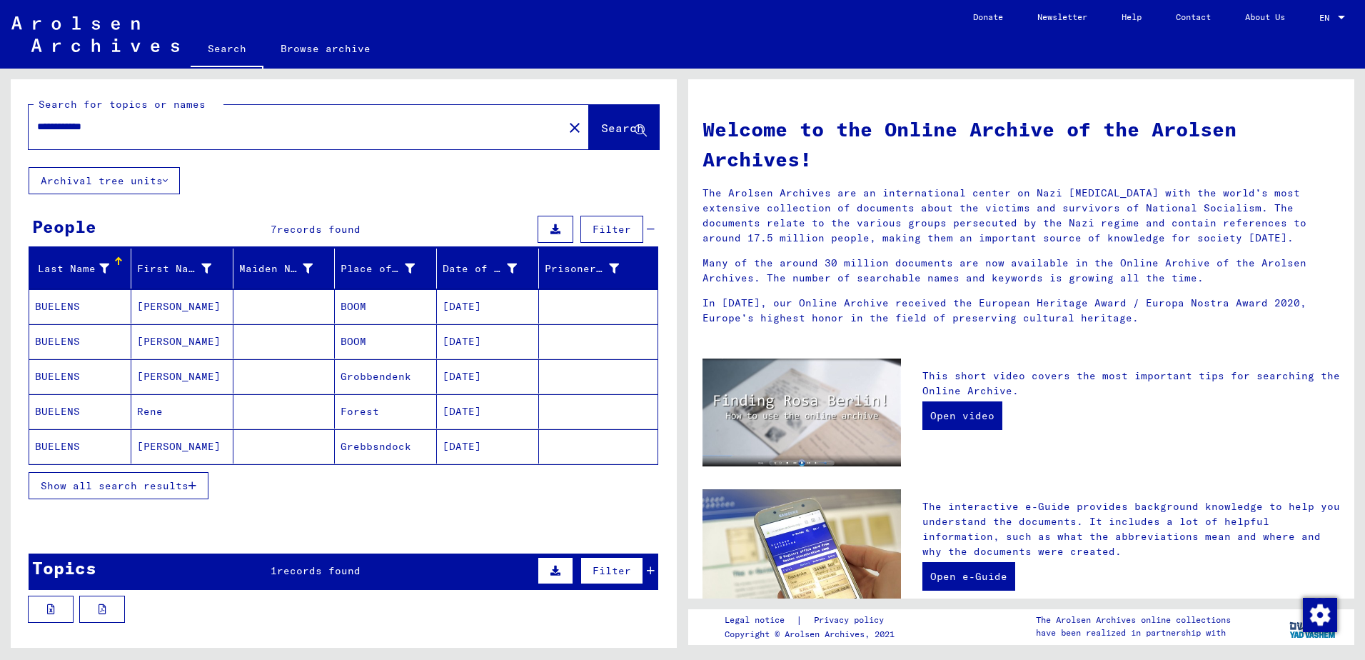
click at [106, 486] on span "Show all search results" at bounding box center [115, 485] width 148 height 13
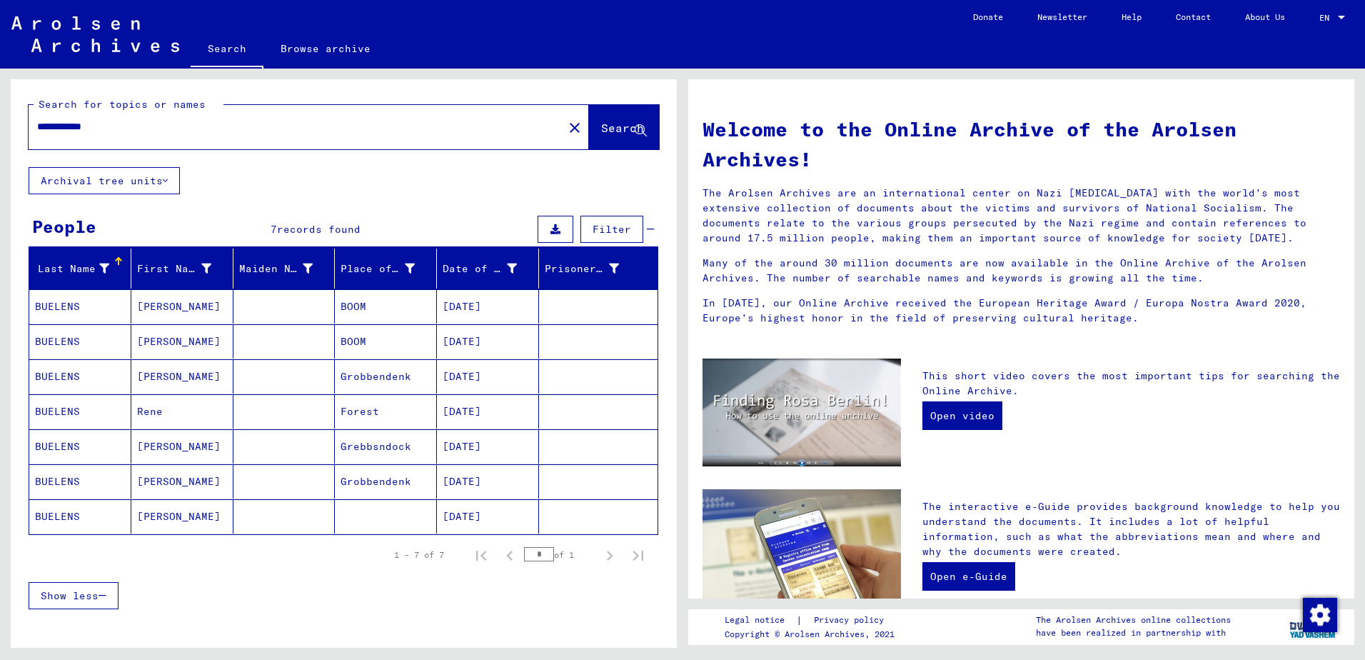
click at [60, 373] on mat-cell "BUELENS" at bounding box center [80, 376] width 102 height 34
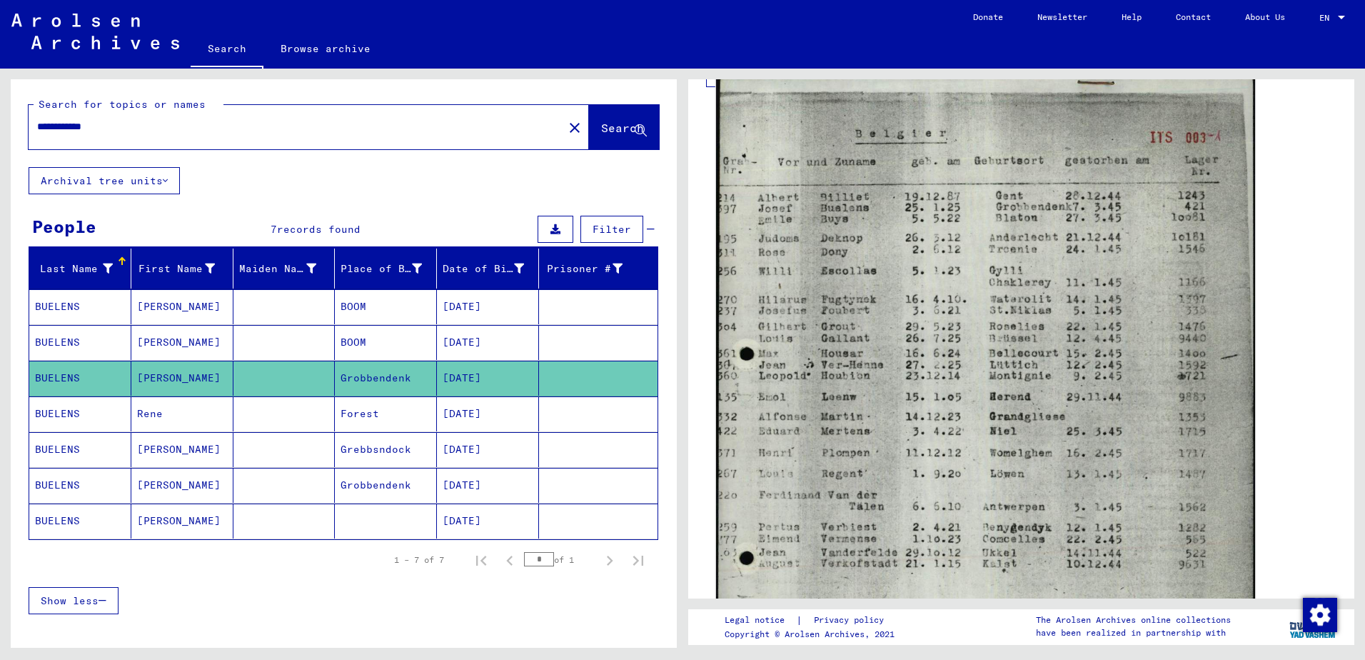
scroll to position [428, 0]
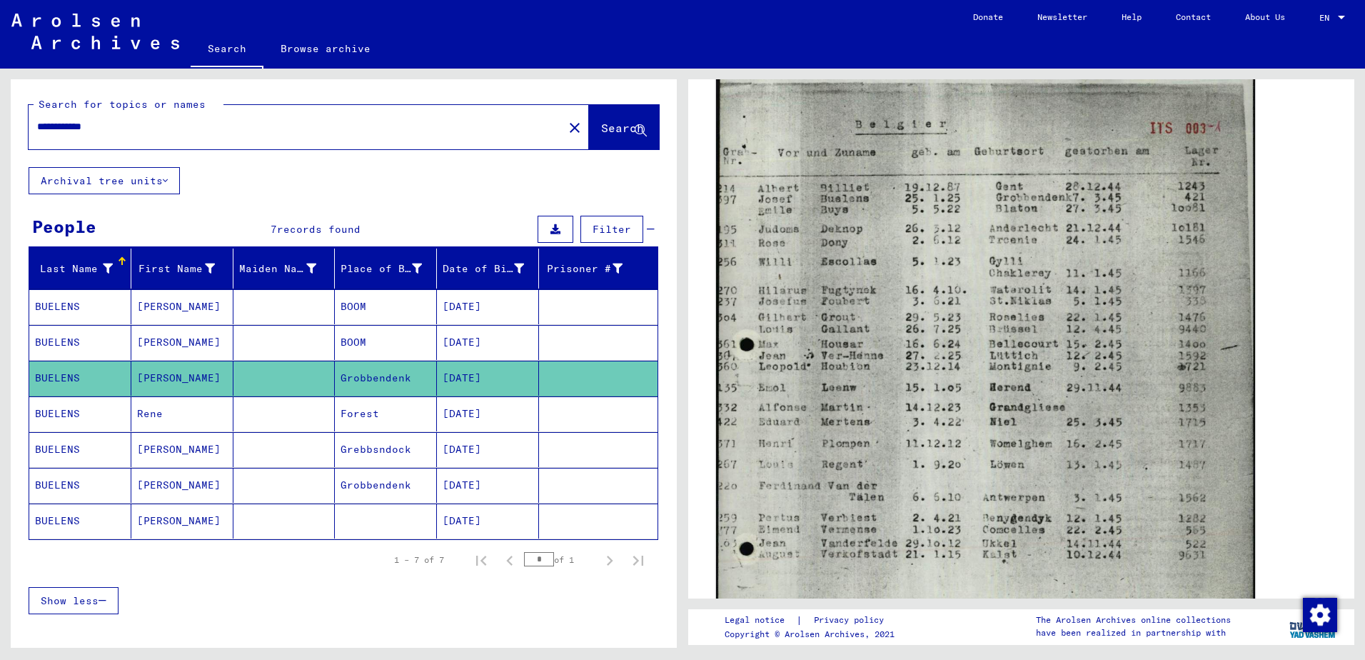
click at [962, 435] on img at bounding box center [985, 445] width 539 height 760
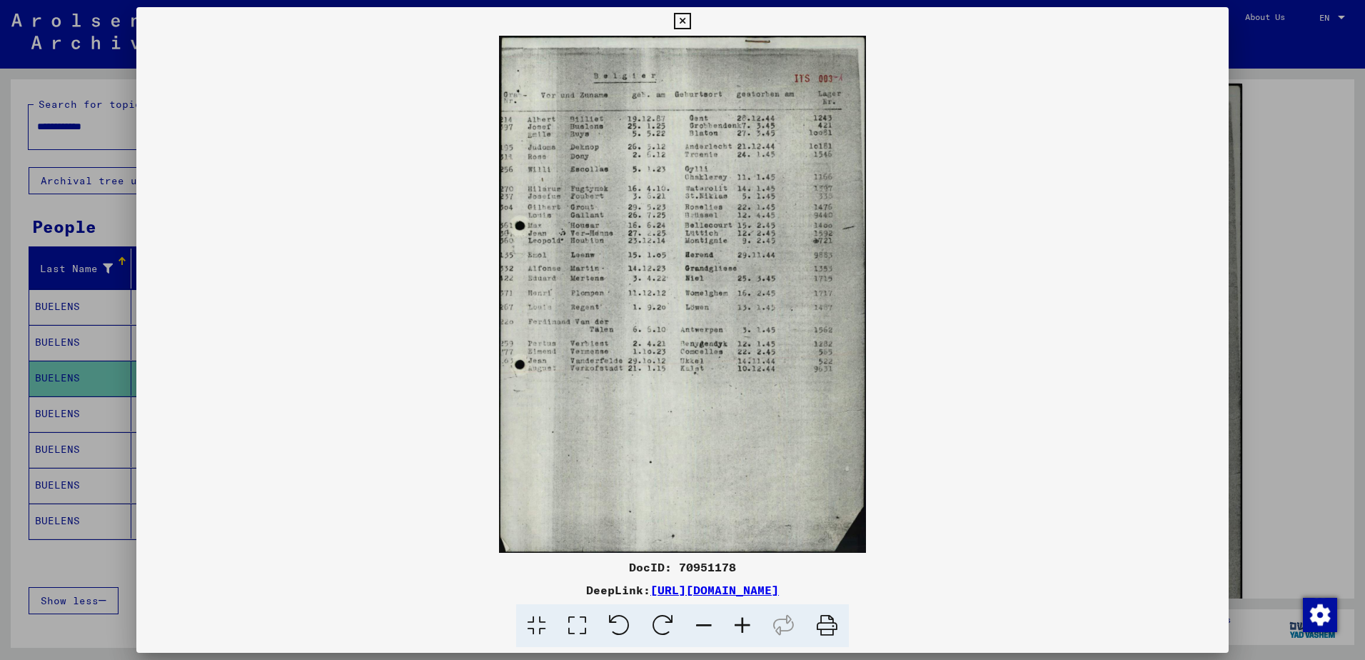
click at [991, 239] on img at bounding box center [682, 294] width 1092 height 517
click at [688, 19] on icon at bounding box center [682, 21] width 16 height 17
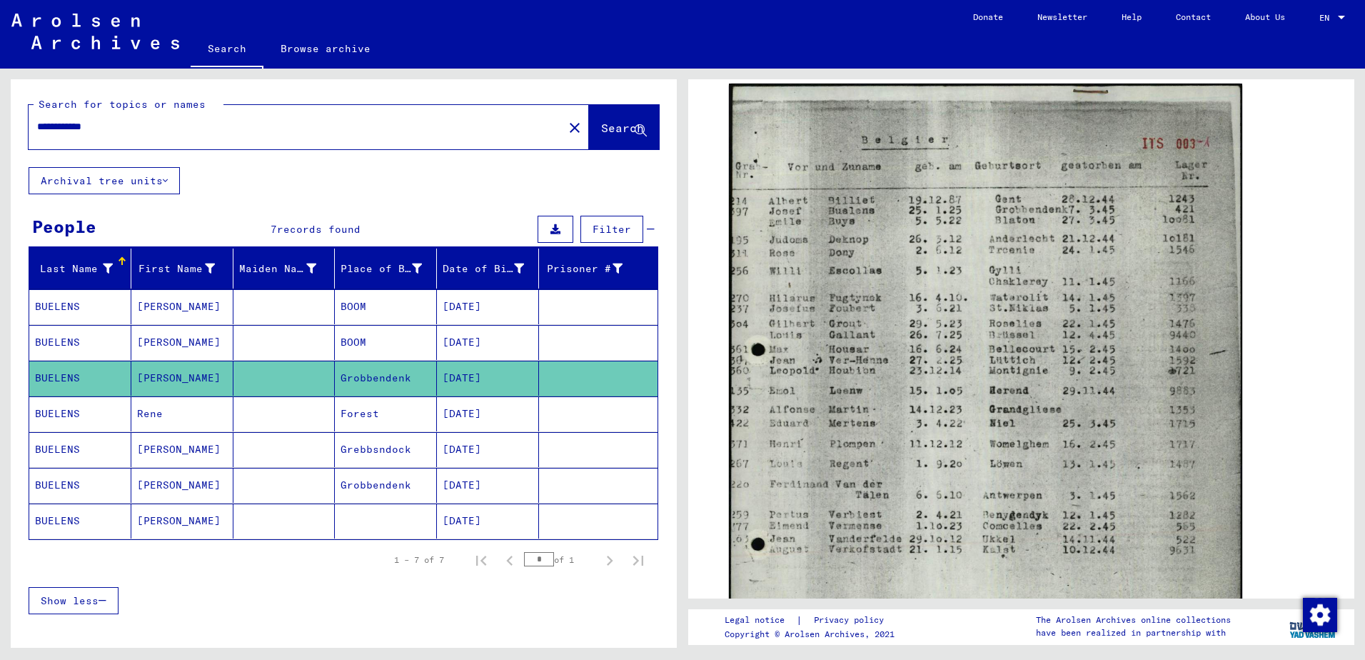
click at [65, 448] on mat-cell "BUELENS" at bounding box center [80, 449] width 102 height 35
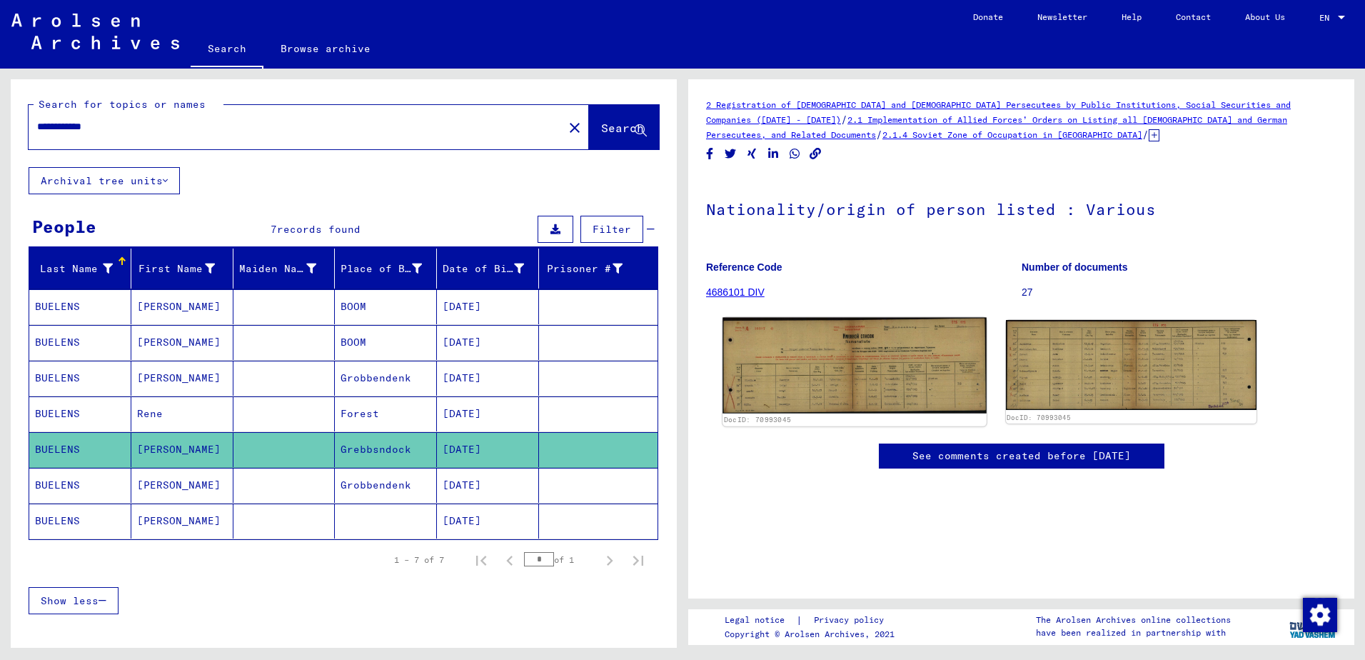
click at [876, 376] on img at bounding box center [853, 366] width 263 height 96
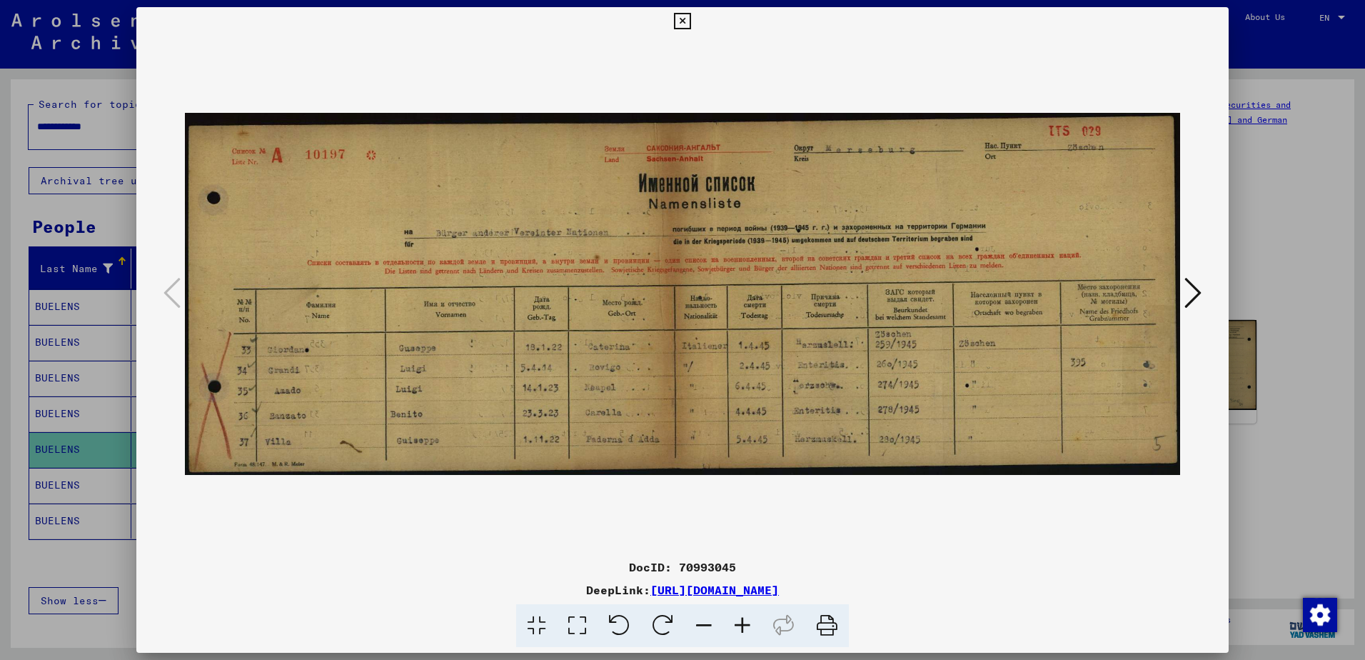
click at [944, 302] on img at bounding box center [682, 294] width 995 height 517
click at [1194, 299] on icon at bounding box center [1192, 293] width 17 height 34
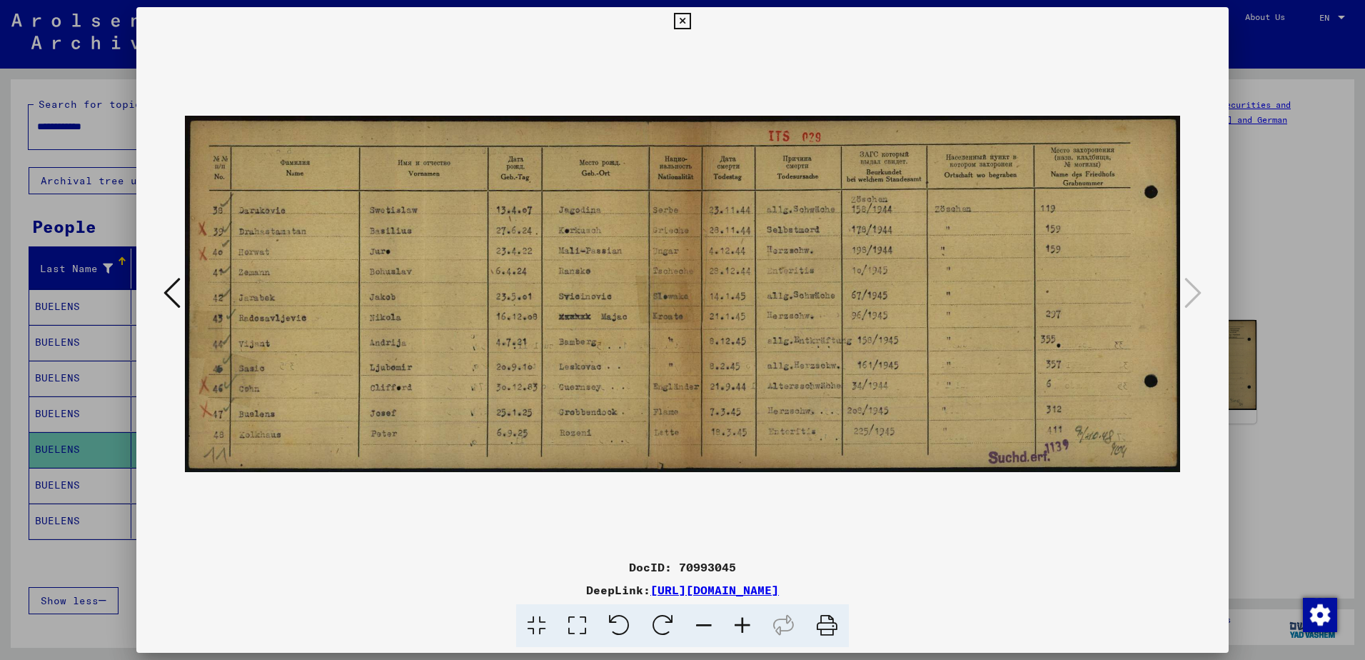
drag, startPoint x: 646, startPoint y: 303, endPoint x: 647, endPoint y: 118, distance: 185.6
click at [645, 301] on img at bounding box center [682, 294] width 995 height 517
click at [682, 21] on icon at bounding box center [682, 21] width 16 height 17
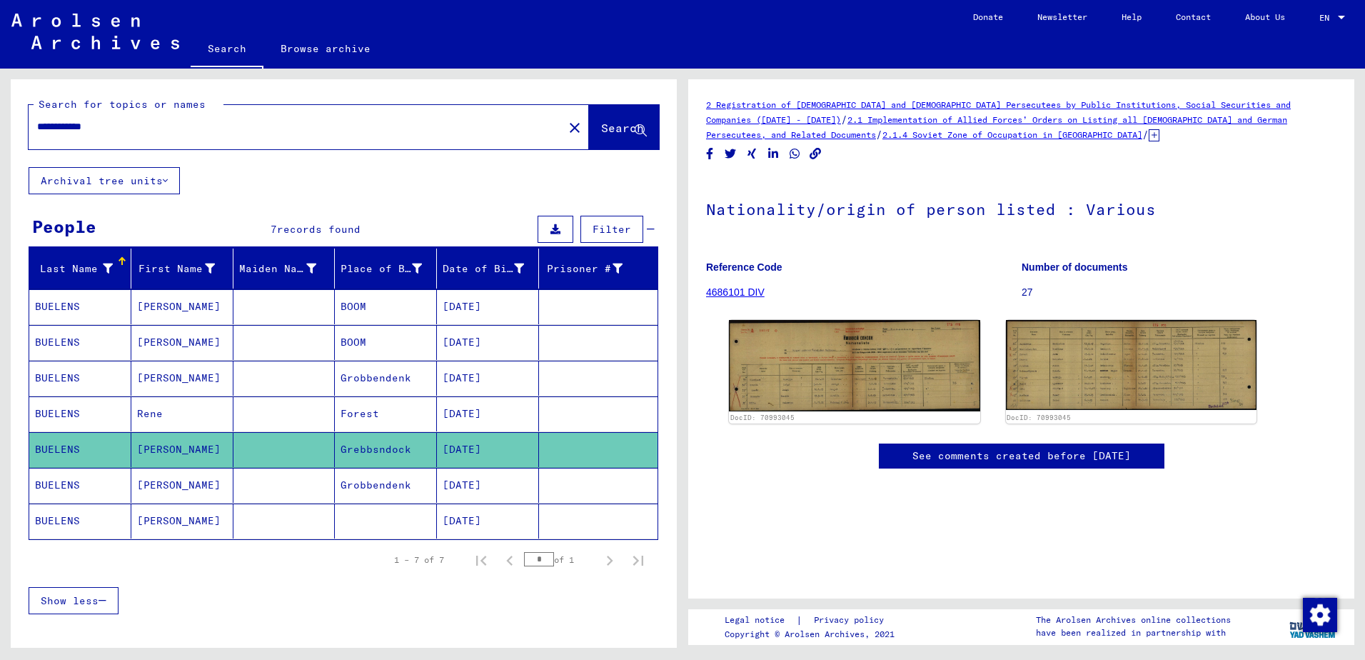
click at [66, 490] on mat-cell "BUELENS" at bounding box center [80, 485] width 102 height 35
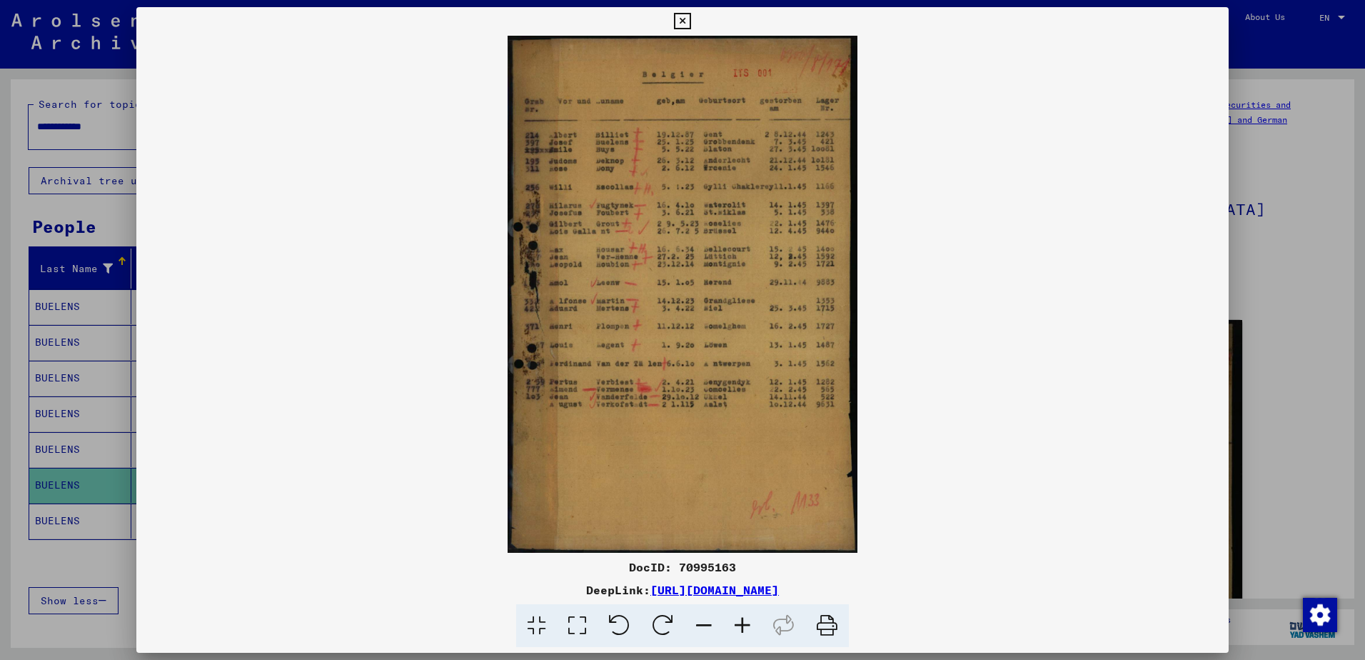
click at [681, 24] on icon at bounding box center [682, 21] width 16 height 17
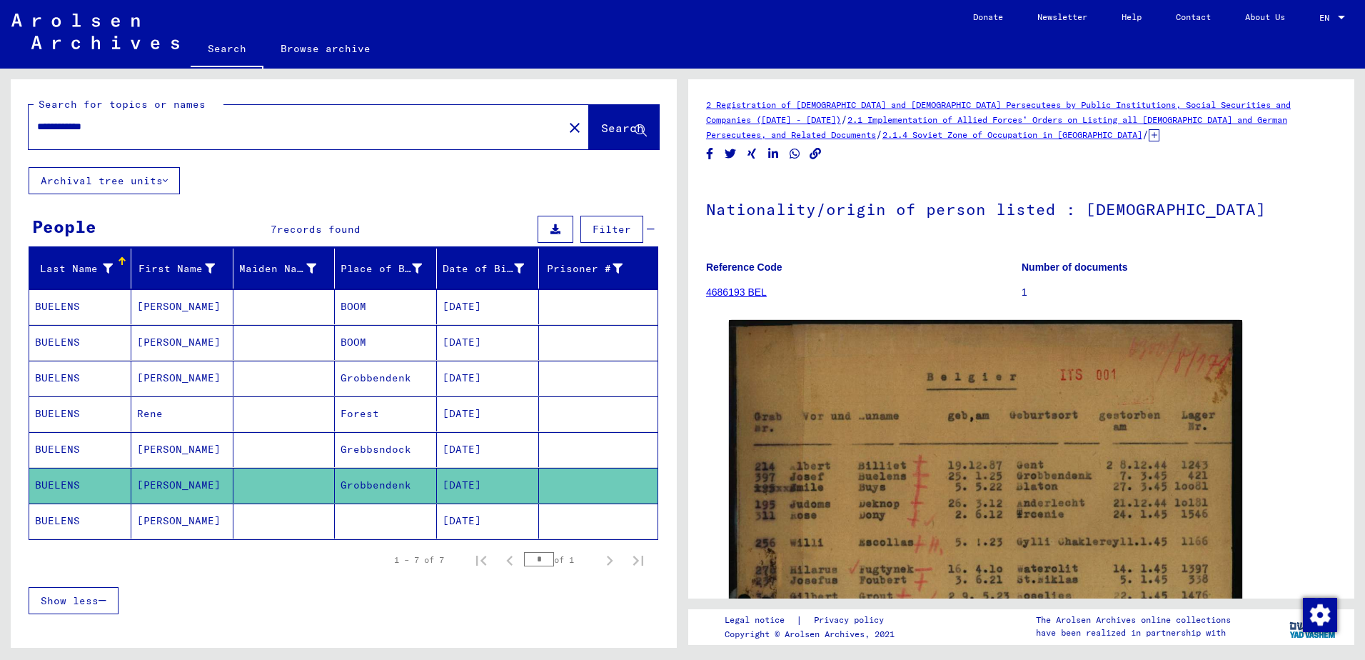
click at [52, 523] on mat-cell "BUELENS" at bounding box center [80, 520] width 102 height 35
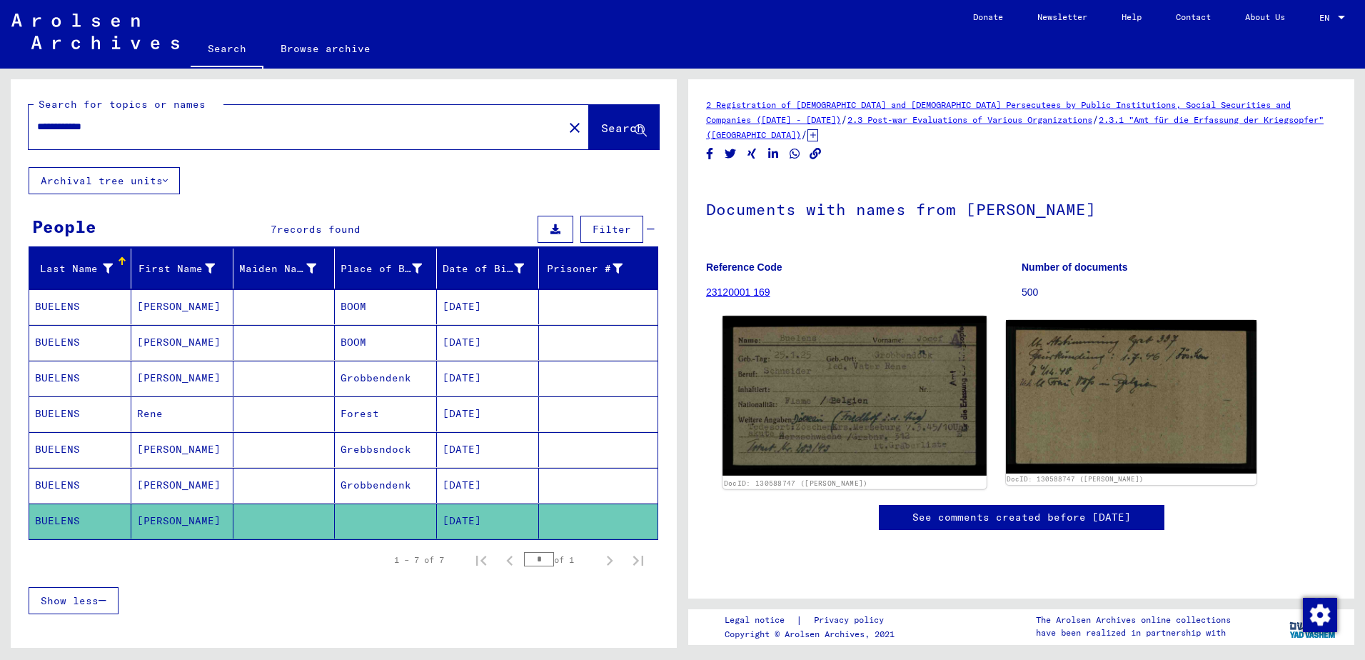
click at [891, 391] on img at bounding box center [853, 395] width 263 height 159
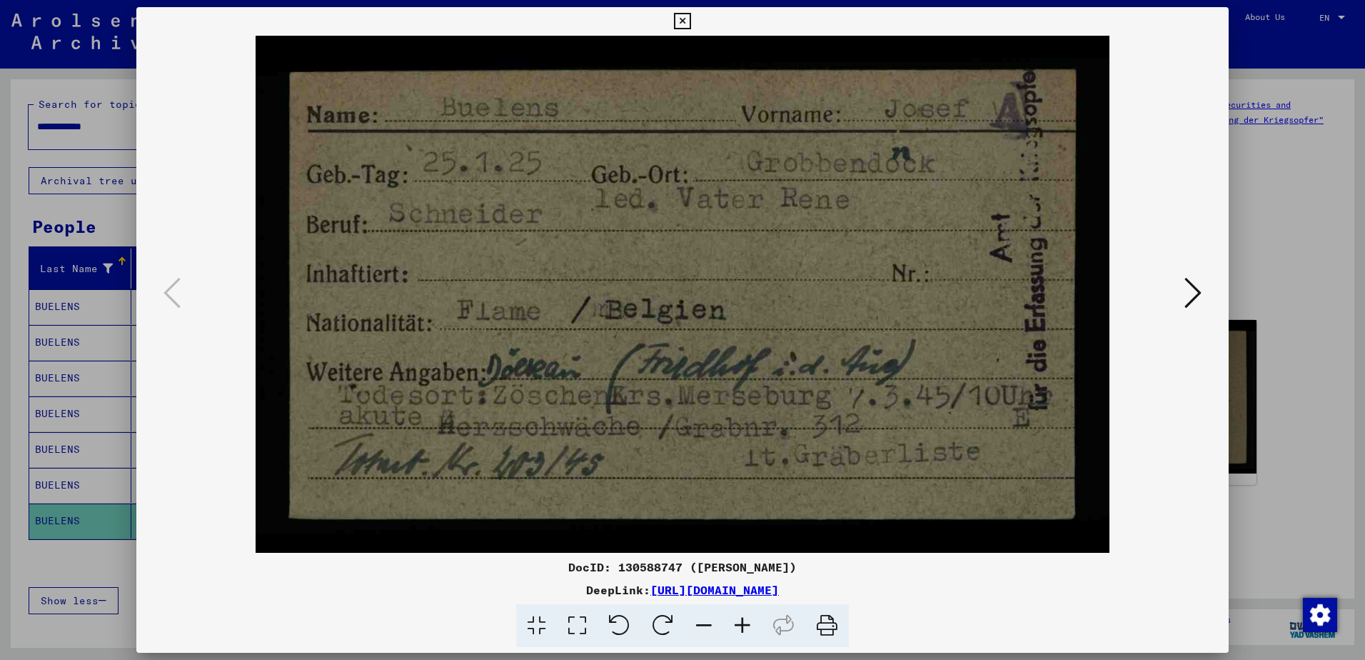
click at [907, 321] on img at bounding box center [682, 294] width 995 height 517
click at [1192, 296] on icon at bounding box center [1192, 293] width 17 height 34
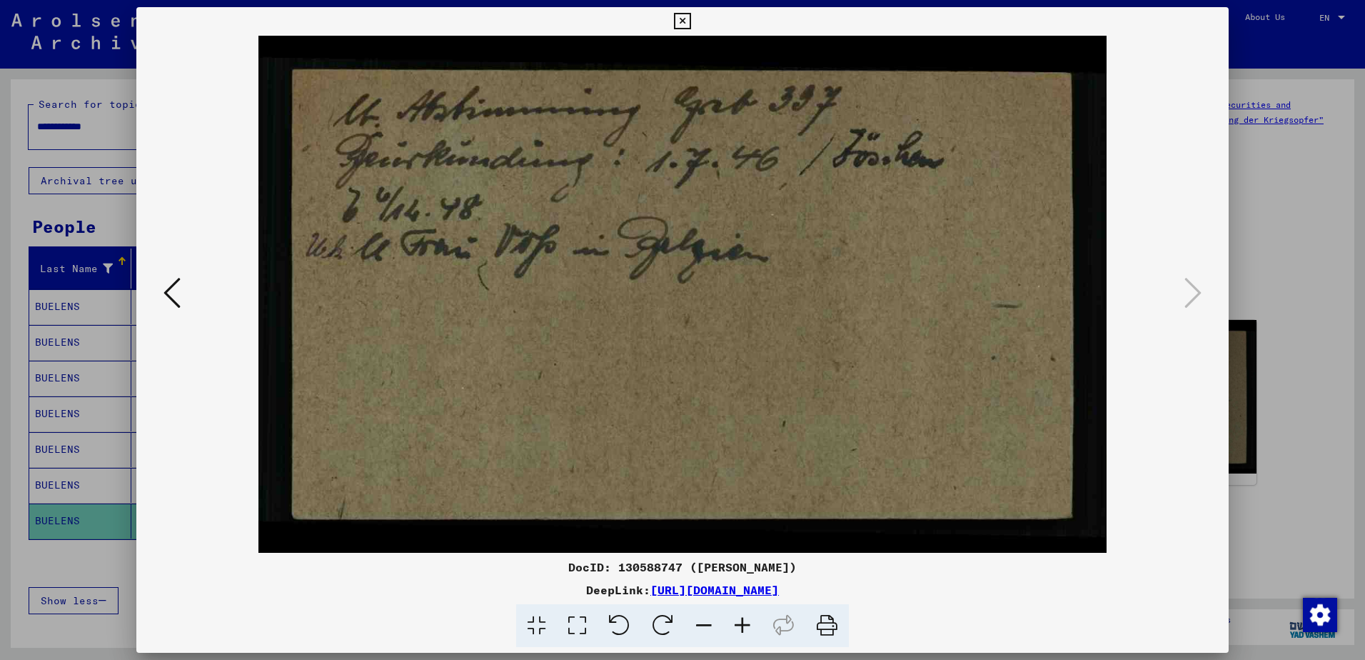
drag, startPoint x: 675, startPoint y: 254, endPoint x: 675, endPoint y: 220, distance: 34.3
click at [675, 238] on img at bounding box center [682, 294] width 995 height 517
click at [683, 21] on icon at bounding box center [682, 21] width 16 height 17
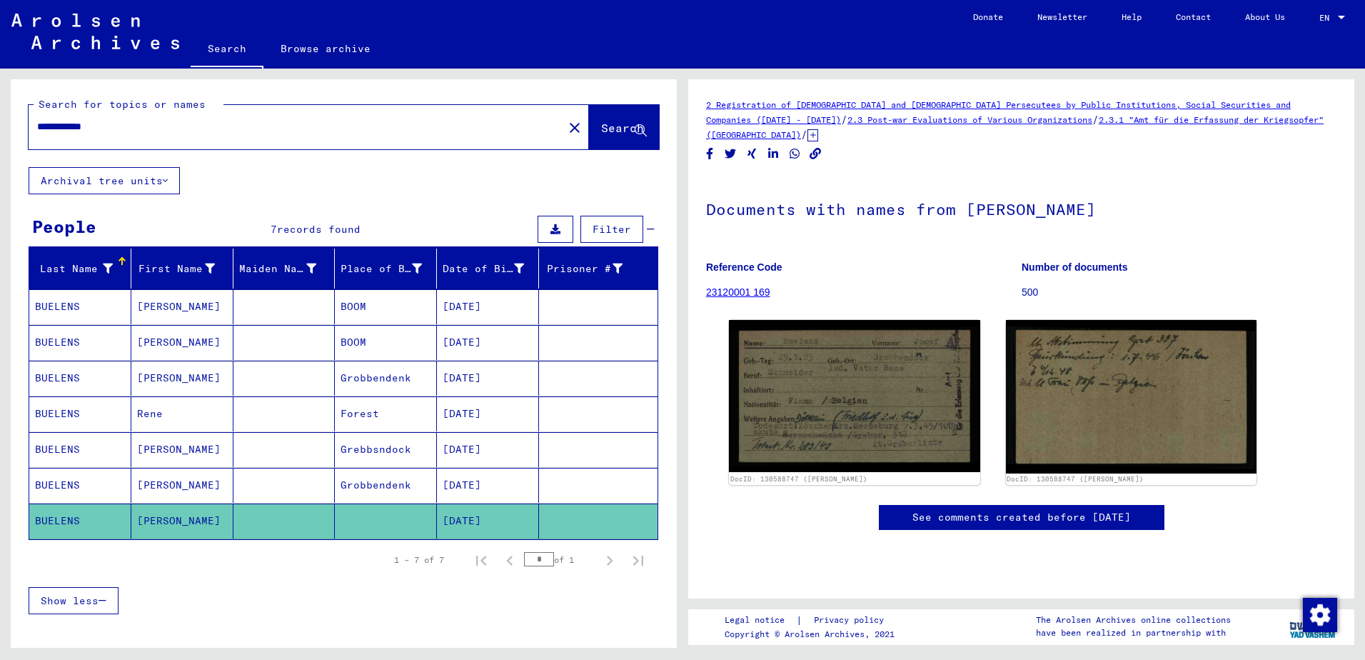
drag, startPoint x: 89, startPoint y: 127, endPoint x: 112, endPoint y: 128, distance: 23.6
click at [112, 128] on input "**********" at bounding box center [296, 126] width 518 height 15
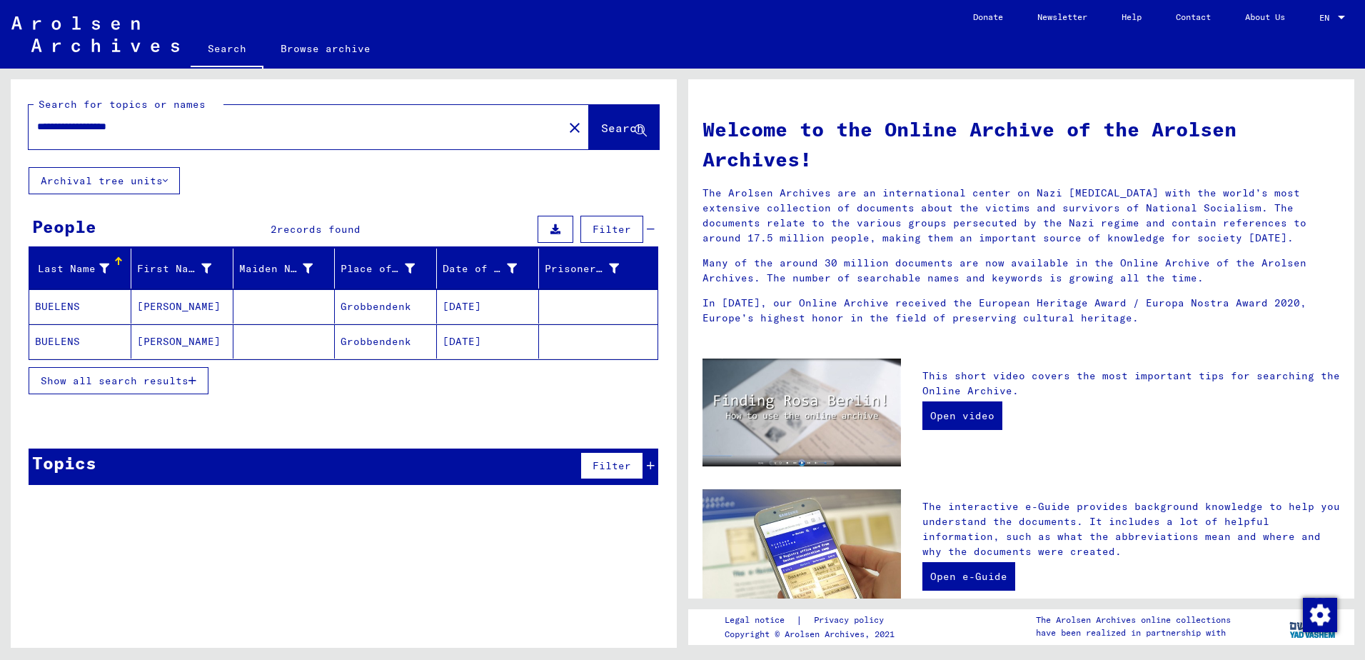
click at [113, 380] on span "Show all search results" at bounding box center [115, 380] width 148 height 13
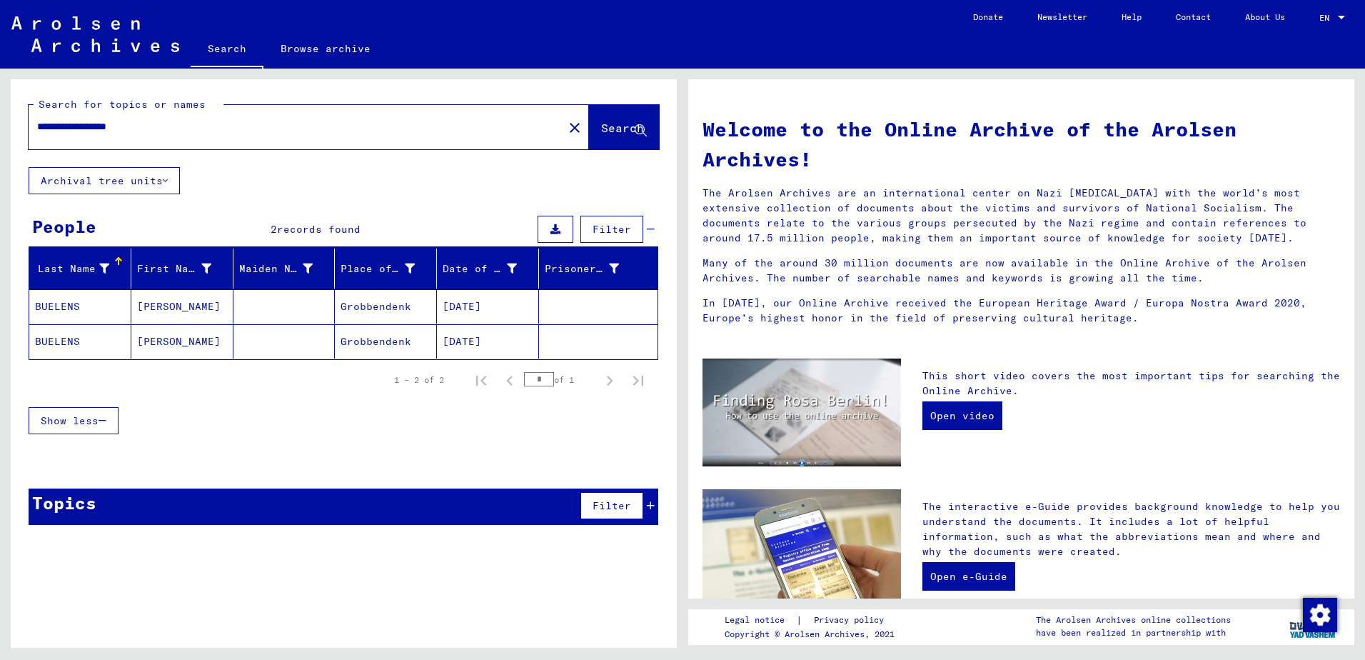
click at [81, 303] on mat-cell "BUELENS" at bounding box center [80, 306] width 102 height 34
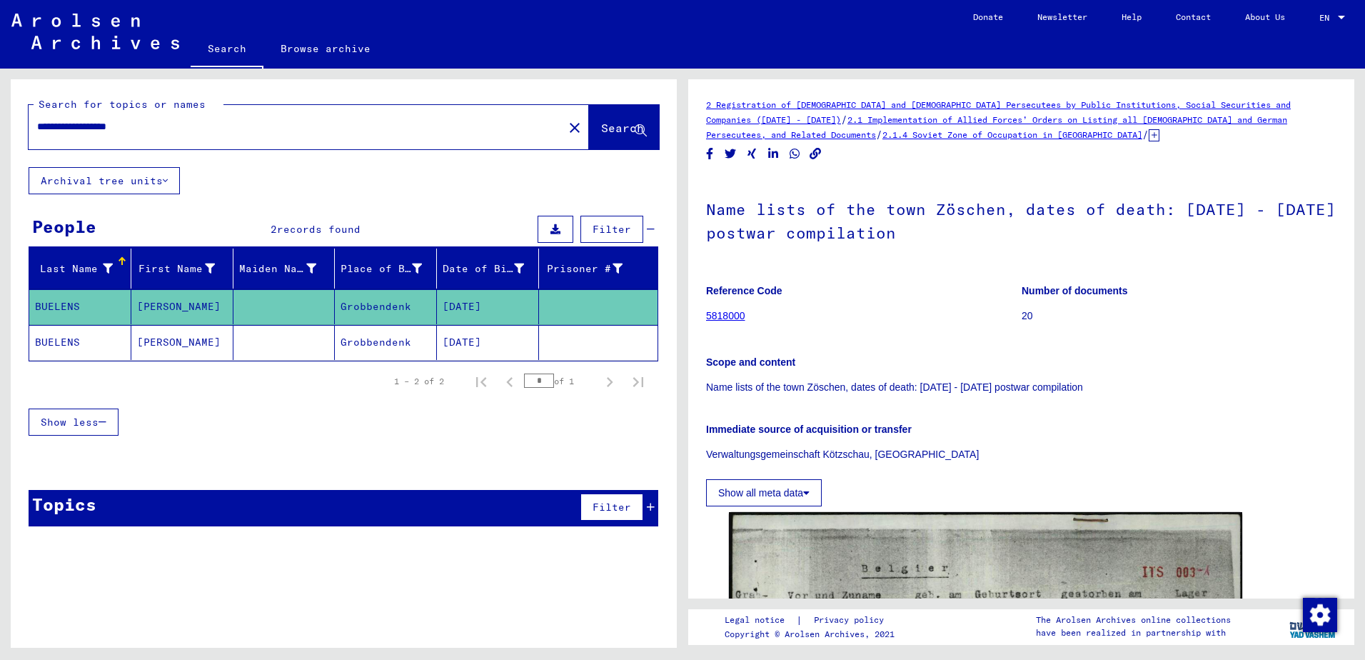
click at [66, 345] on mat-cell "BUELENS" at bounding box center [80, 342] width 102 height 35
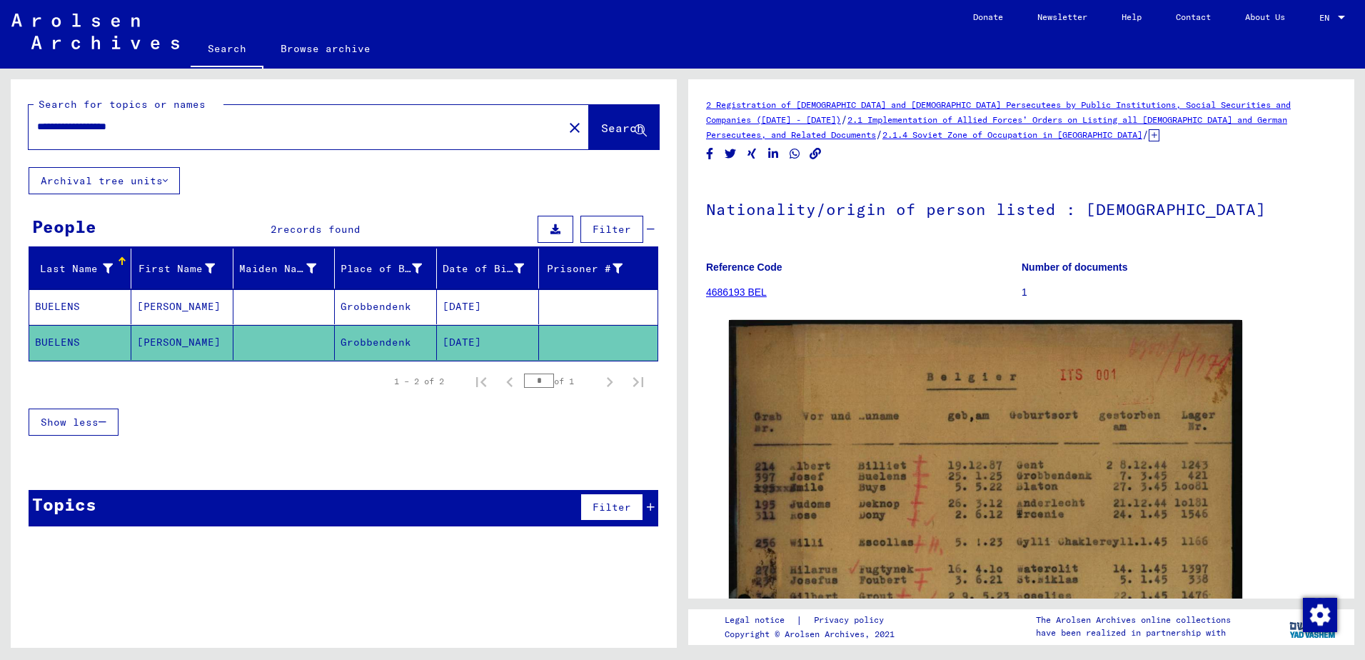
click at [138, 125] on input "**********" at bounding box center [296, 126] width 518 height 15
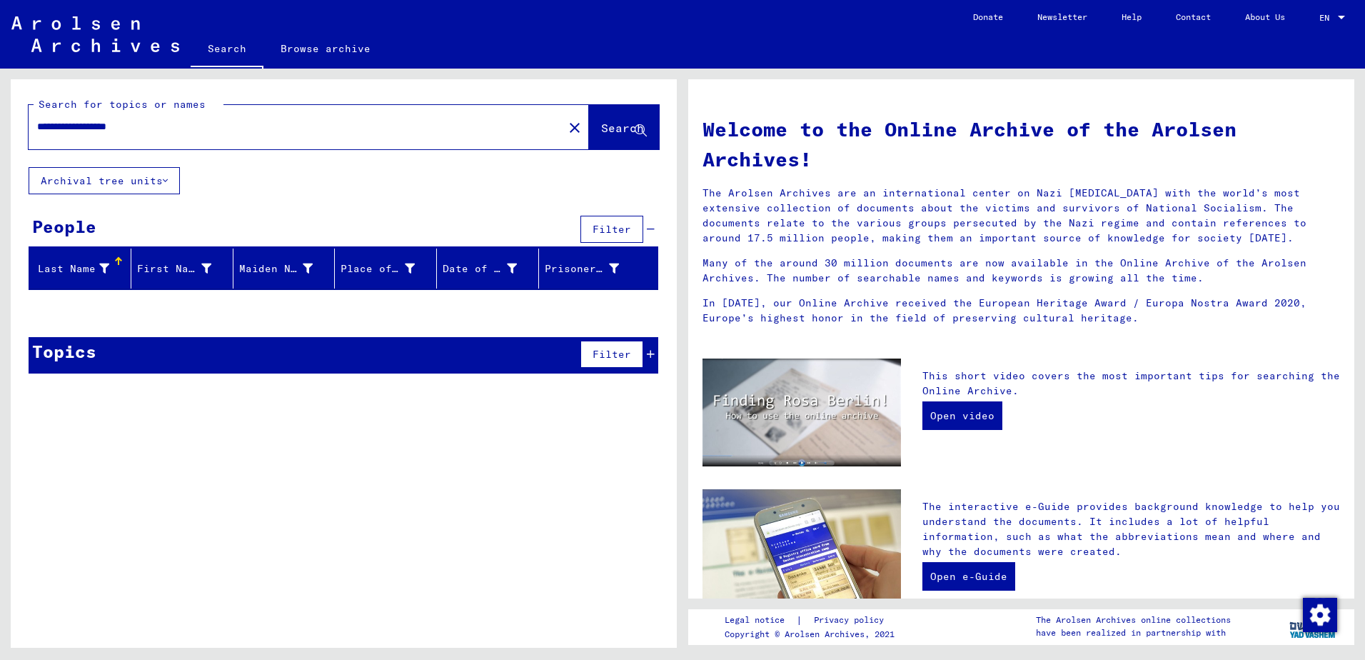
drag, startPoint x: 173, startPoint y: 129, endPoint x: 83, endPoint y: 132, distance: 90.7
click at [83, 132] on input "**********" at bounding box center [291, 126] width 509 height 15
type input "*******"
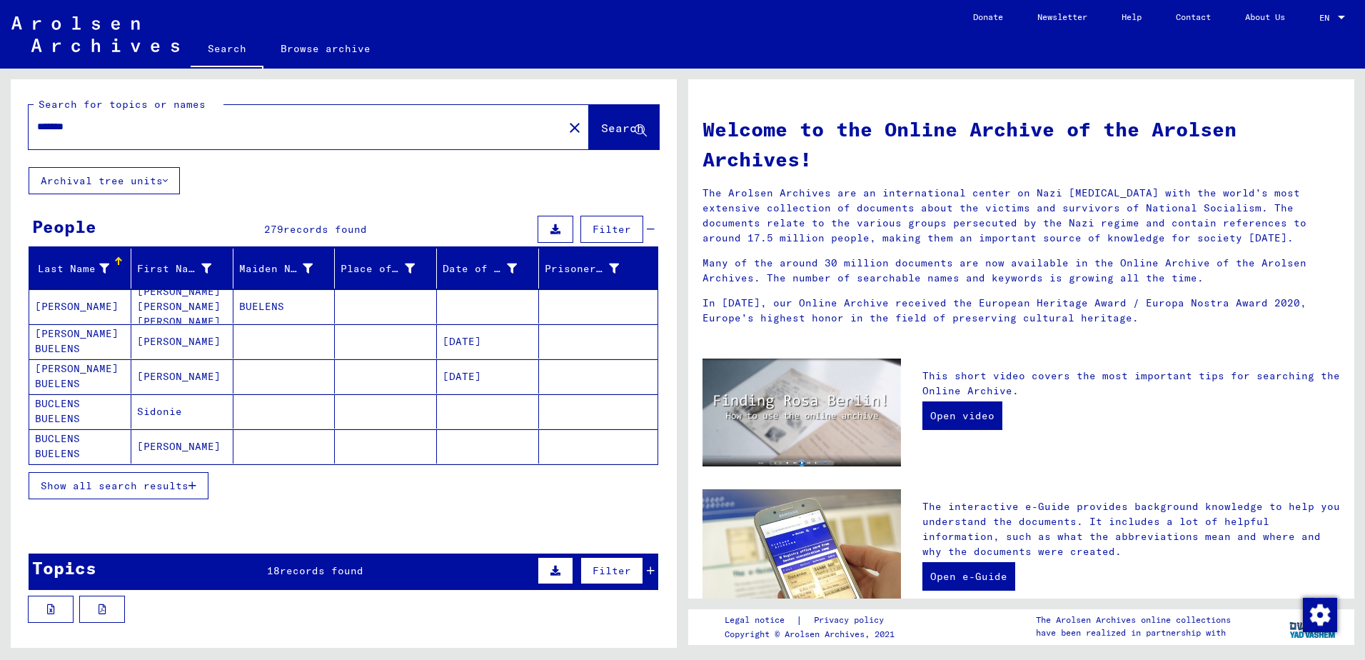
click at [86, 483] on span "Show all search results" at bounding box center [115, 485] width 148 height 13
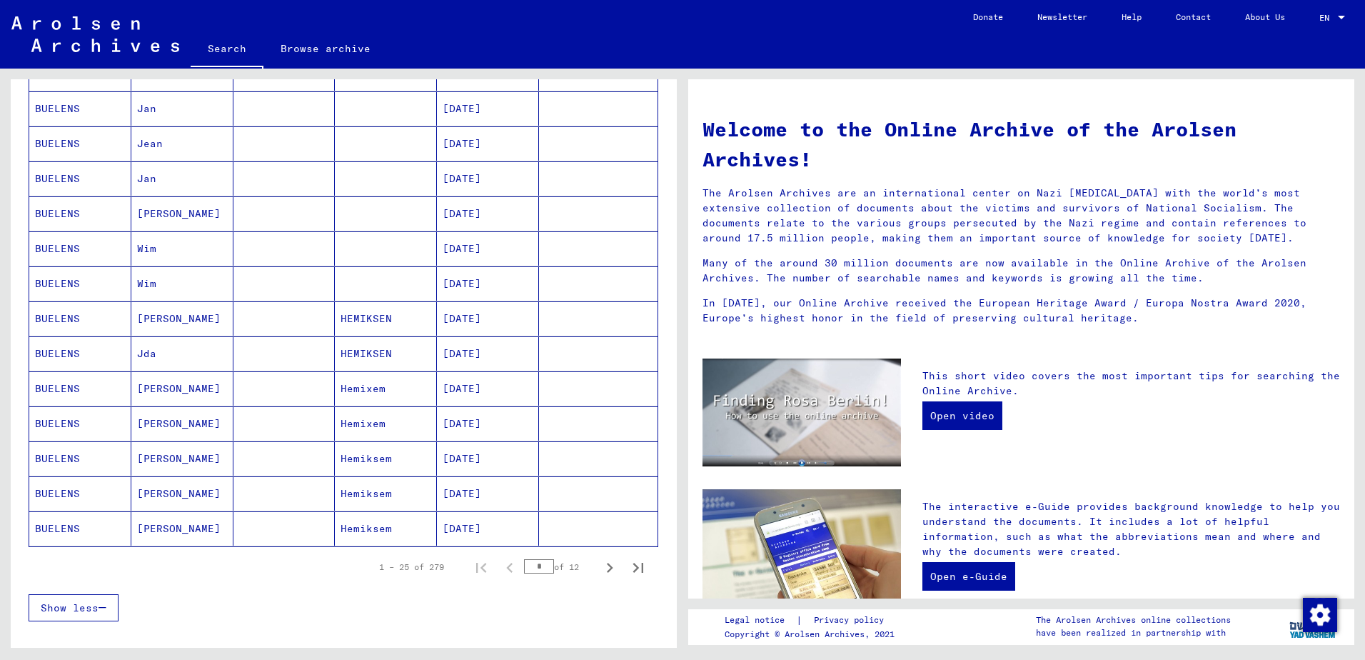
scroll to position [642, 0]
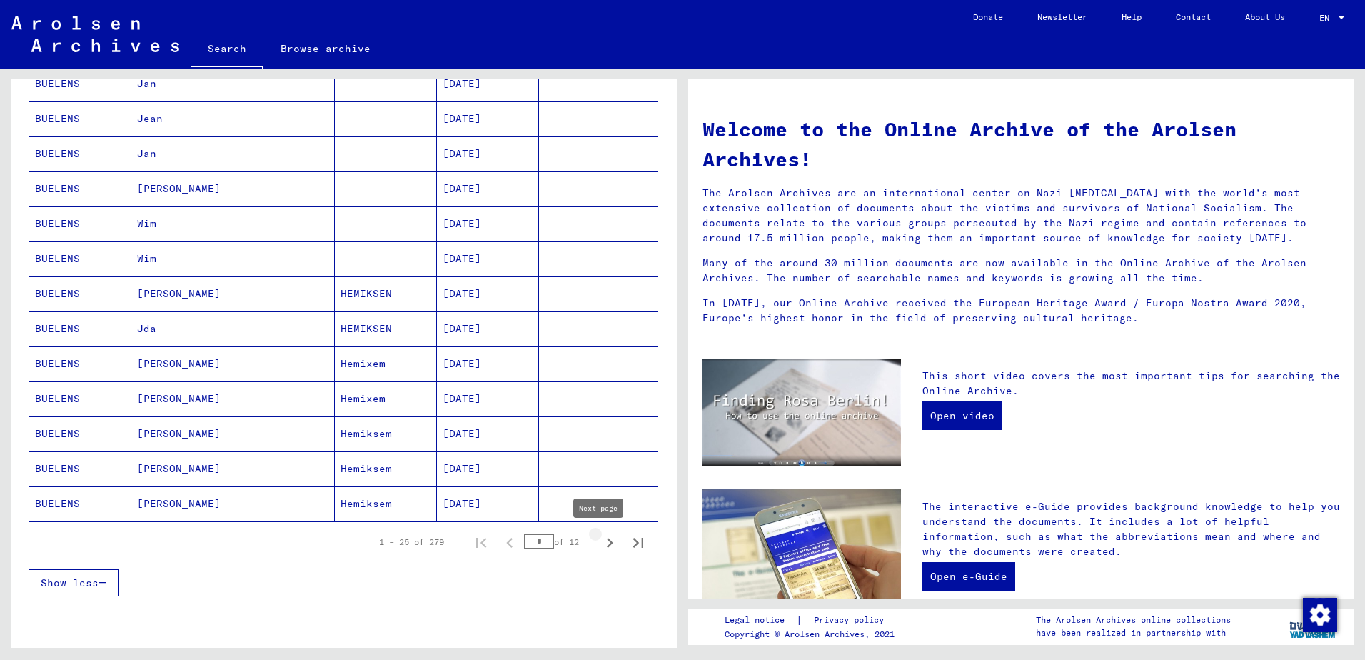
click at [600, 543] on icon "Next page" at bounding box center [610, 543] width 20 height 20
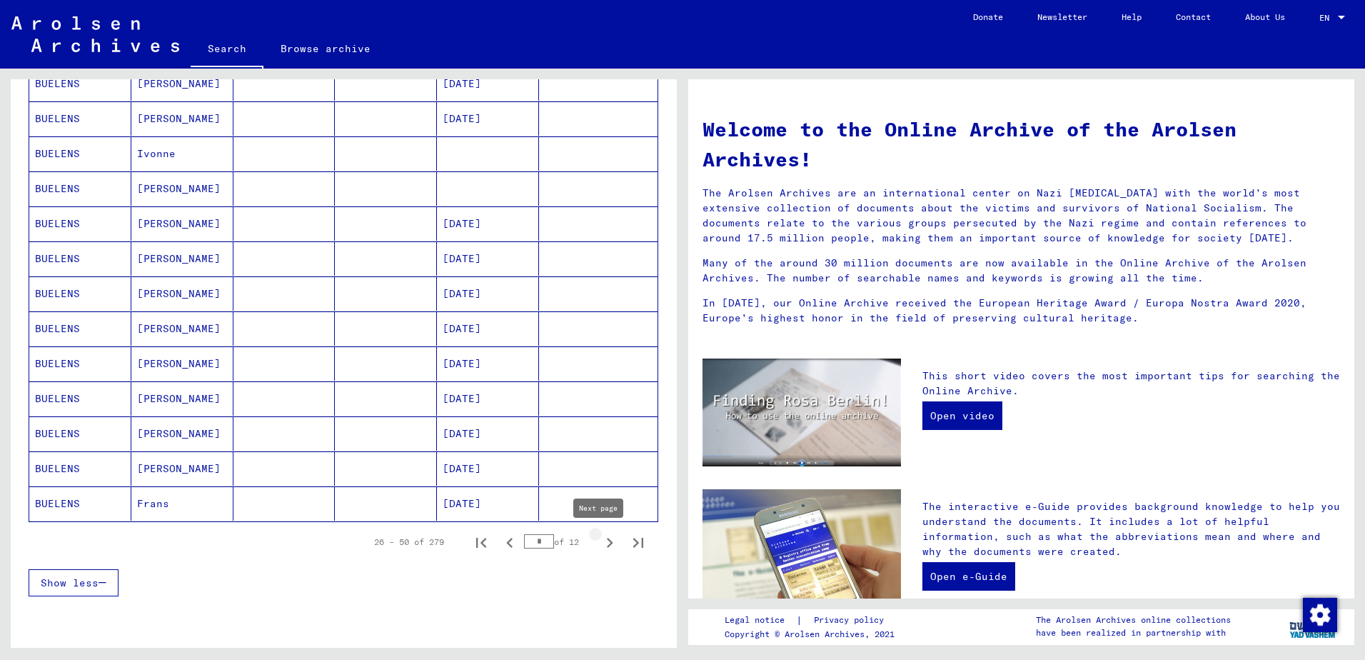
click at [600, 545] on icon "Next page" at bounding box center [610, 543] width 20 height 20
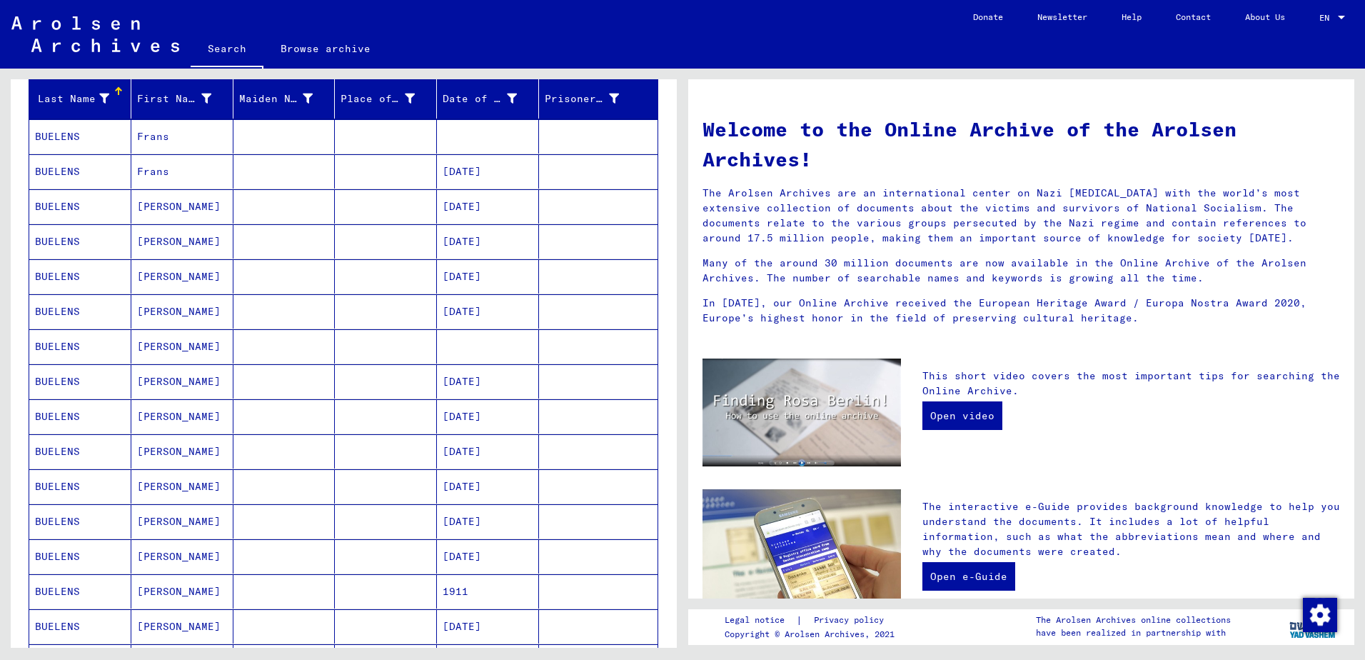
scroll to position [214, 0]
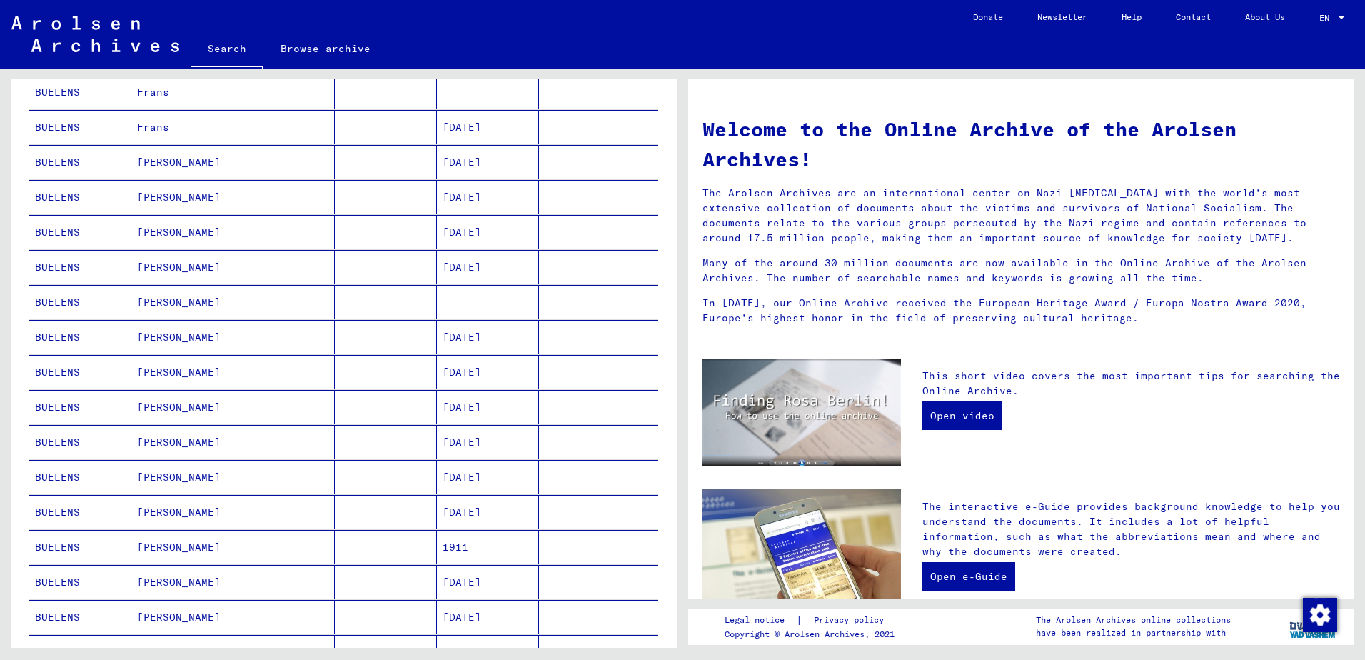
click at [79, 300] on mat-cell "BUELENS" at bounding box center [80, 302] width 102 height 34
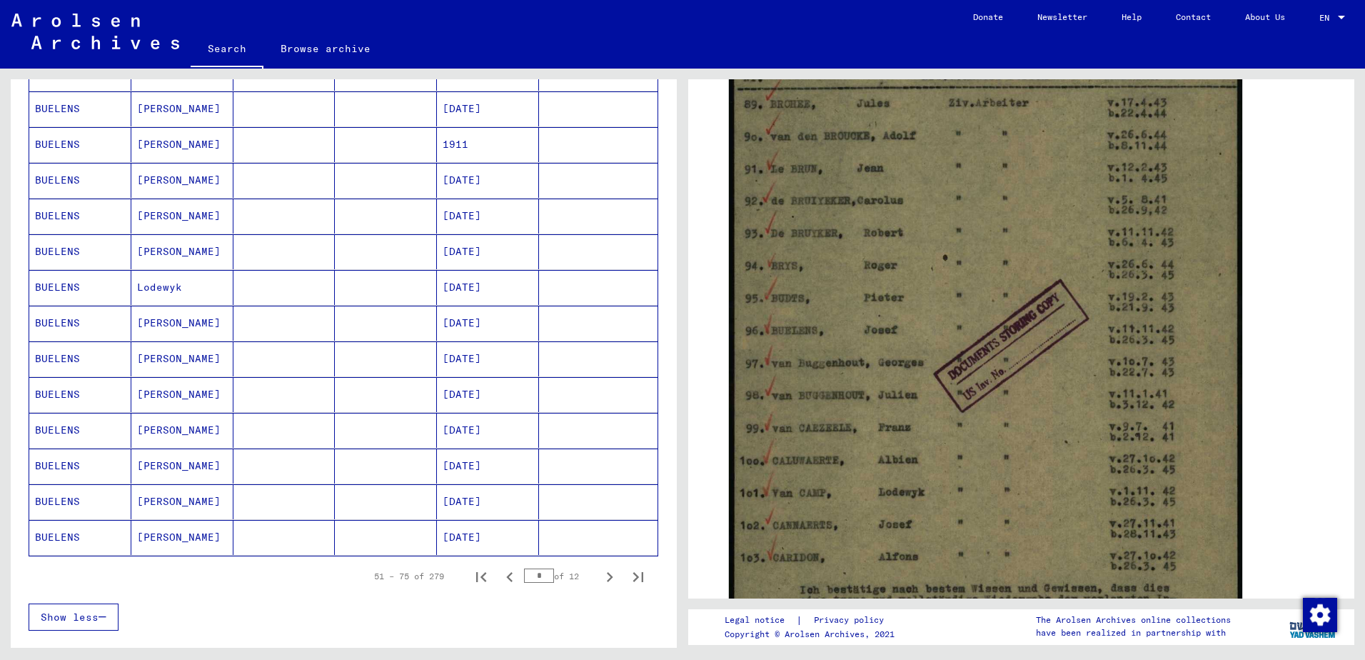
scroll to position [642, 0]
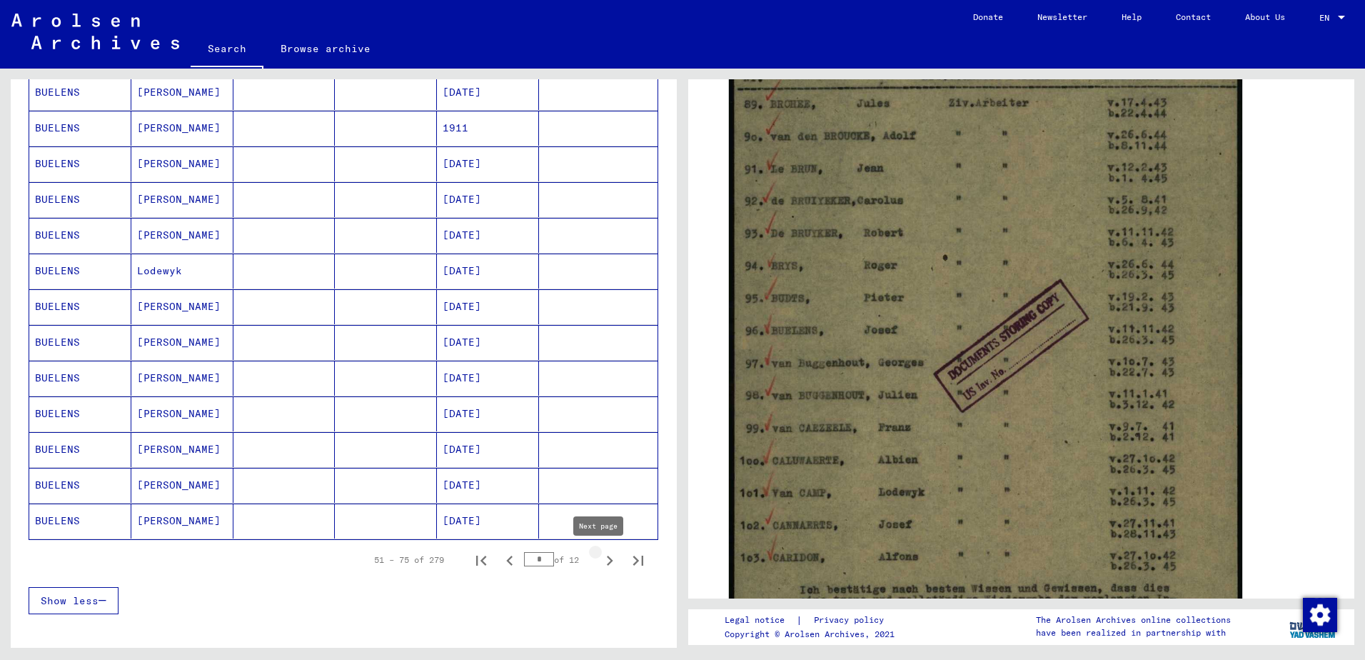
click at [600, 560] on icon "Next page" at bounding box center [610, 560] width 20 height 20
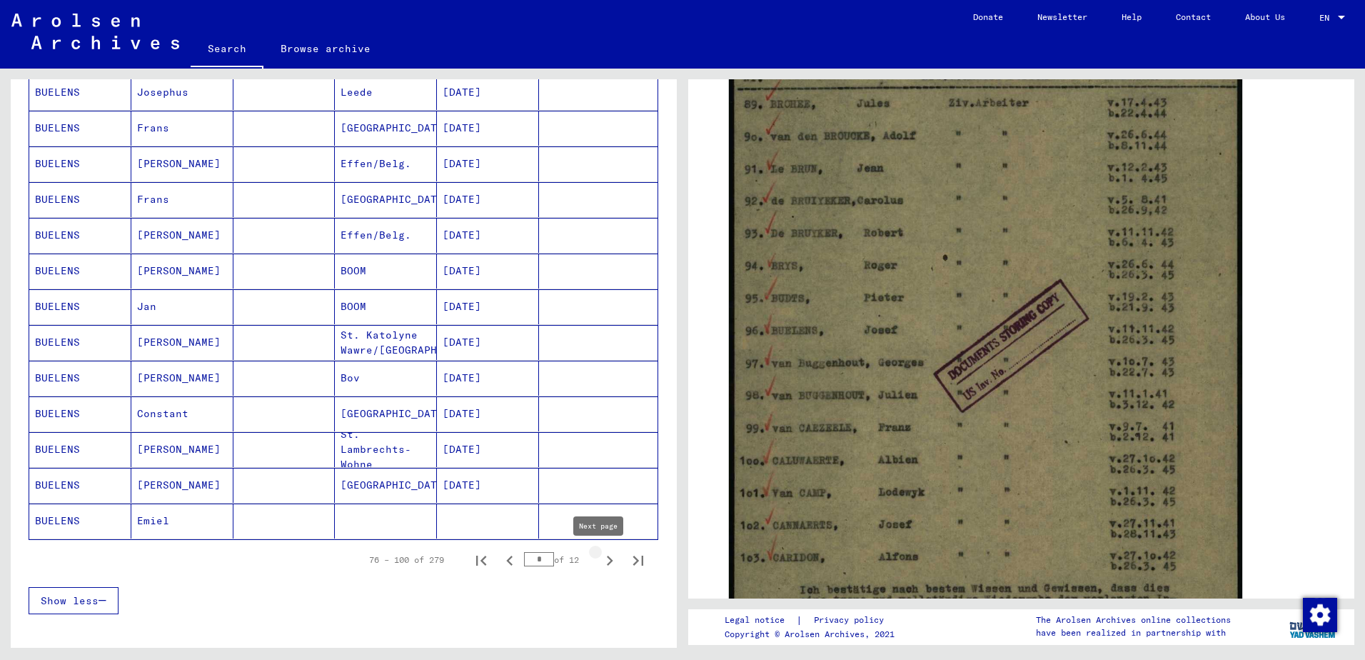
click at [607, 563] on icon "Next page" at bounding box center [610, 560] width 6 height 10
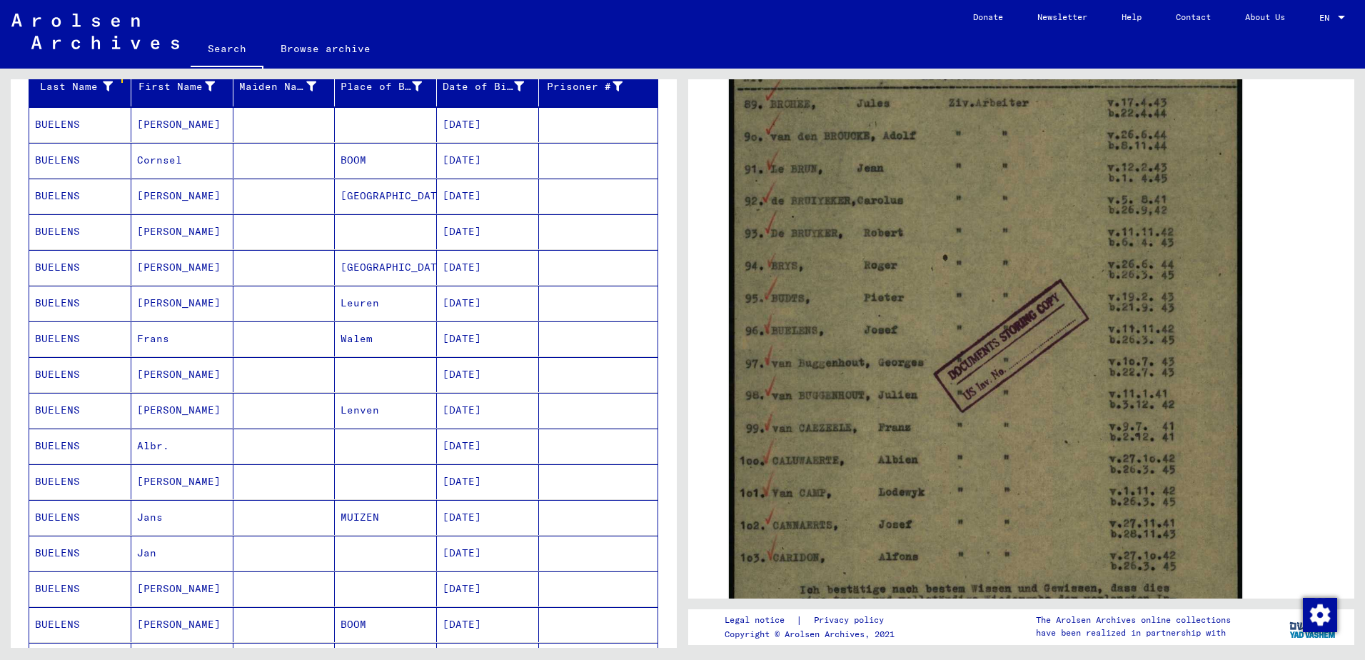
scroll to position [214, 0]
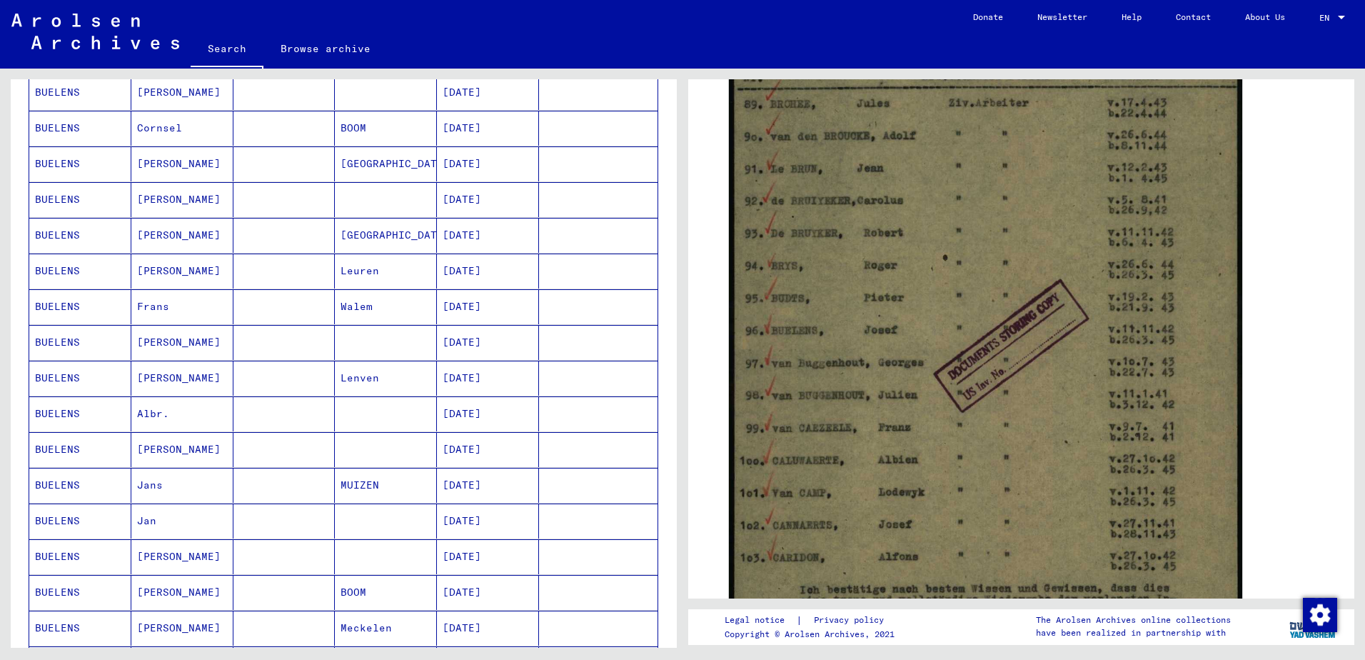
click at [468, 201] on mat-cell "[DATE]" at bounding box center [488, 199] width 102 height 35
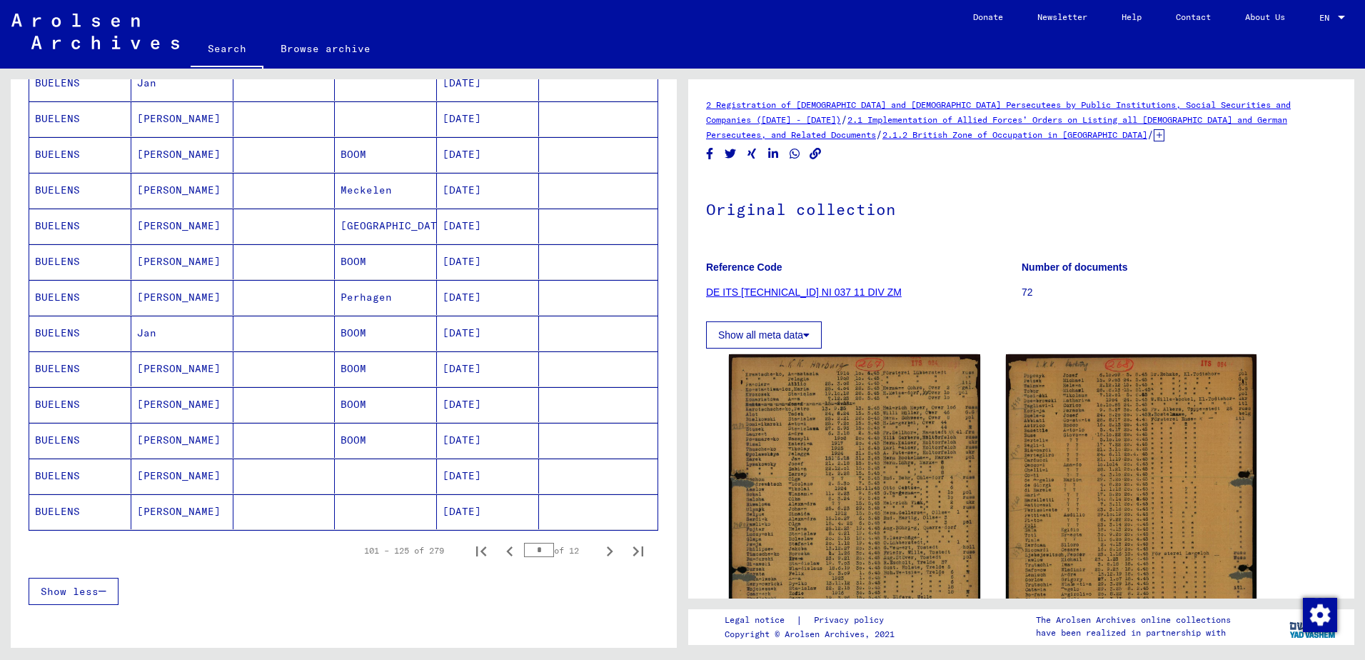
scroll to position [714, 0]
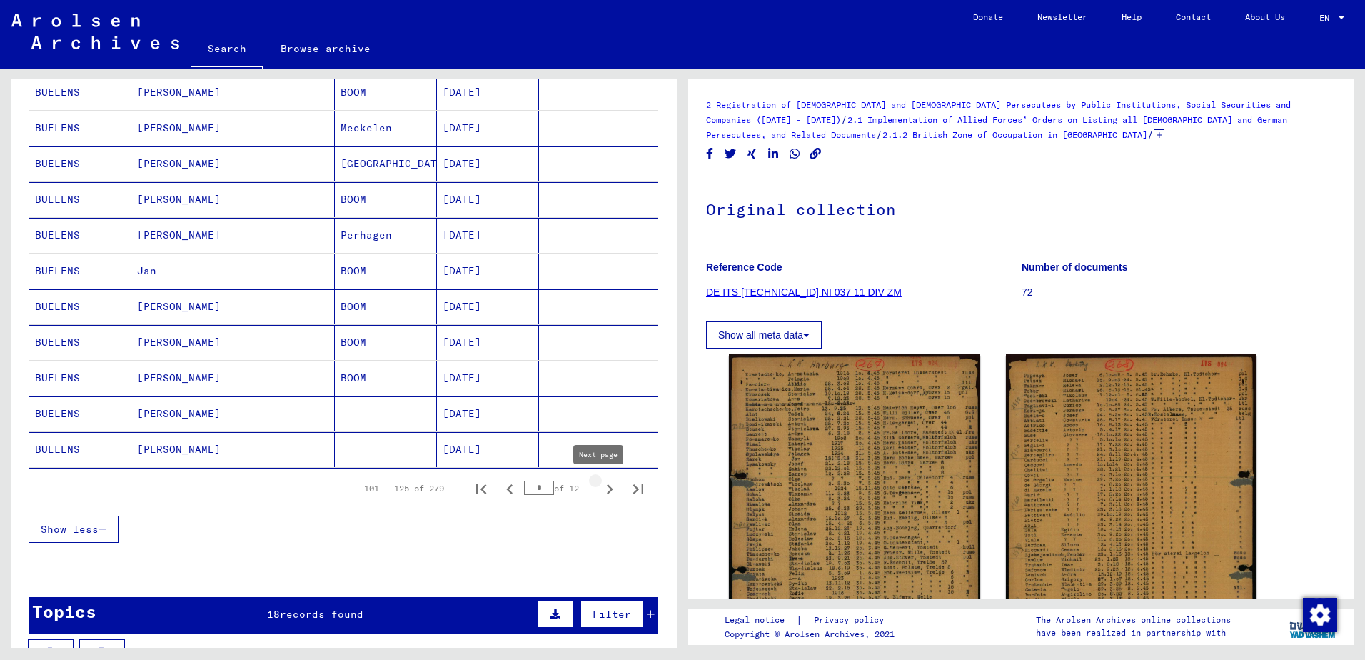
click at [600, 488] on icon "Next page" at bounding box center [610, 489] width 20 height 20
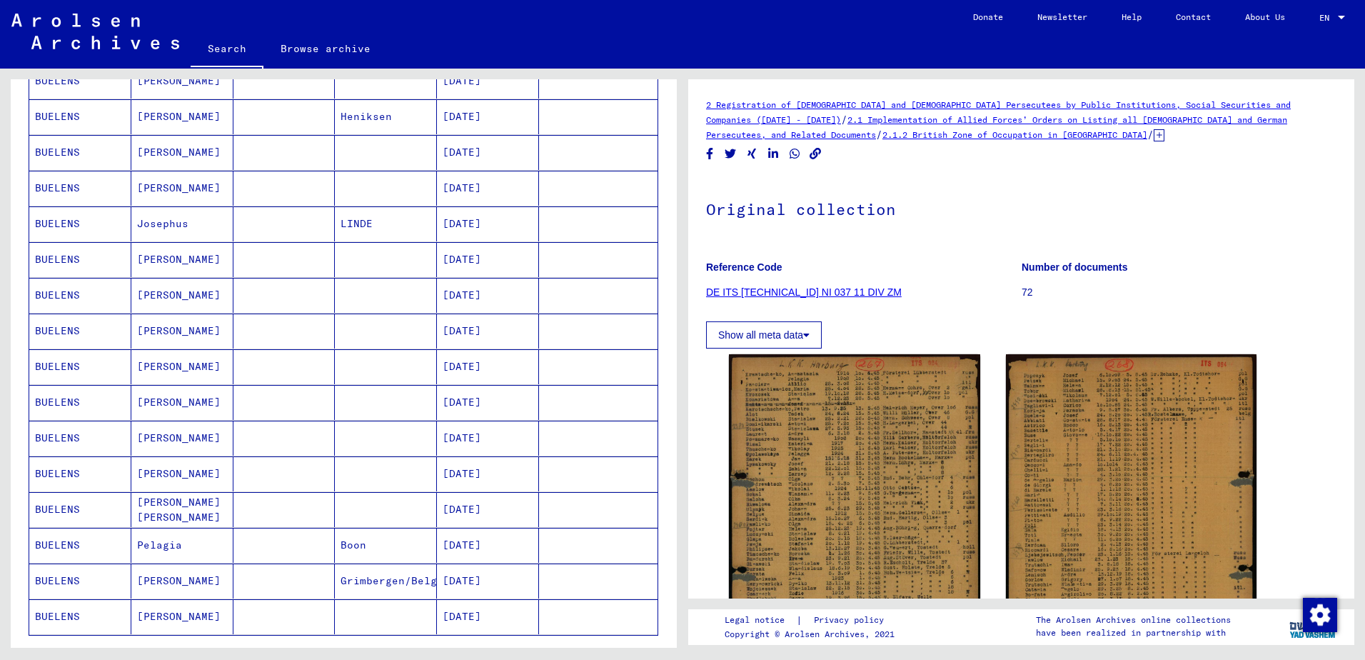
scroll to position [571, 0]
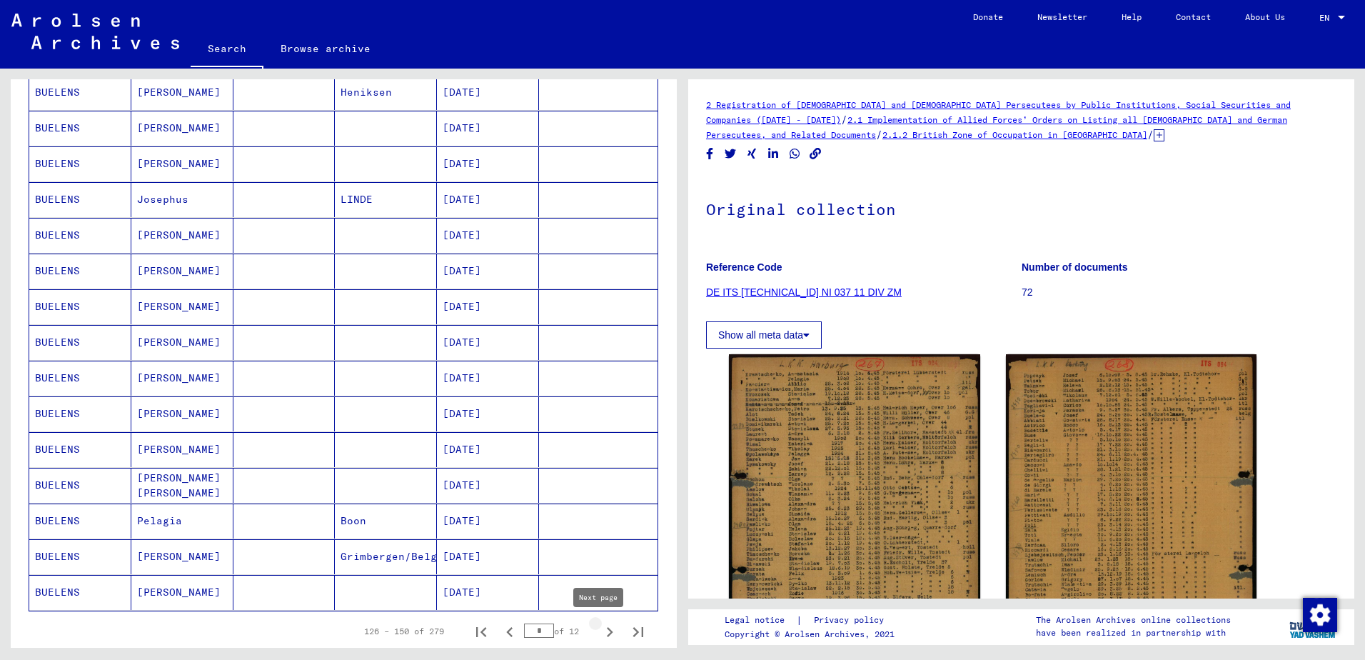
click at [602, 632] on icon "Next page" at bounding box center [610, 632] width 20 height 20
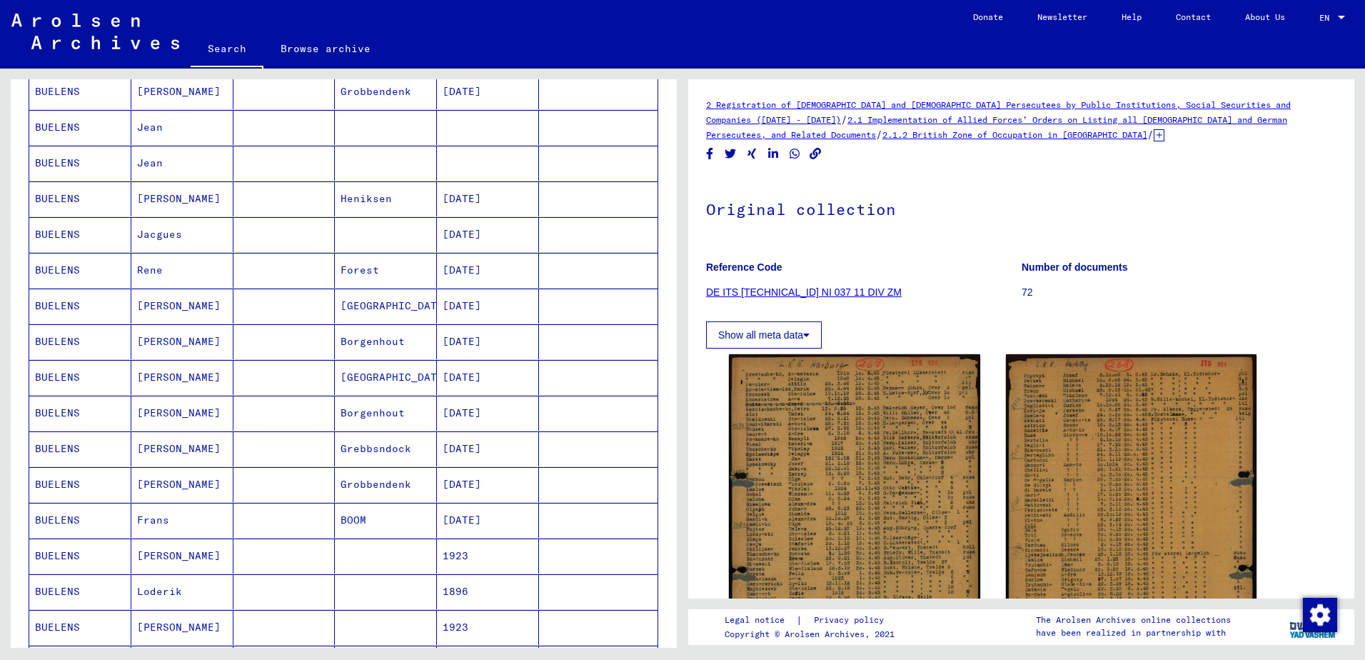
scroll to position [214, 0]
click at [59, 444] on mat-cell "BUELENS" at bounding box center [80, 449] width 102 height 35
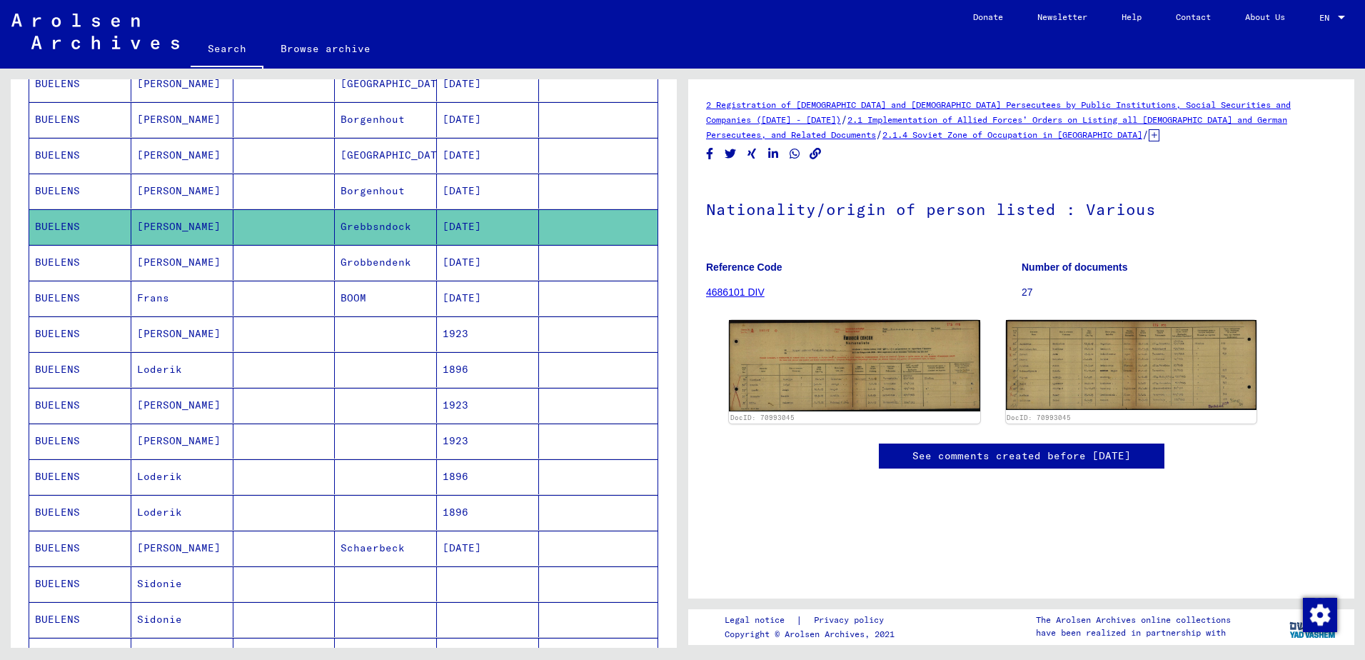
scroll to position [357, 0]
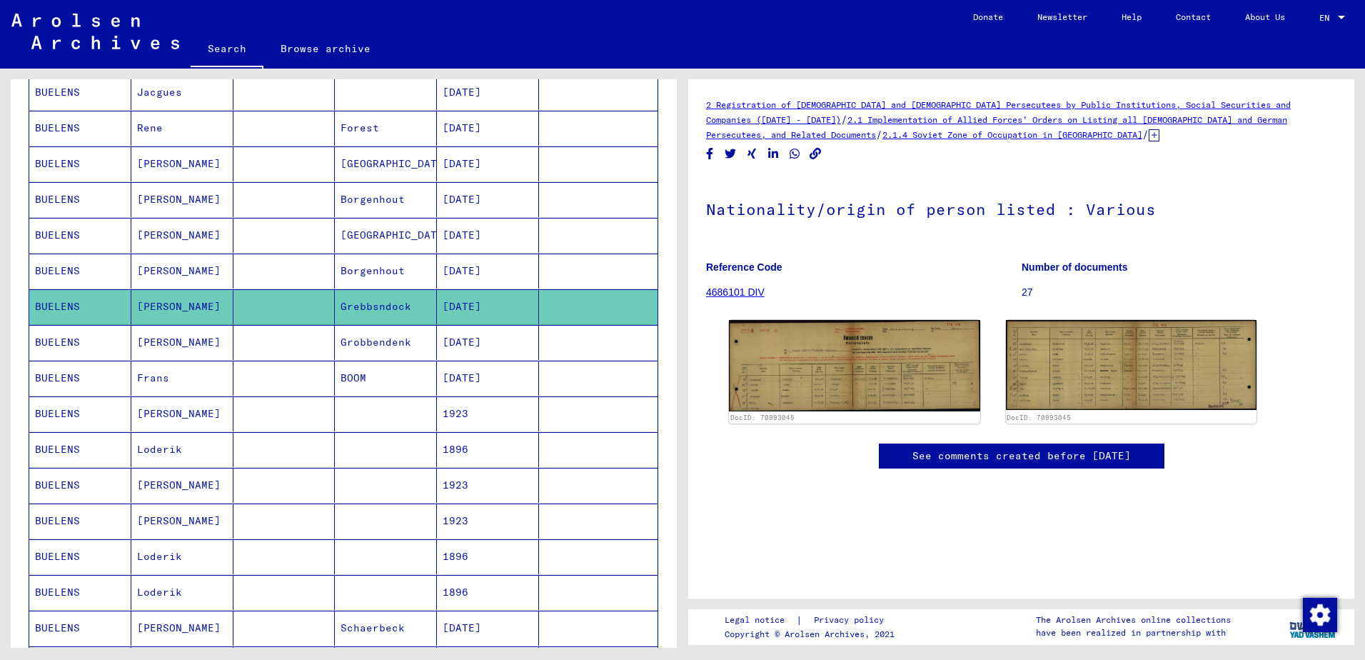
click at [156, 343] on mat-cell "[PERSON_NAME]" at bounding box center [182, 342] width 102 height 35
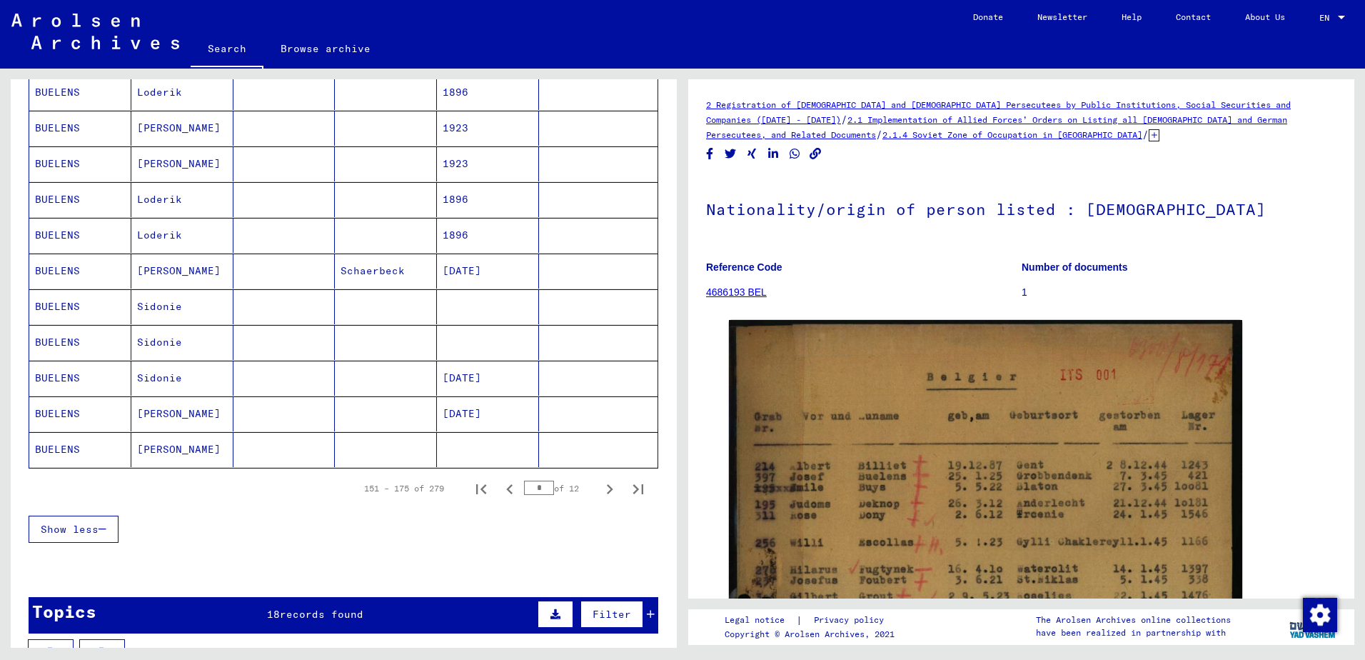
scroll to position [928, 0]
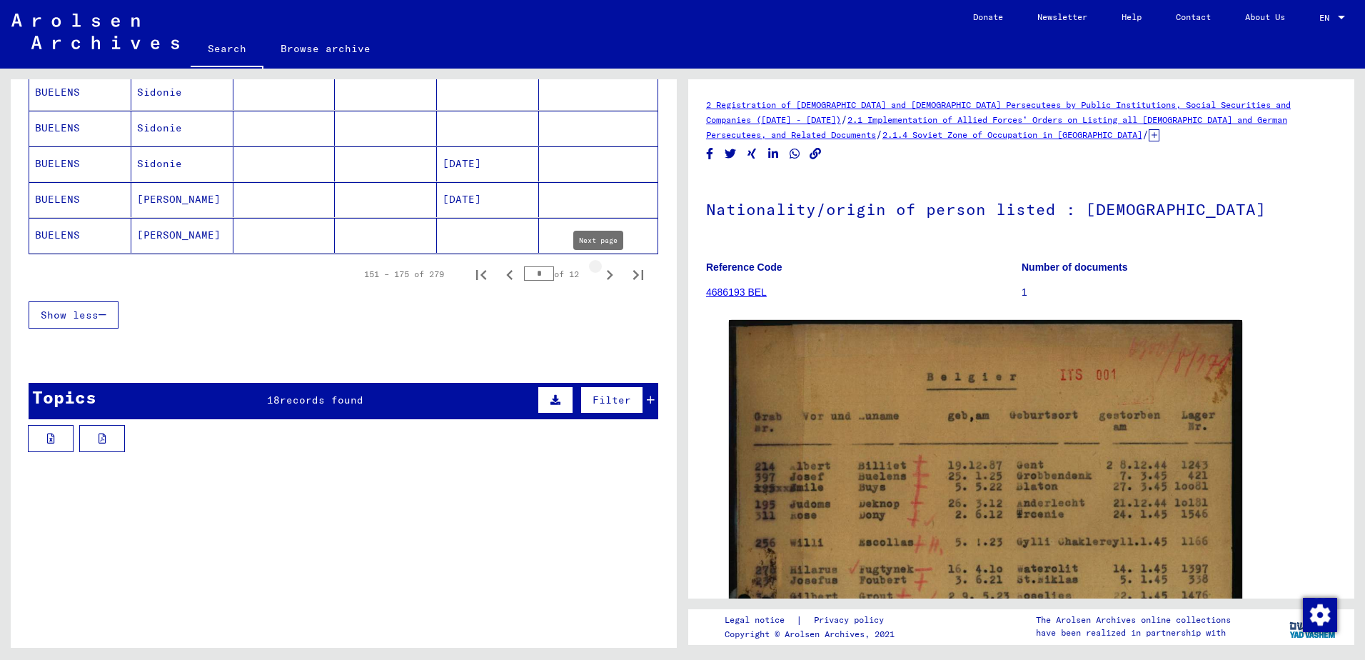
click at [600, 273] on icon "Next page" at bounding box center [610, 275] width 20 height 20
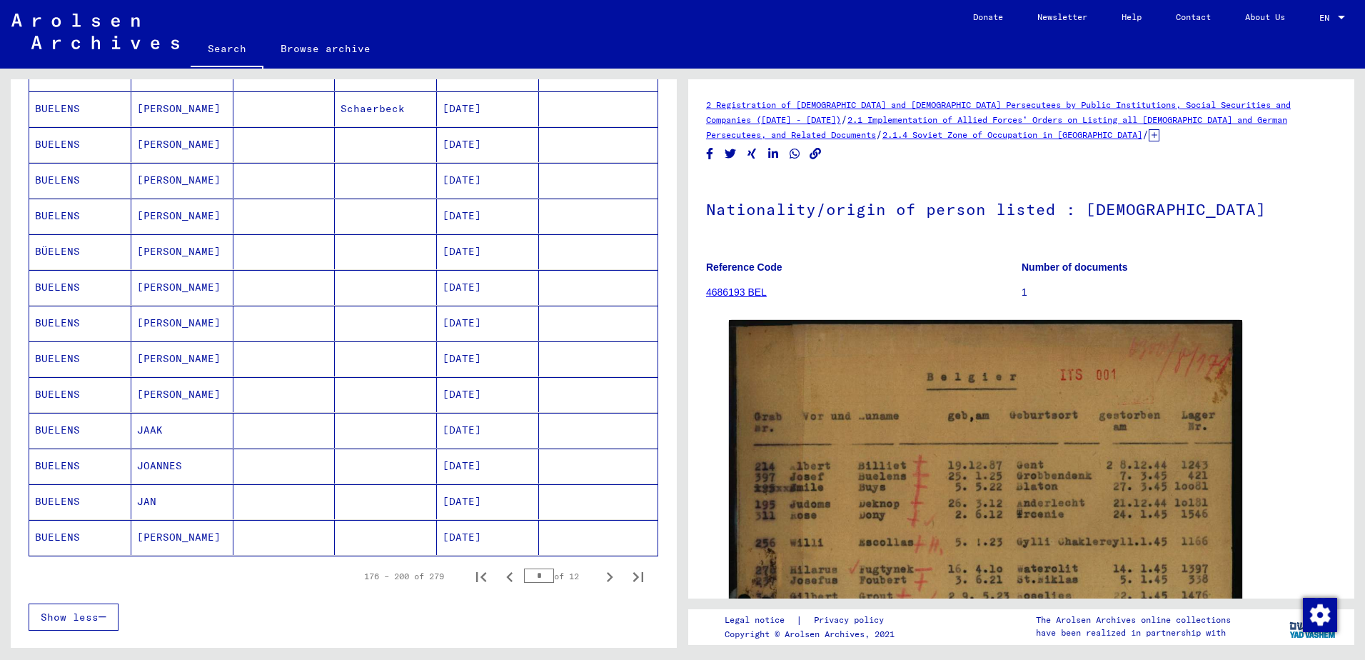
scroll to position [714, 0]
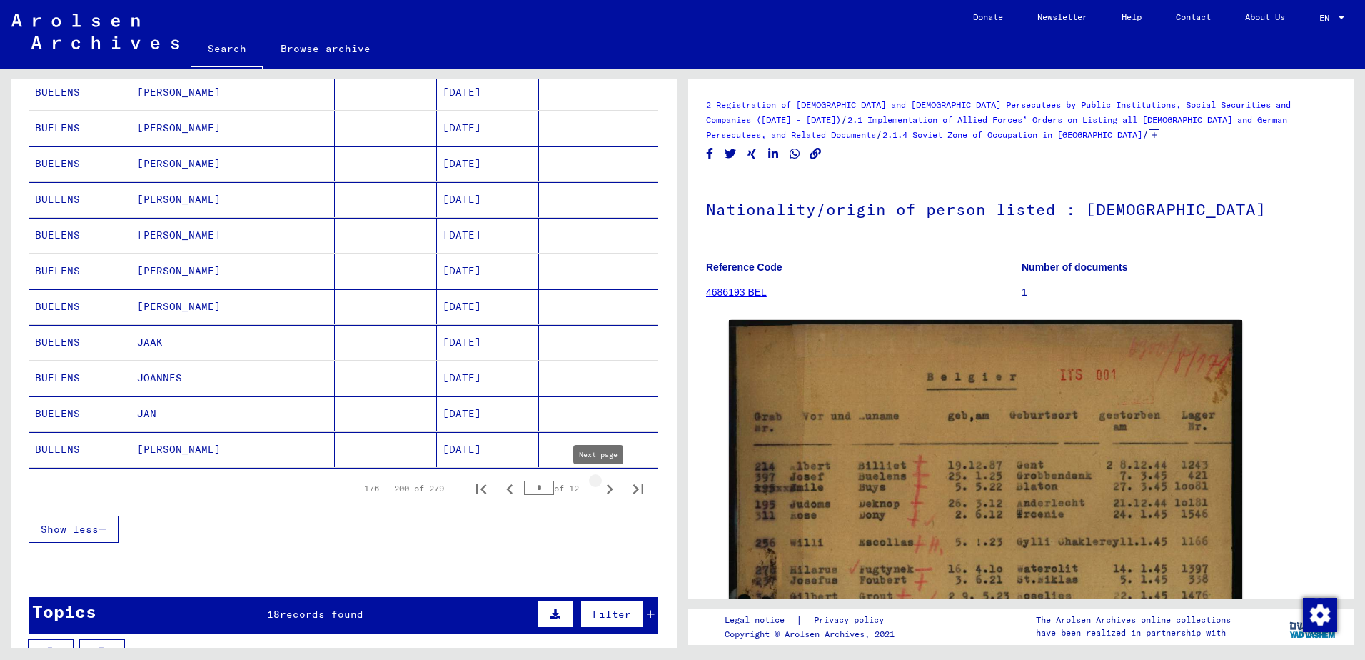
click at [600, 490] on icon "Next page" at bounding box center [610, 489] width 20 height 20
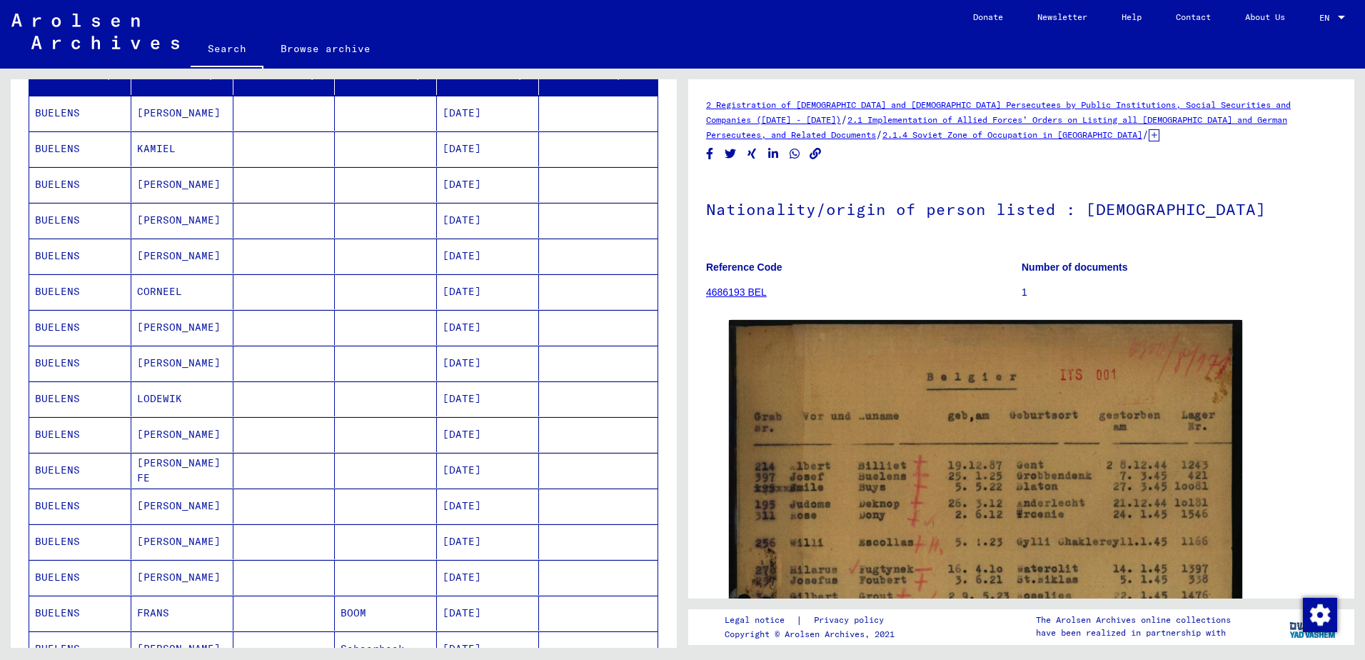
scroll to position [143, 0]
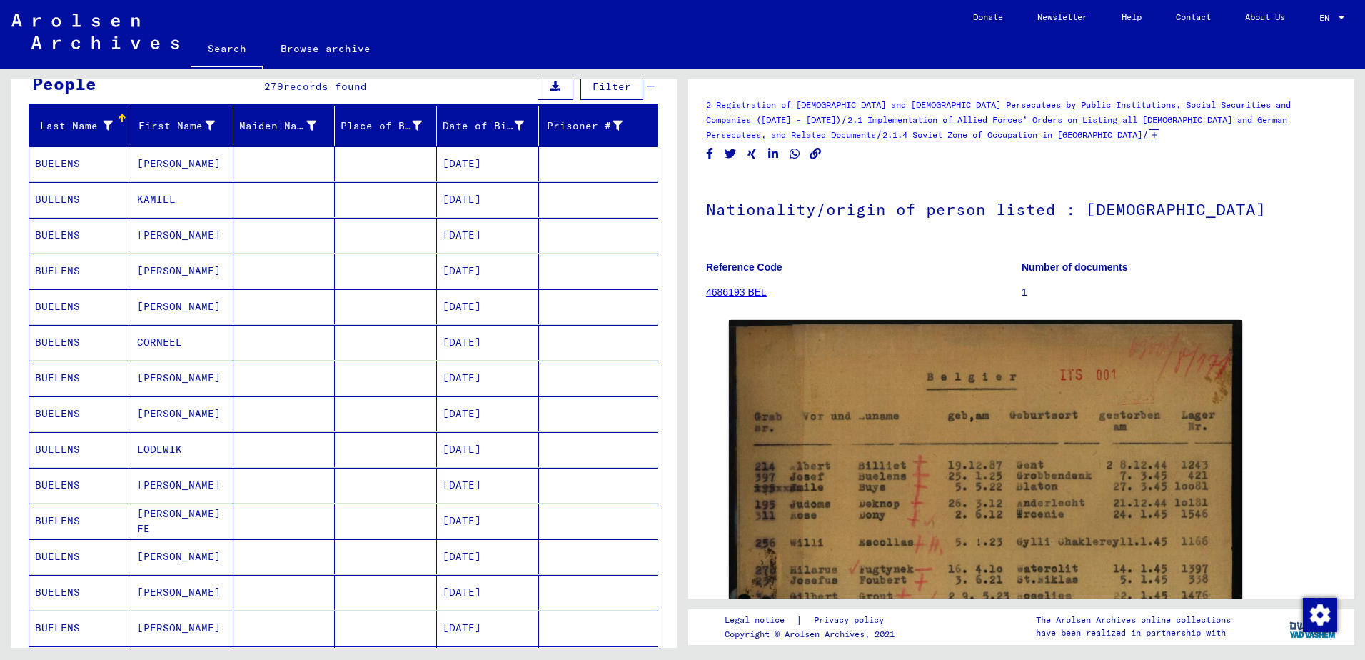
click at [458, 165] on mat-cell "[DATE]" at bounding box center [488, 163] width 102 height 35
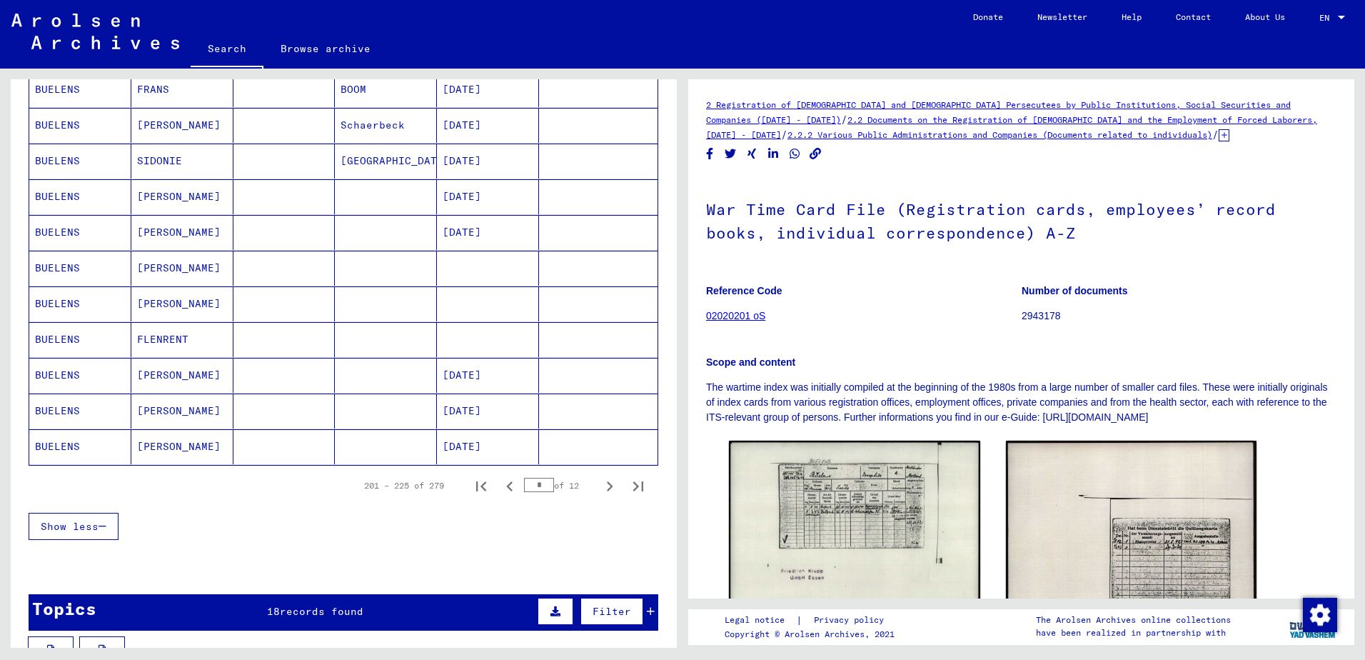
scroll to position [785, 0]
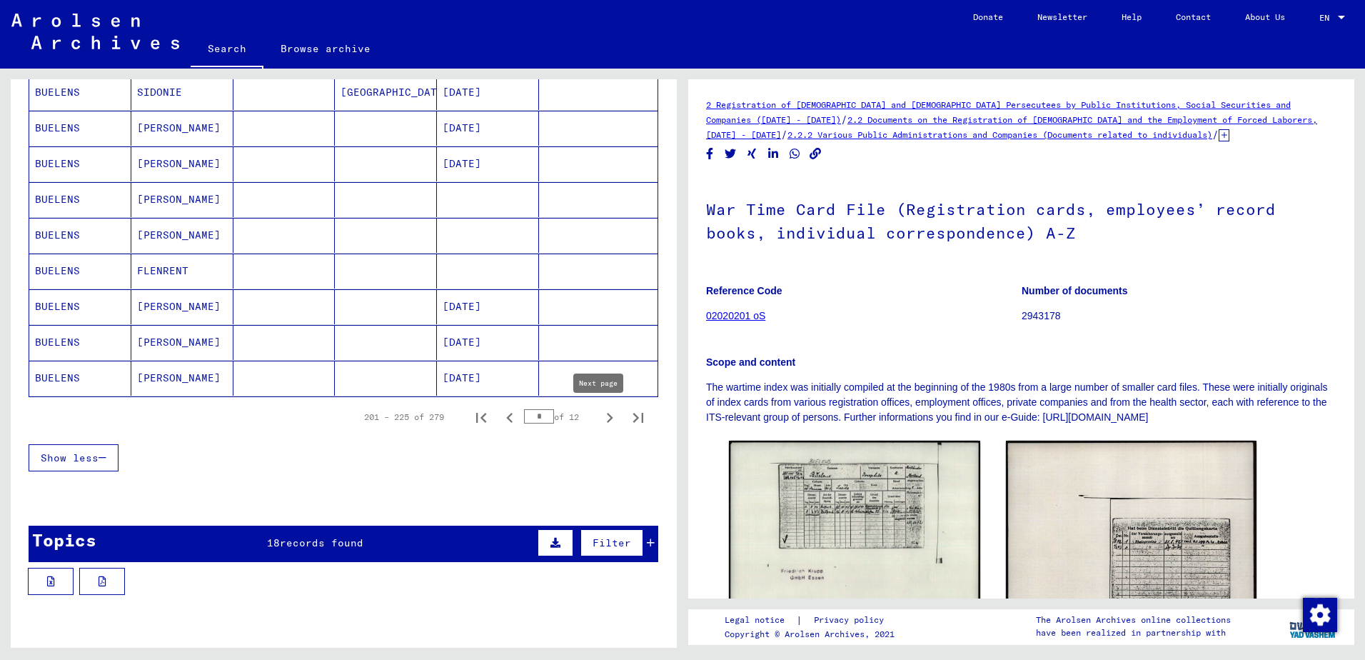
click at [607, 421] on icon "Next page" at bounding box center [610, 418] width 6 height 10
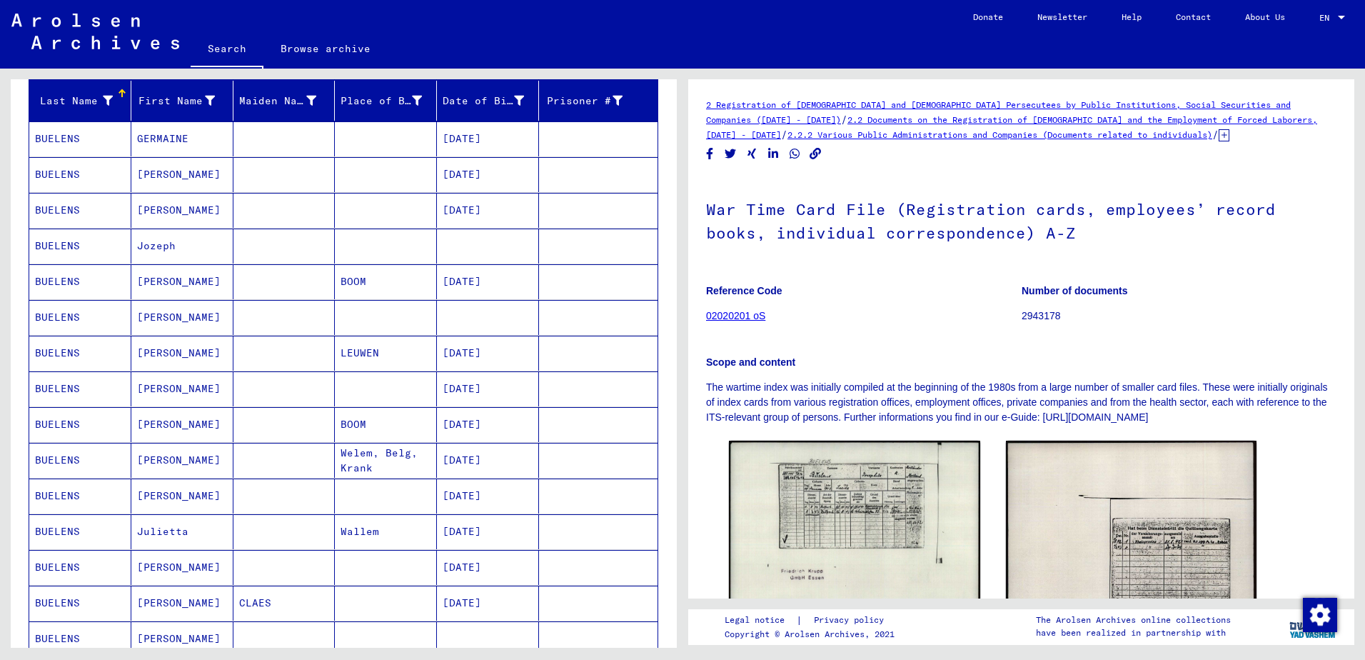
scroll to position [143, 0]
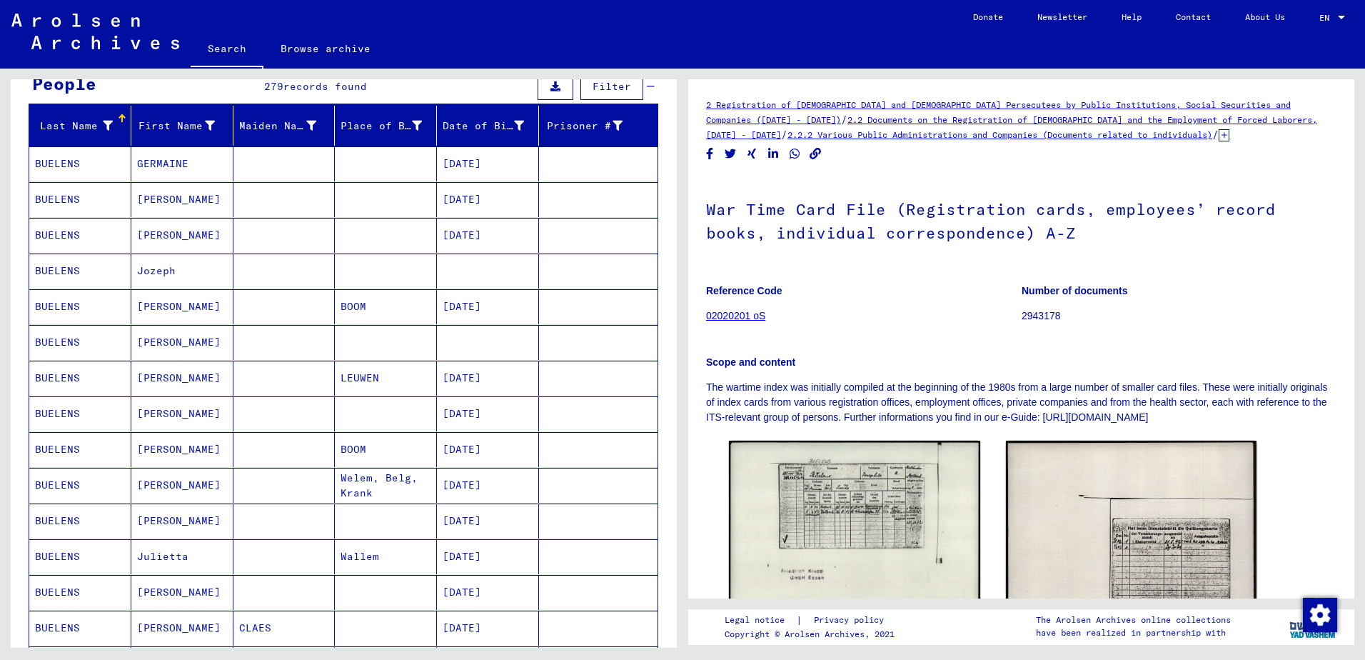
click at [149, 273] on mat-cell "Jozeph" at bounding box center [182, 270] width 102 height 35
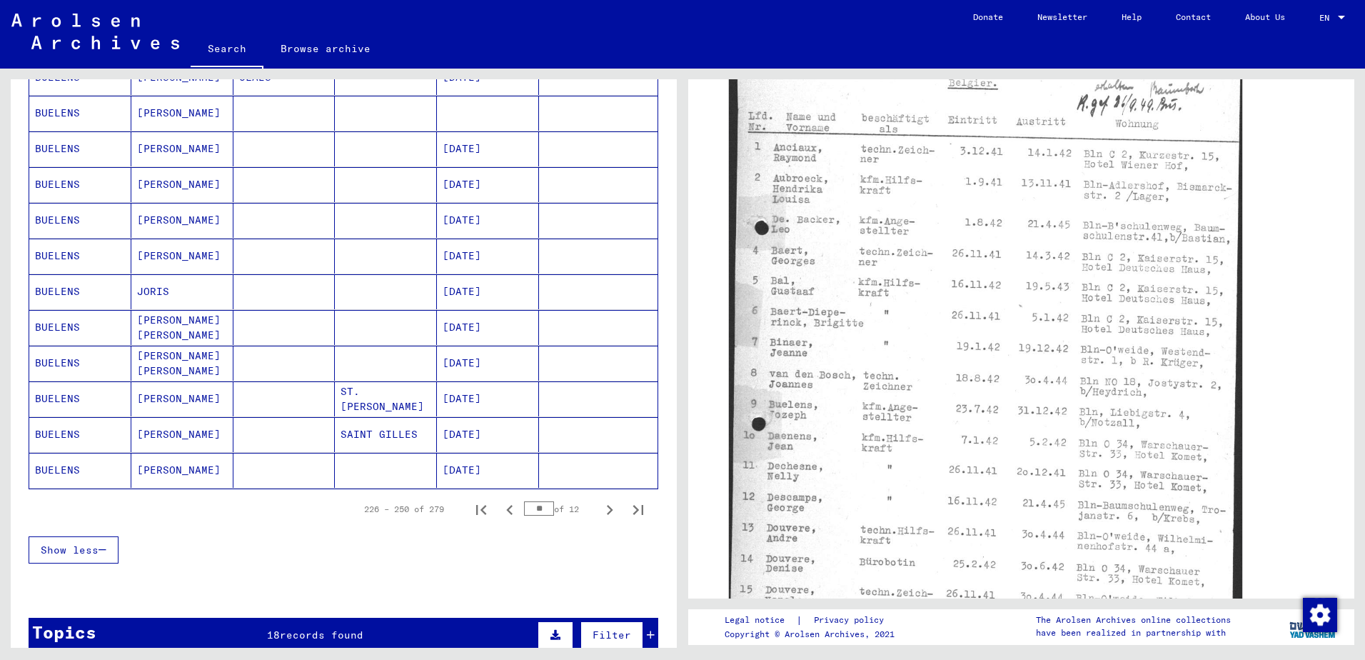
scroll to position [714, 0]
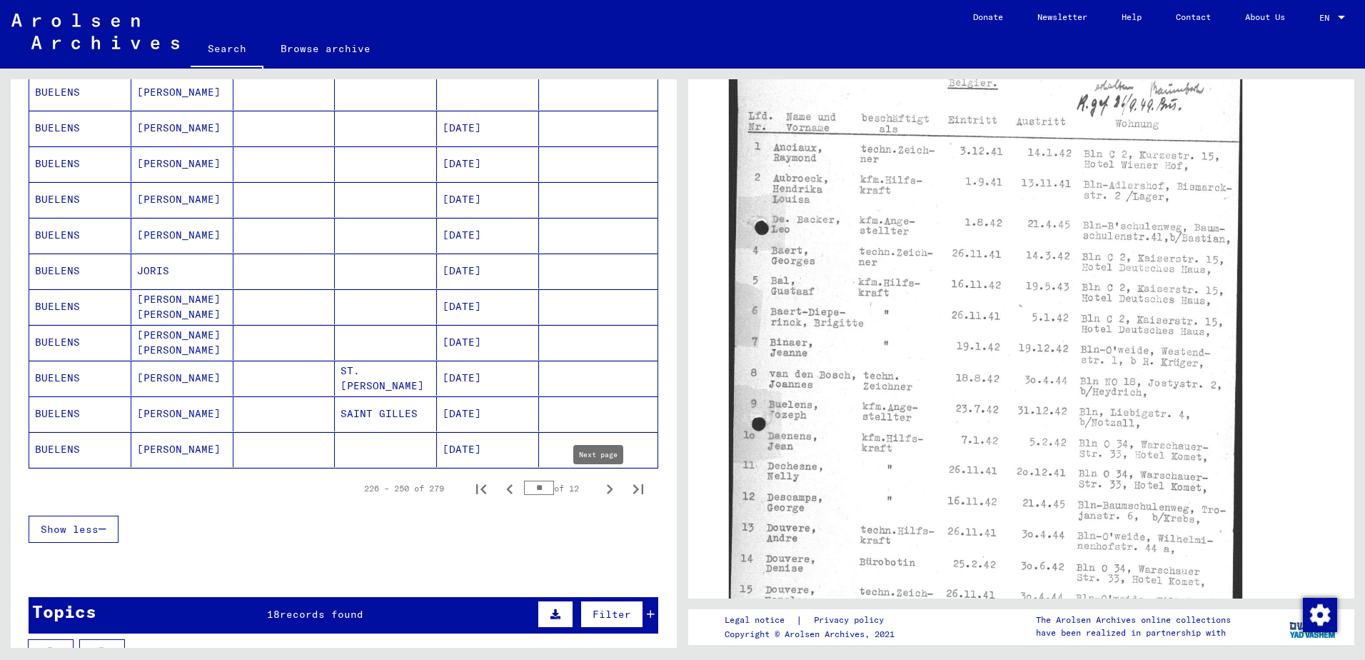
click at [607, 491] on icon "Next page" at bounding box center [610, 489] width 6 height 10
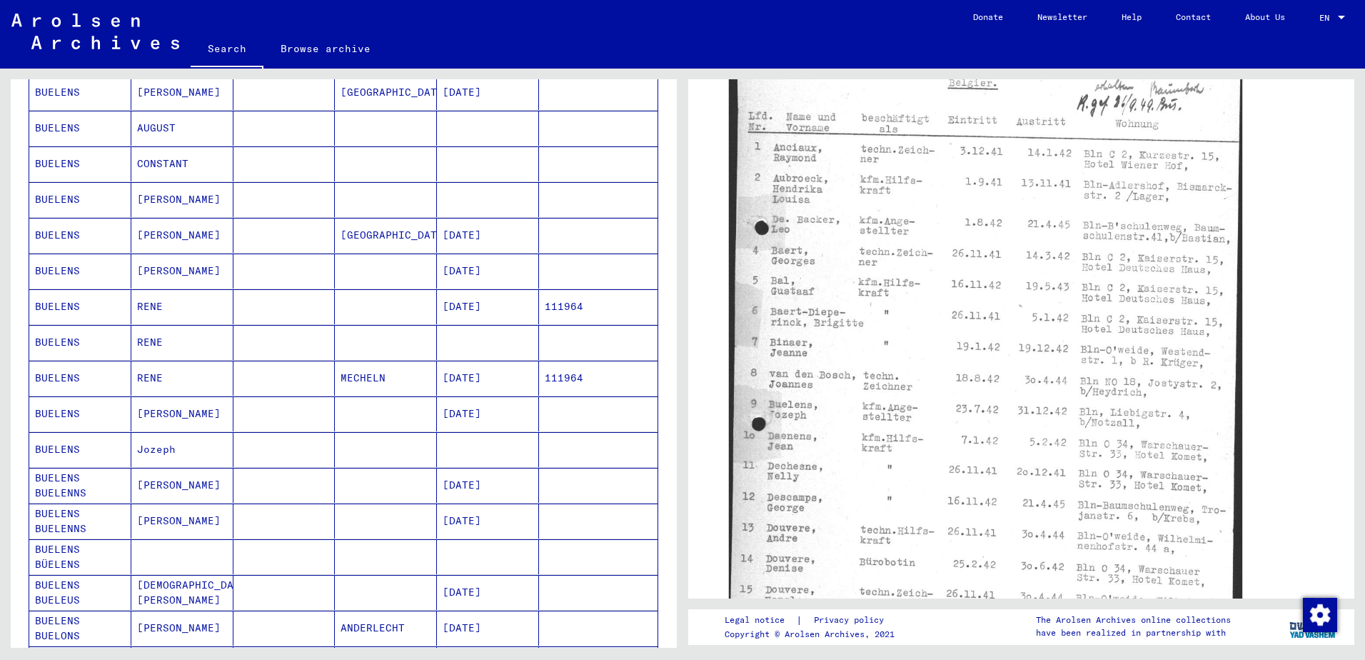
scroll to position [357, 0]
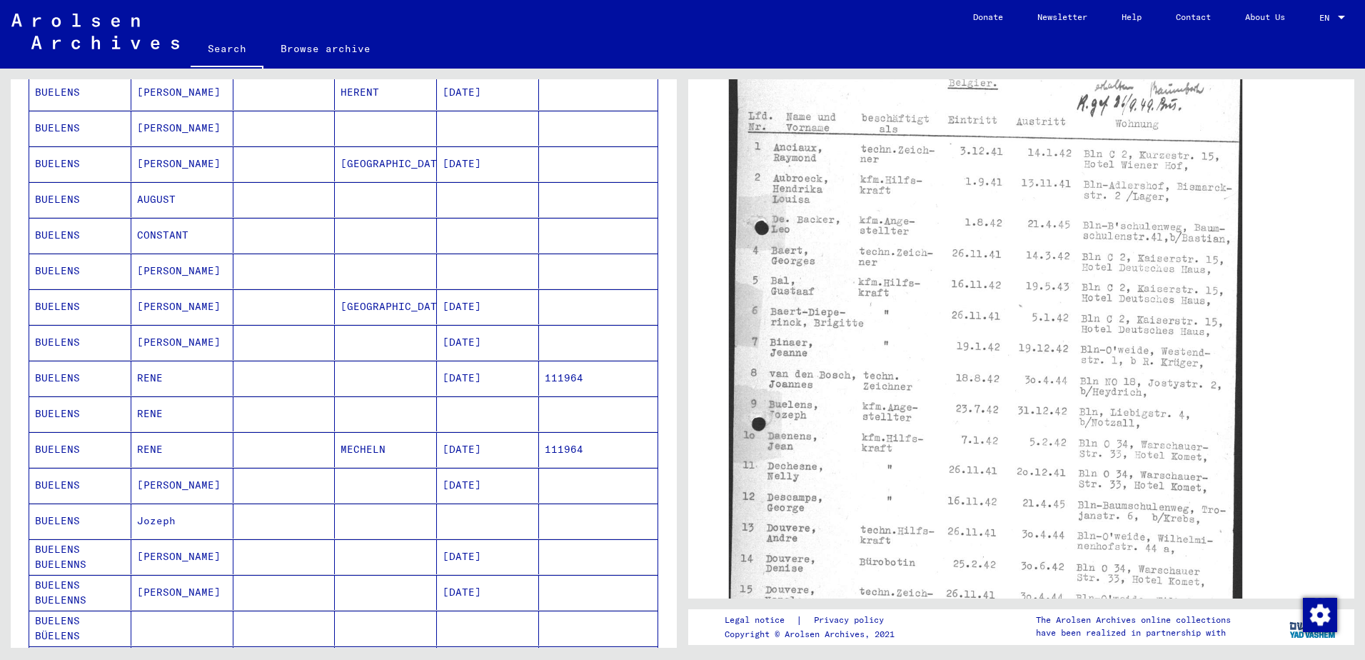
click at [165, 515] on mat-cell "Jozeph" at bounding box center [182, 520] width 102 height 35
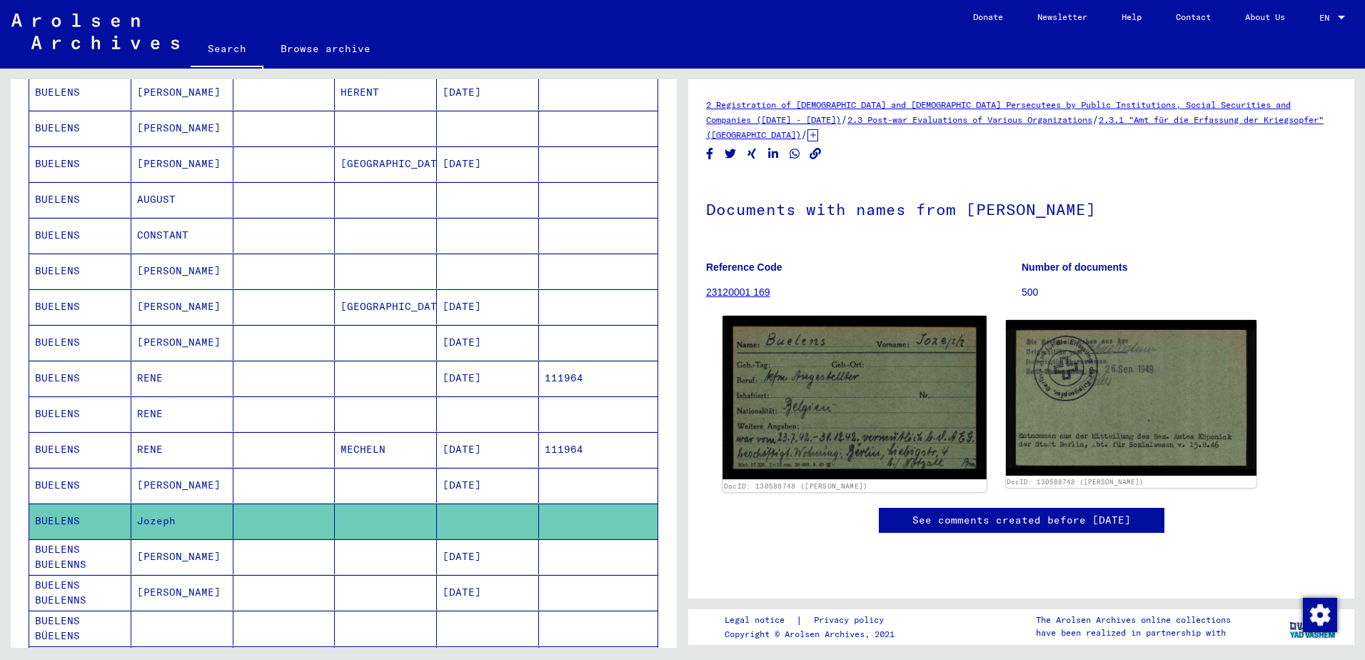
click at [871, 410] on img at bounding box center [853, 397] width 263 height 163
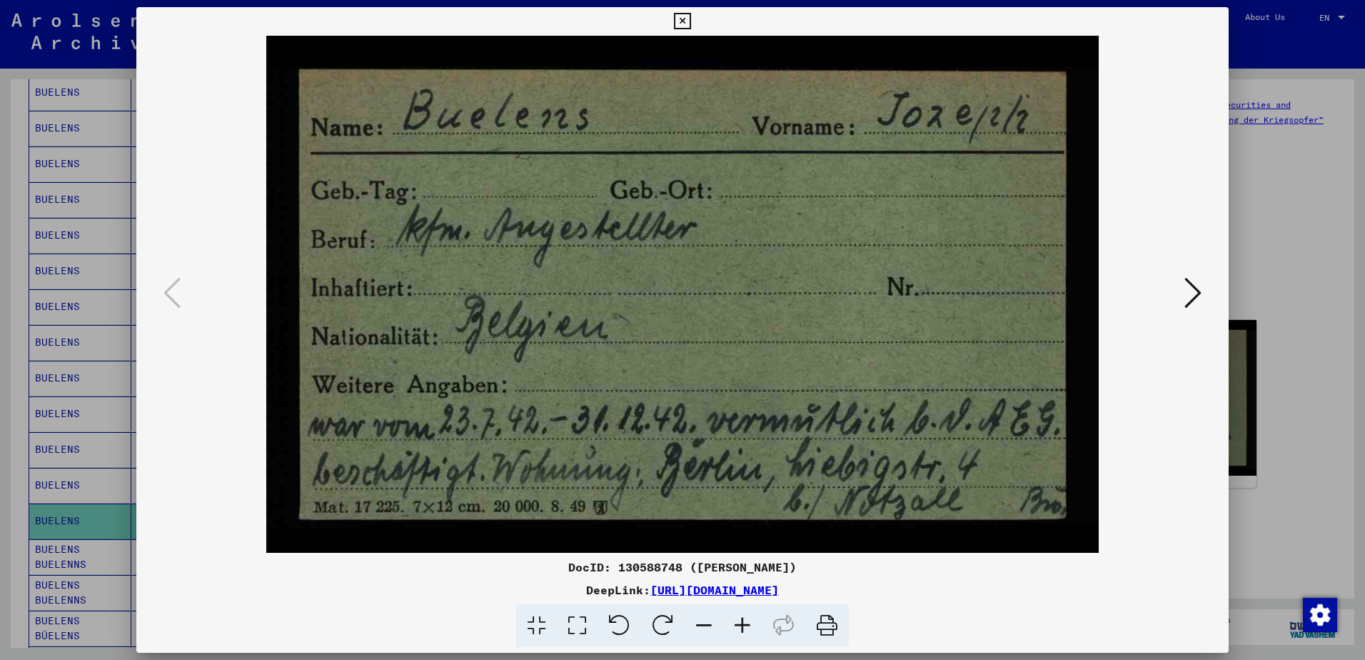
click at [1189, 294] on icon at bounding box center [1192, 293] width 17 height 34
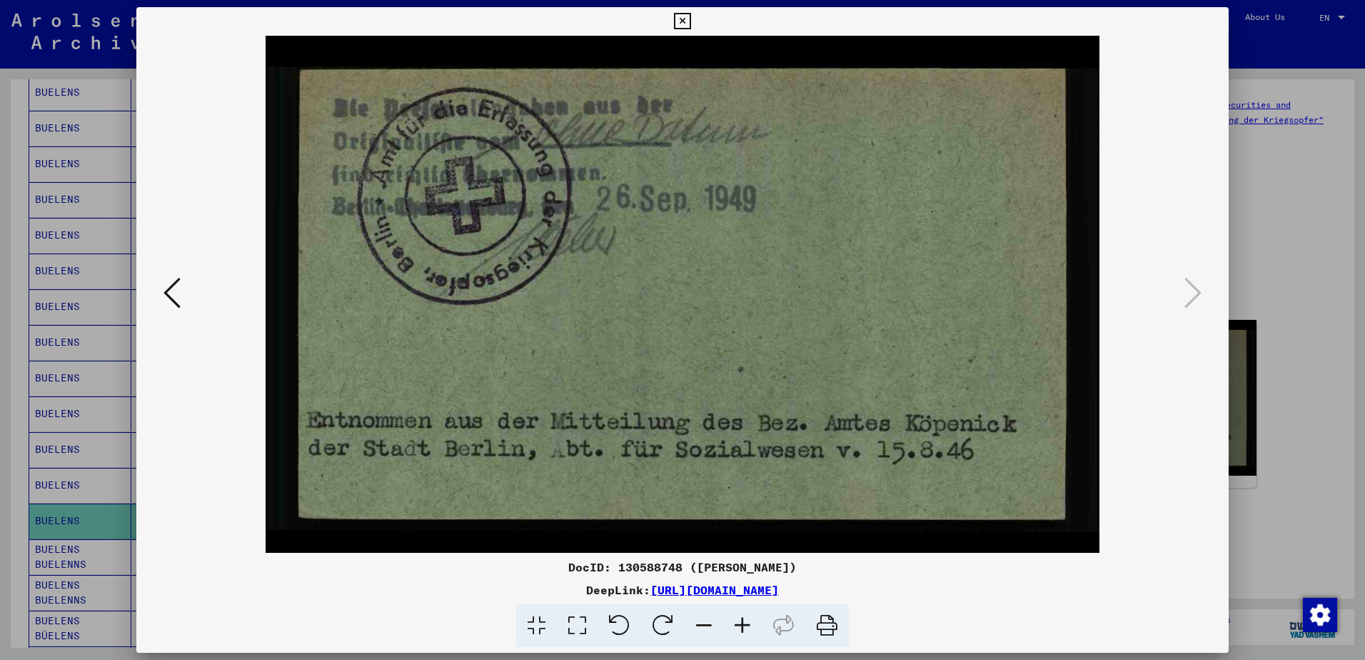
click at [175, 297] on icon at bounding box center [171, 293] width 17 height 34
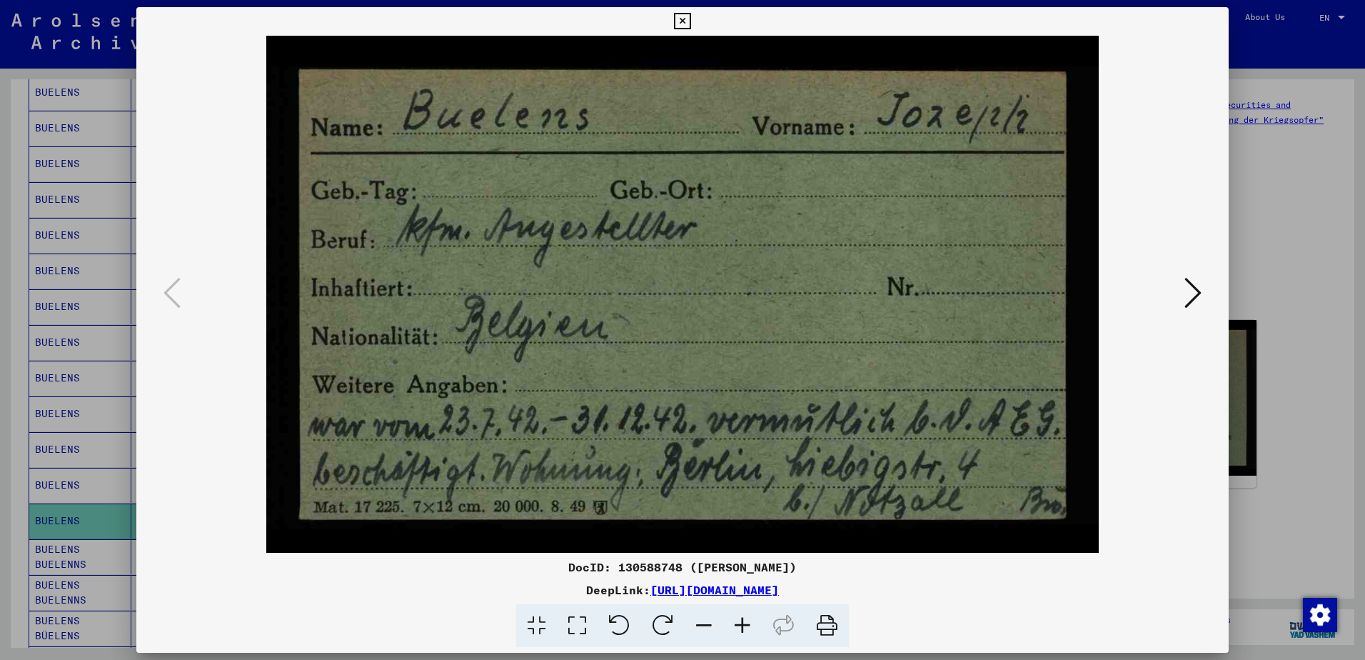
click at [679, 19] on icon at bounding box center [682, 21] width 16 height 17
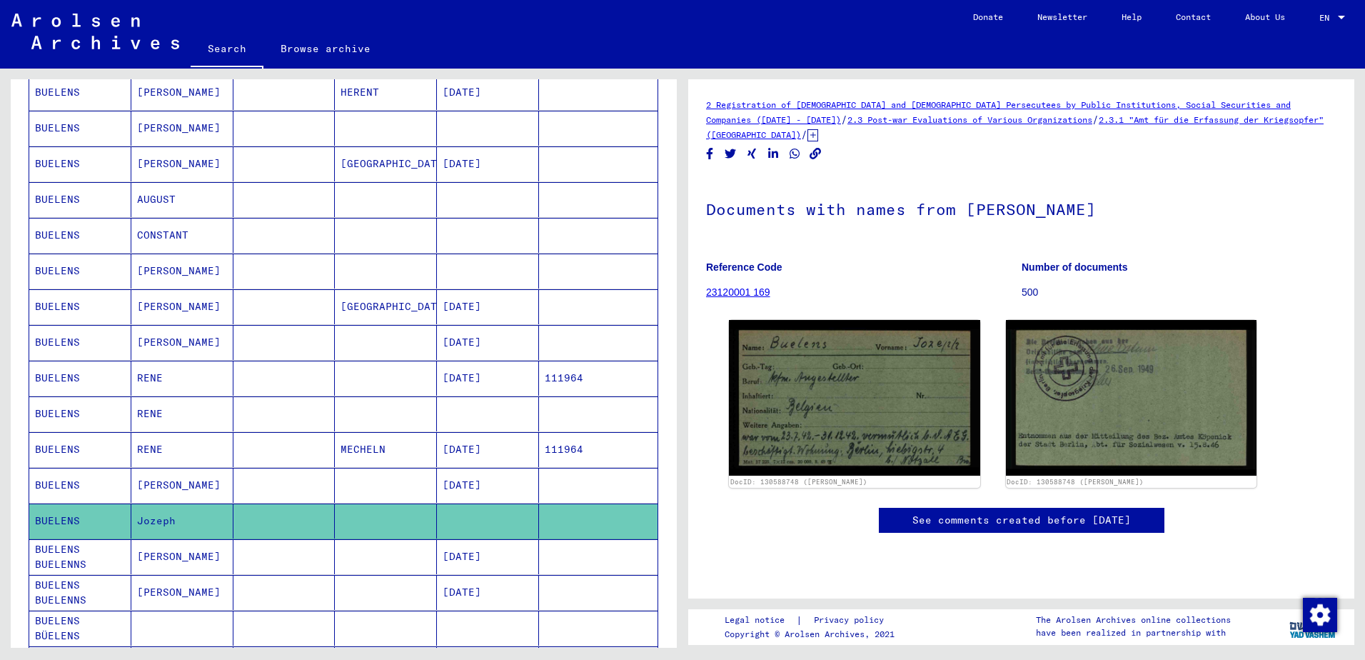
click at [66, 483] on mat-cell "BUELENS" at bounding box center [80, 485] width 102 height 35
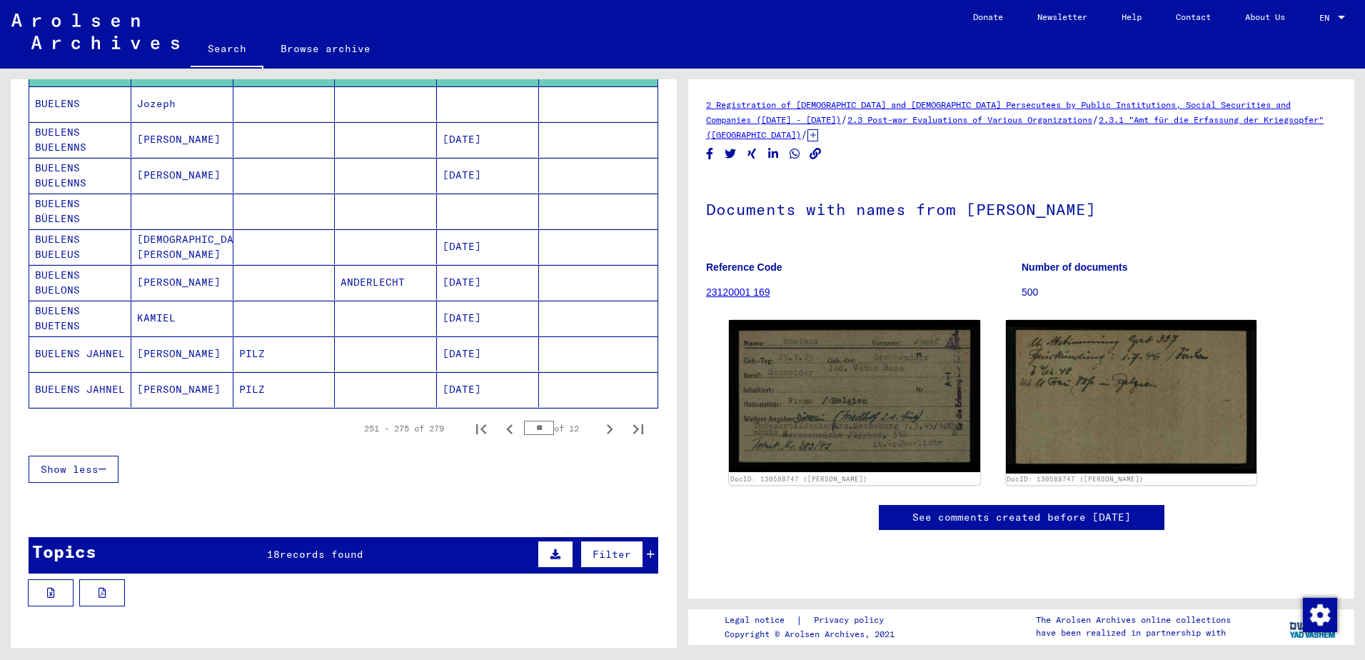
scroll to position [785, 0]
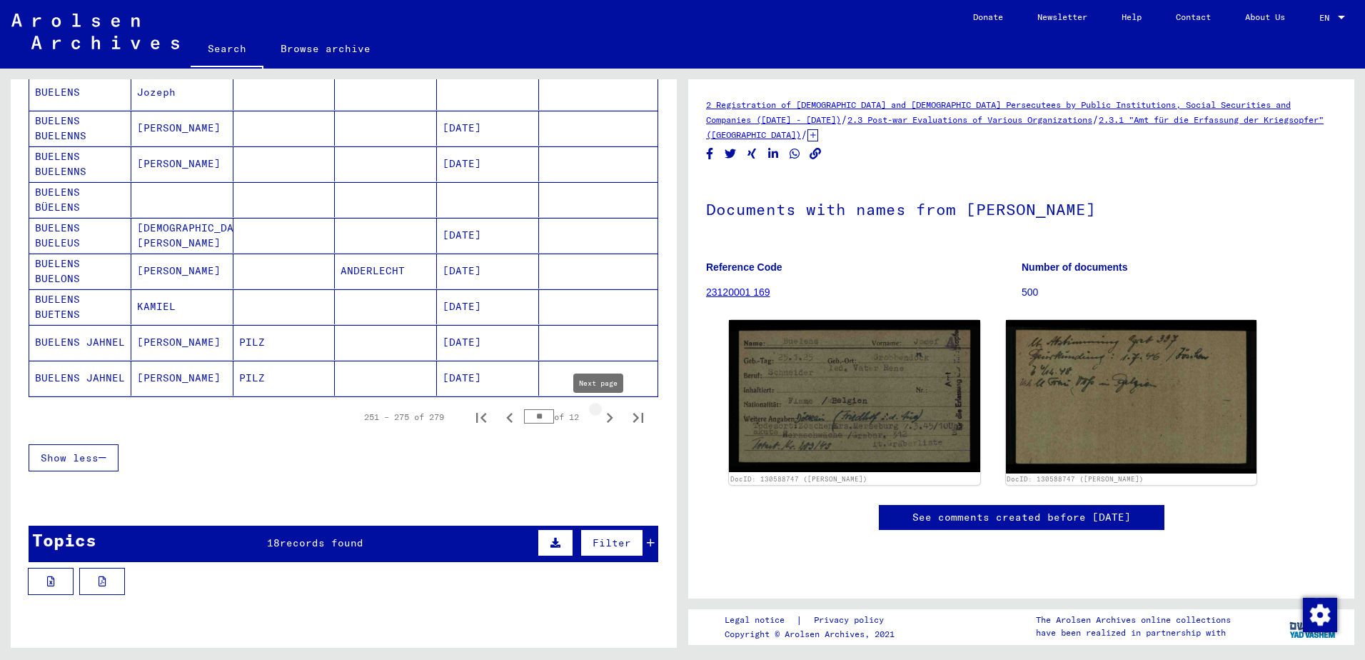
click at [602, 415] on icon "Next page" at bounding box center [610, 418] width 20 height 20
type input "**"
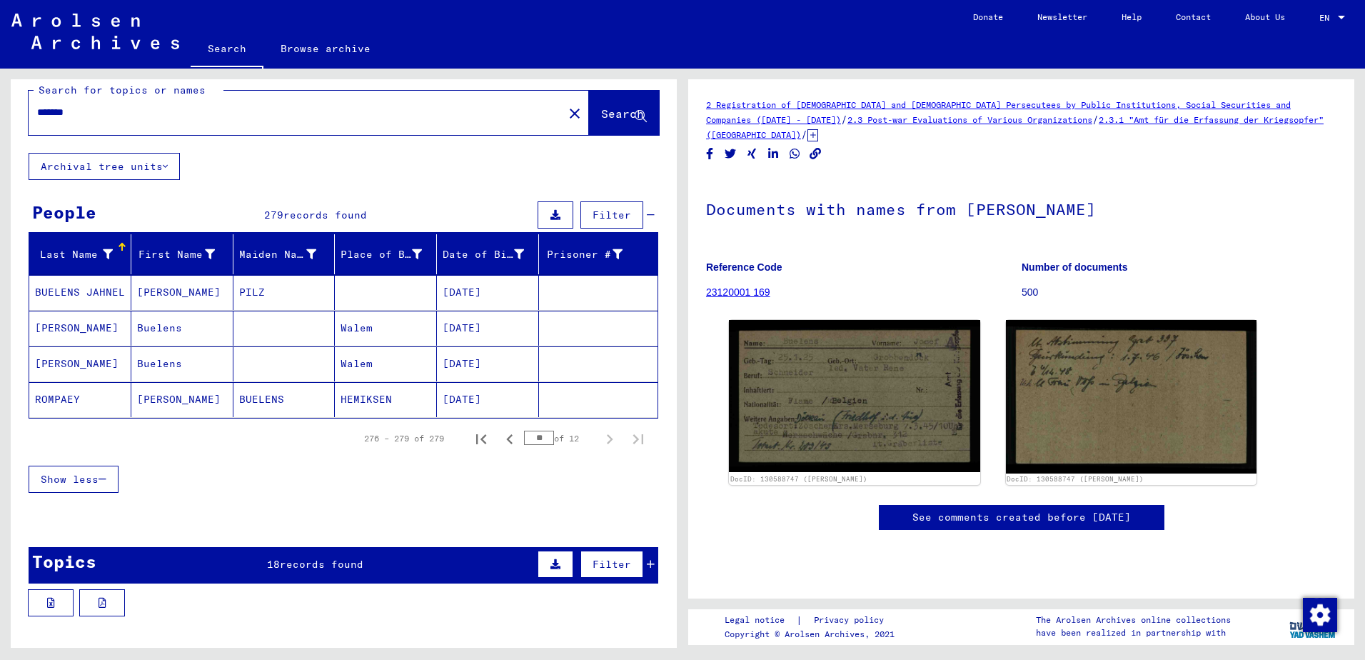
scroll to position [0, 0]
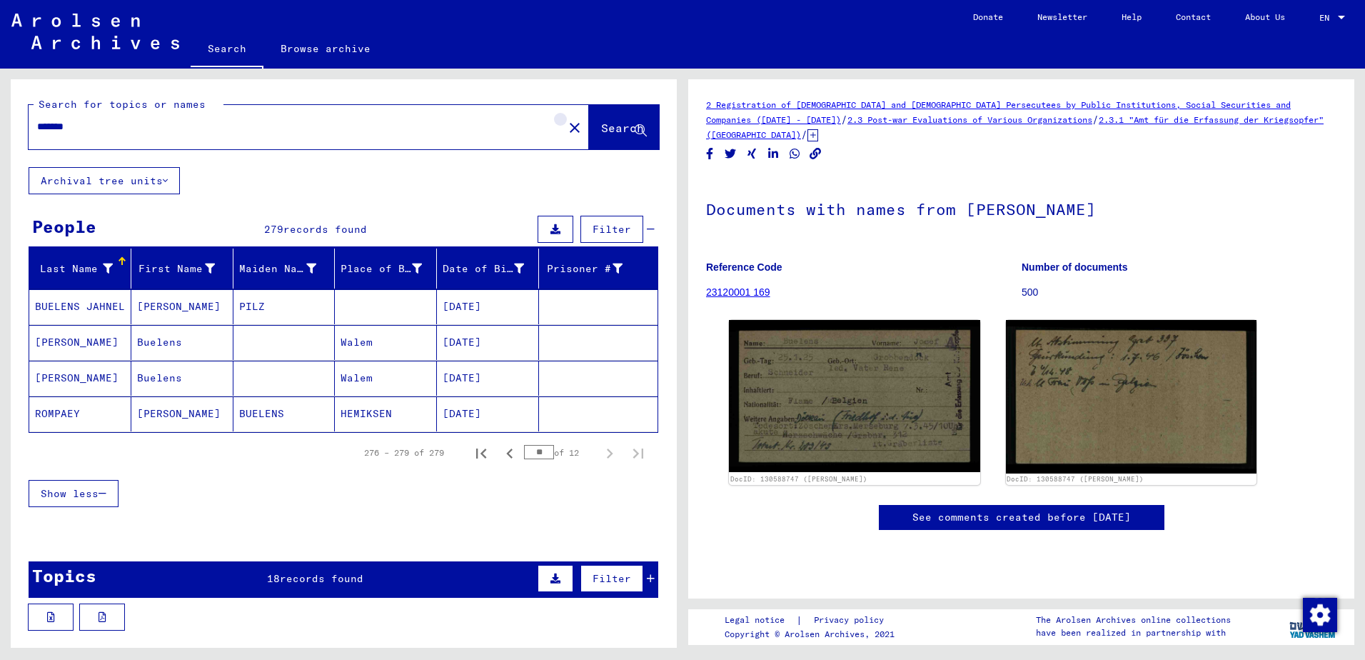
click at [566, 128] on mat-icon "close" at bounding box center [574, 127] width 17 height 17
